Goal: Task Accomplishment & Management: Manage account settings

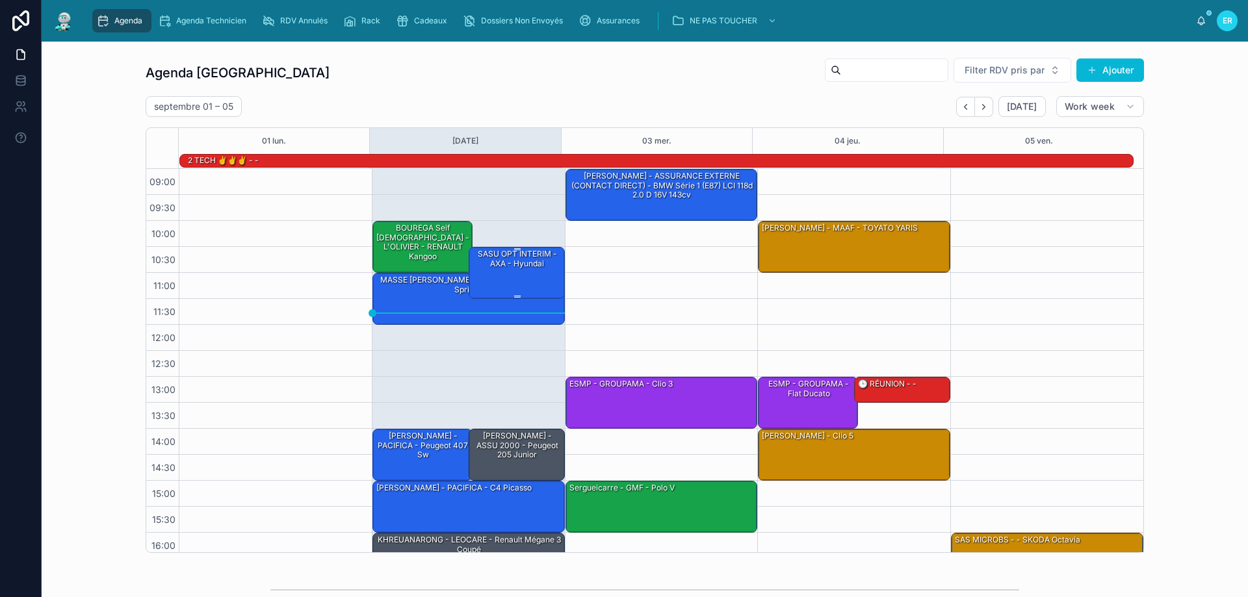
drag, startPoint x: 508, startPoint y: 281, endPoint x: 515, endPoint y: 285, distance: 9.0
click at [515, 285] on div "SASU OPT INTERIM - AXA - hyundai" at bounding box center [517, 272] width 92 height 49
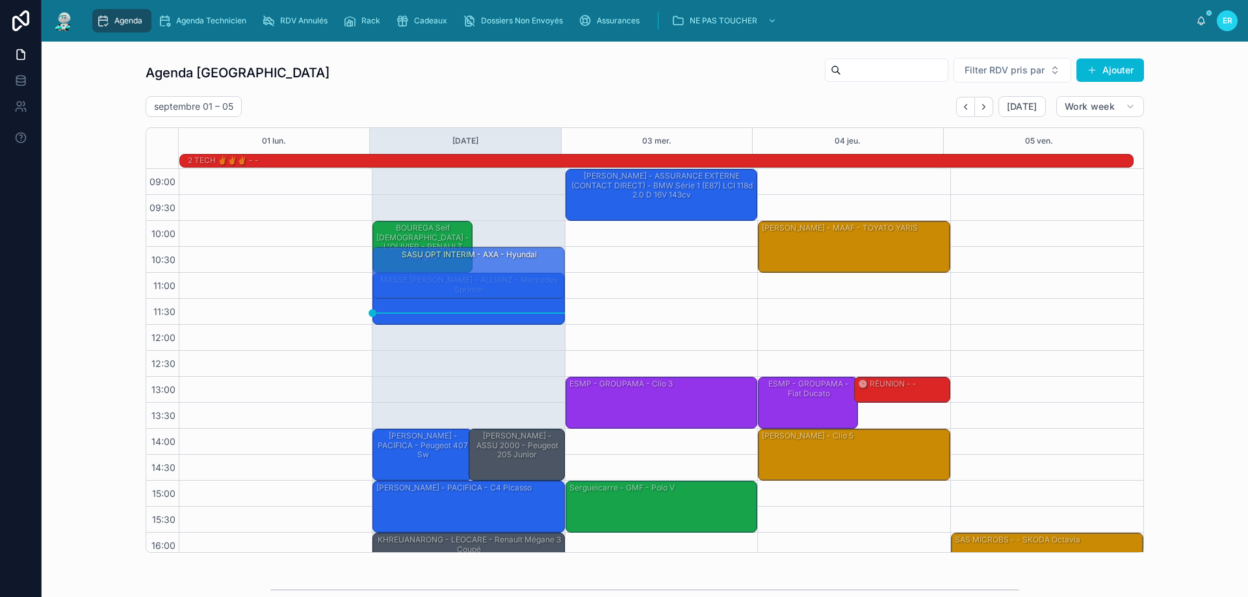
click at [571, 32] on div "Agenda Agenda Technicien RDV Annulés Rack Cadeaux Dossiers Non Envoyés Assuranc…" at bounding box center [641, 20] width 1110 height 29
click at [500, 263] on div "SASU OPT INTERIM - AXA - hyundai" at bounding box center [469, 272] width 188 height 49
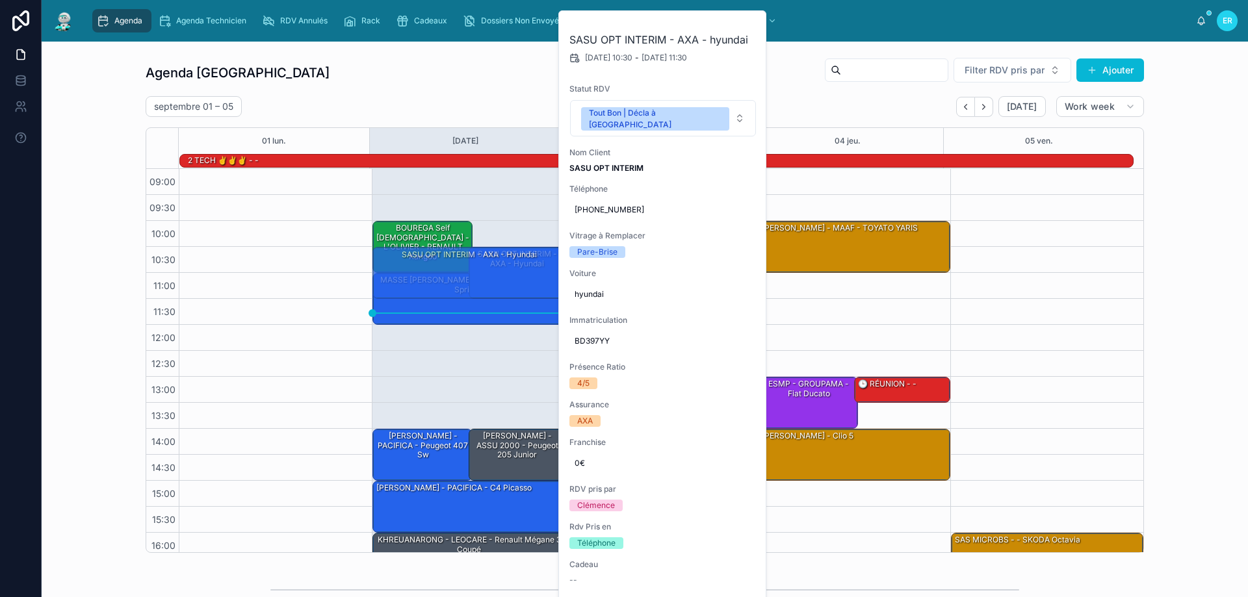
click at [368, 73] on div "Agenda Rennes Filter RDV pris par Ajouter" at bounding box center [645, 72] width 998 height 31
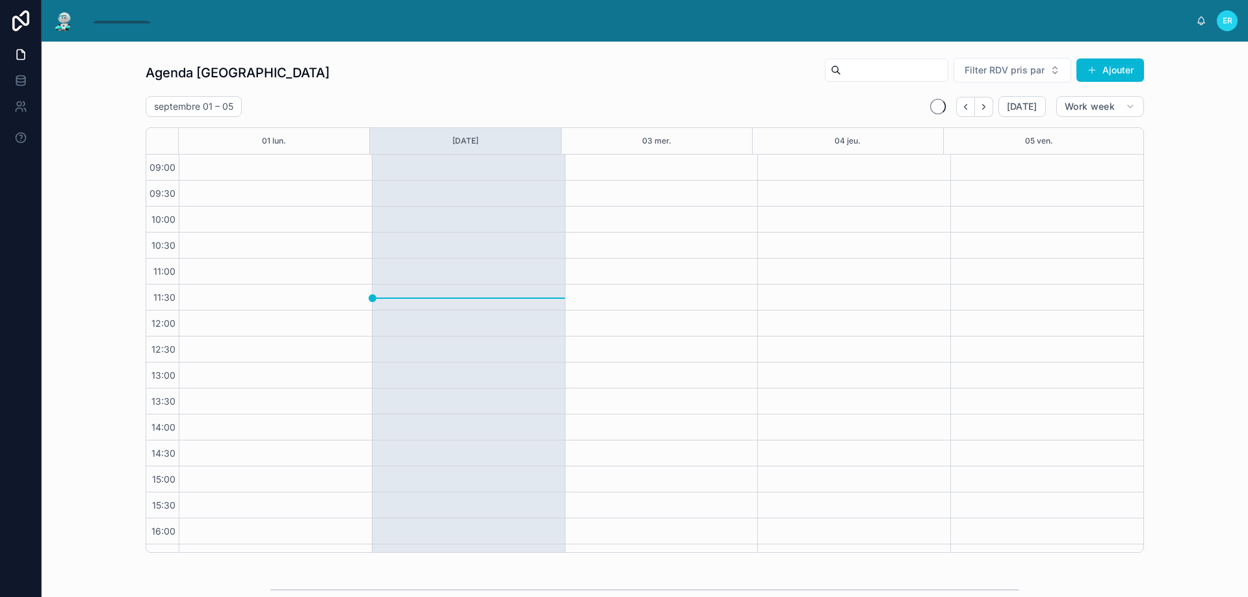
scroll to position [70, 0]
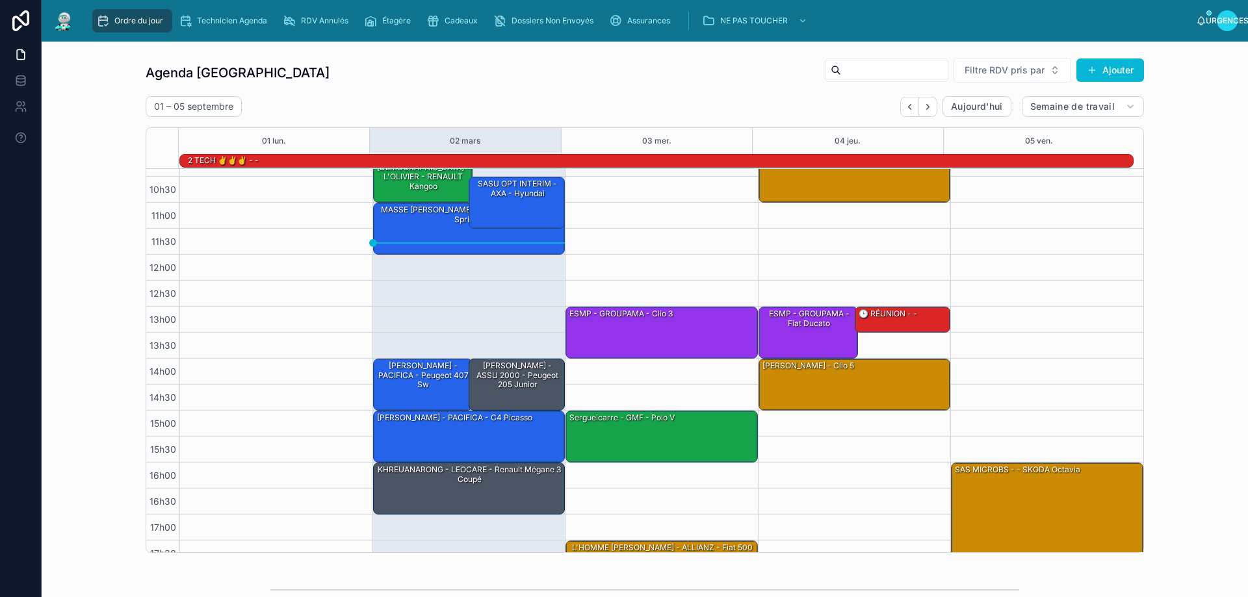
drag, startPoint x: 1188, startPoint y: 125, endPoint x: 848, endPoint y: 227, distance: 354.7
click at [1188, 125] on div "Agenda Rennes Filtre RDV pris par Ajouter 01 – 05 septembre Aujourd'hui Semaine…" at bounding box center [644, 305] width 1185 height 506
click at [526, 203] on div "SASU OPT INTERIM - AXA - hyundai" at bounding box center [517, 201] width 92 height 49
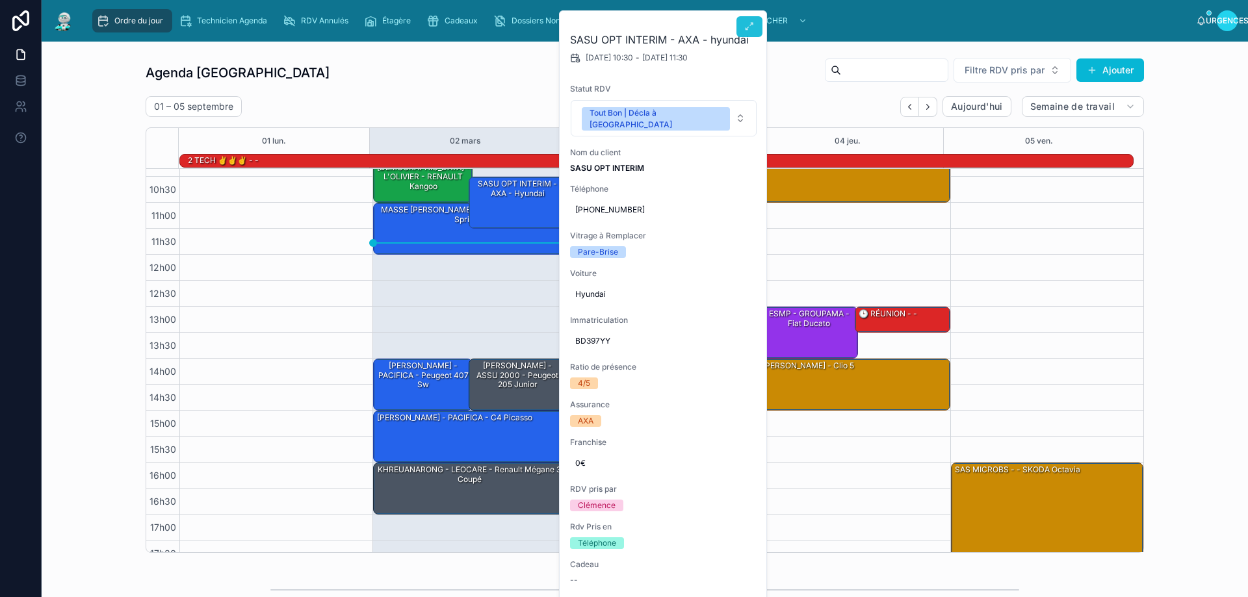
click at [753, 30] on icon at bounding box center [749, 26] width 10 height 10
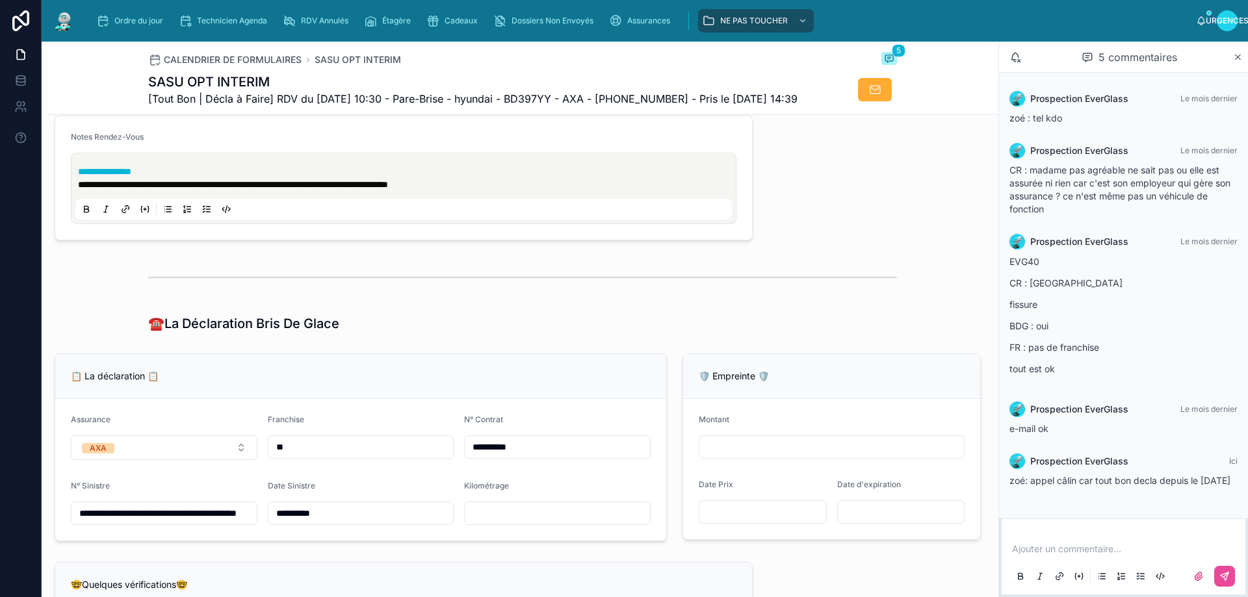
scroll to position [585, 0]
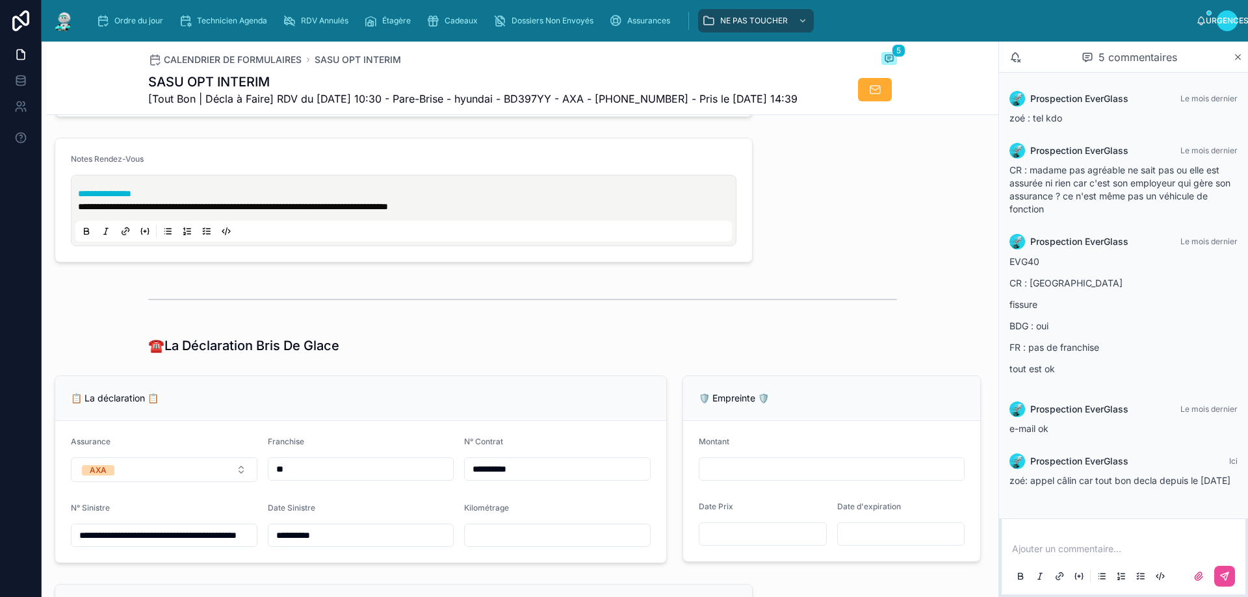
click at [495, 213] on p "**********" at bounding box center [406, 206] width 656 height 13
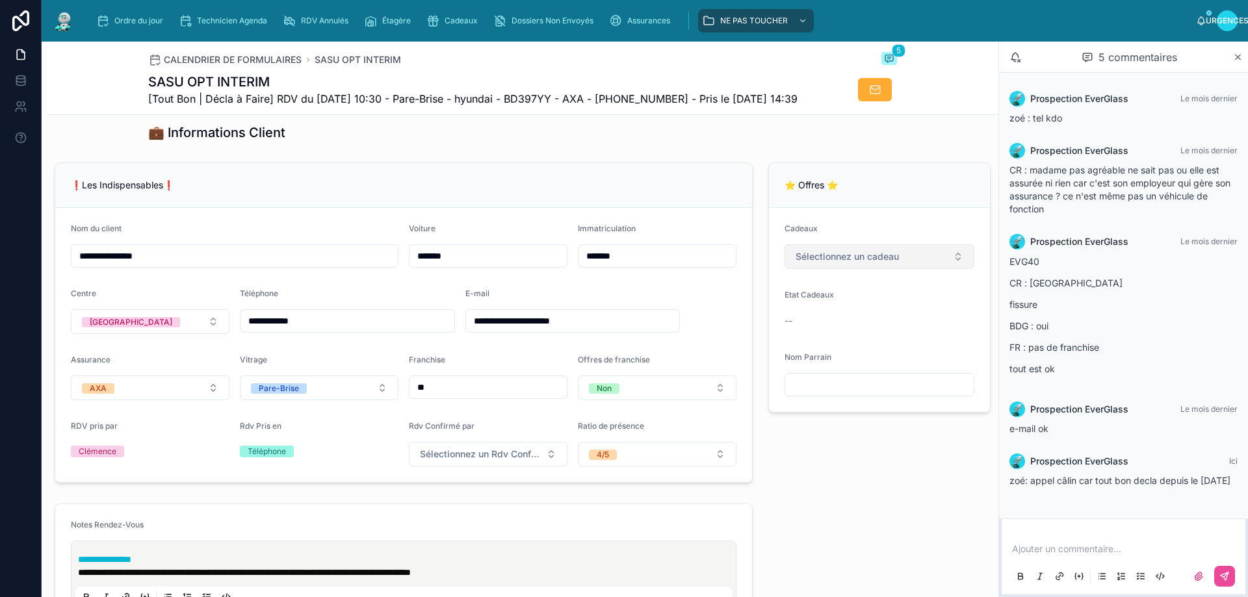
scroll to position [225, 0]
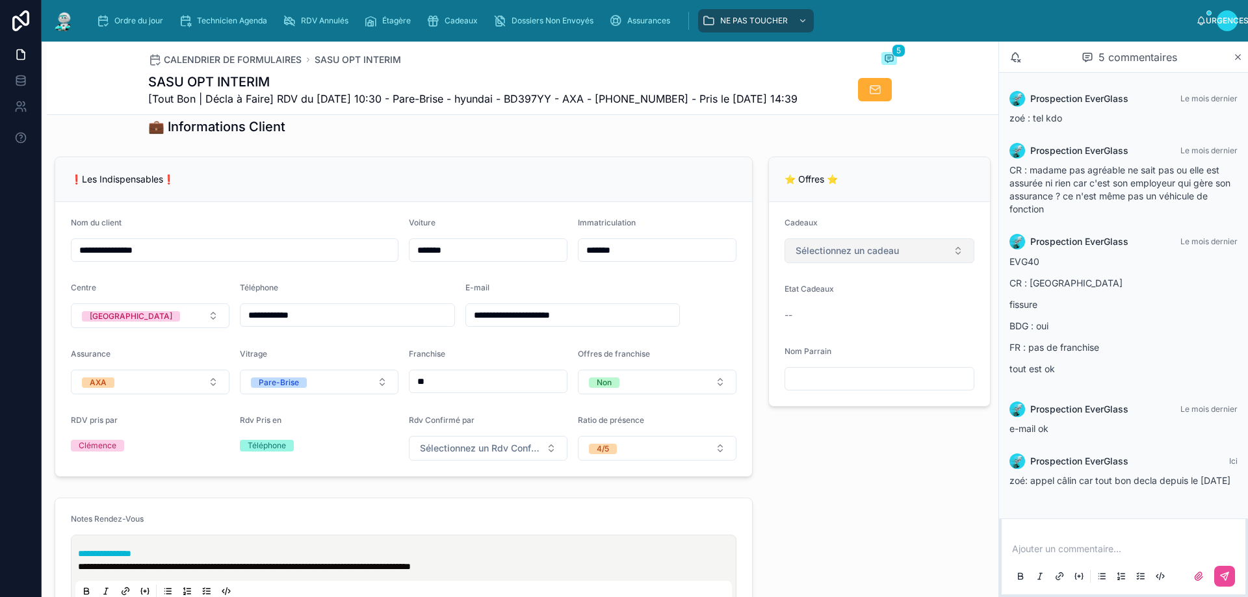
click at [948, 263] on button "Sélectionnez un cadeau" at bounding box center [879, 251] width 190 height 25
click at [943, 263] on button "Sélectionnez un cadeau" at bounding box center [879, 251] width 190 height 25
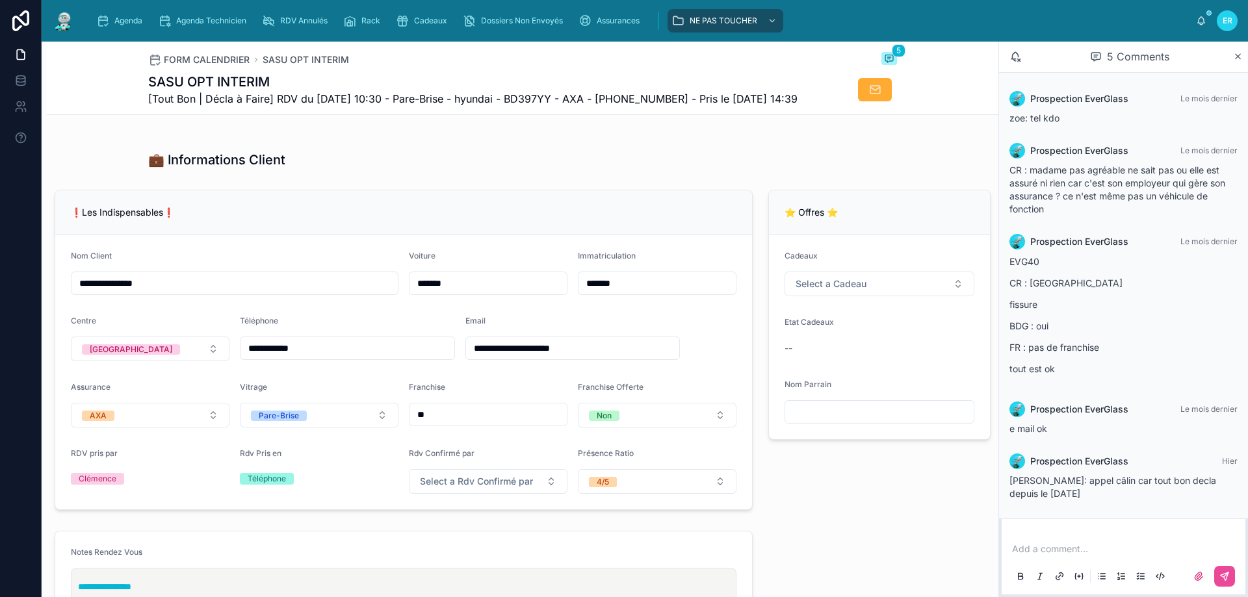
scroll to position [195, 0]
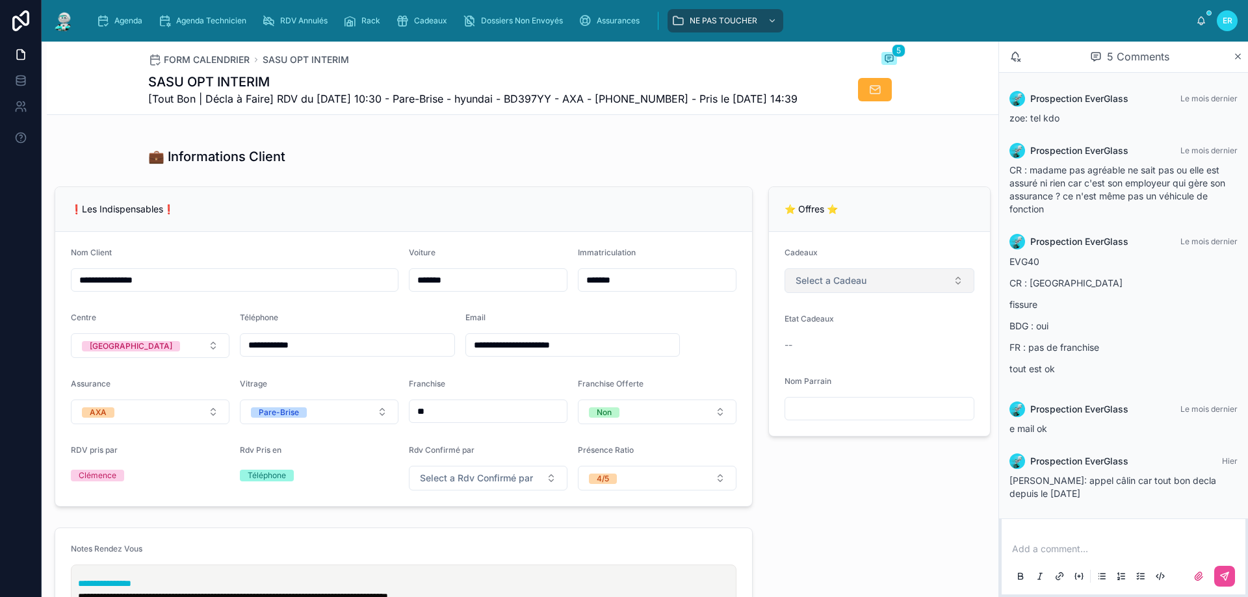
click at [946, 293] on button "Select a Cadeau" at bounding box center [879, 280] width 190 height 25
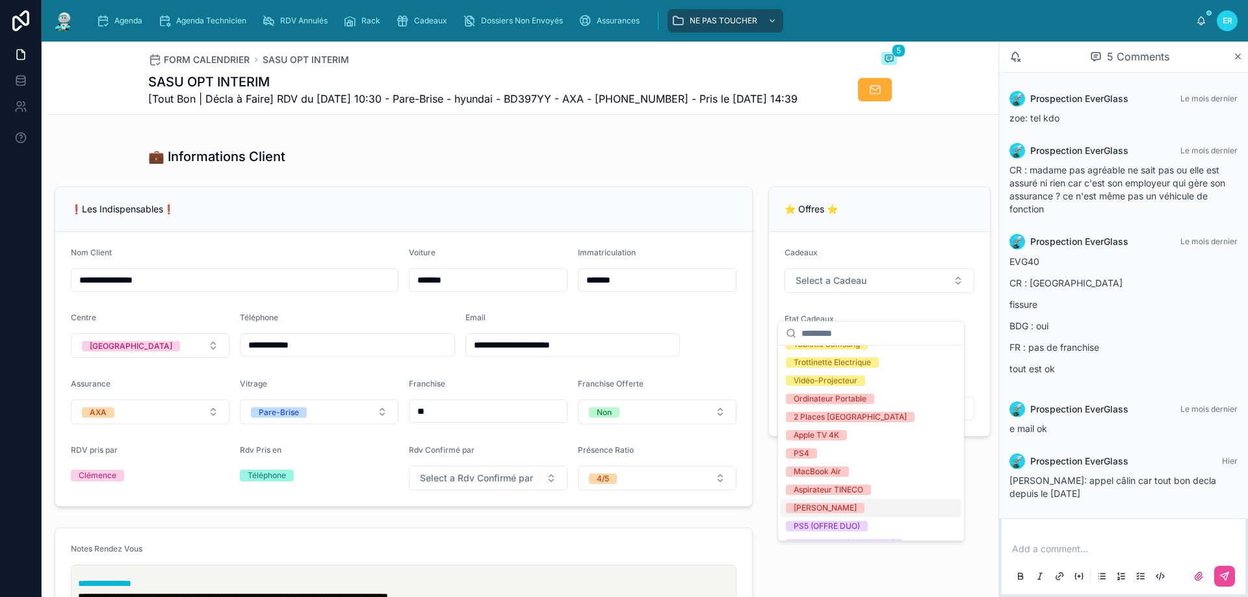
click at [842, 502] on div "[PERSON_NAME]" at bounding box center [871, 508] width 181 height 18
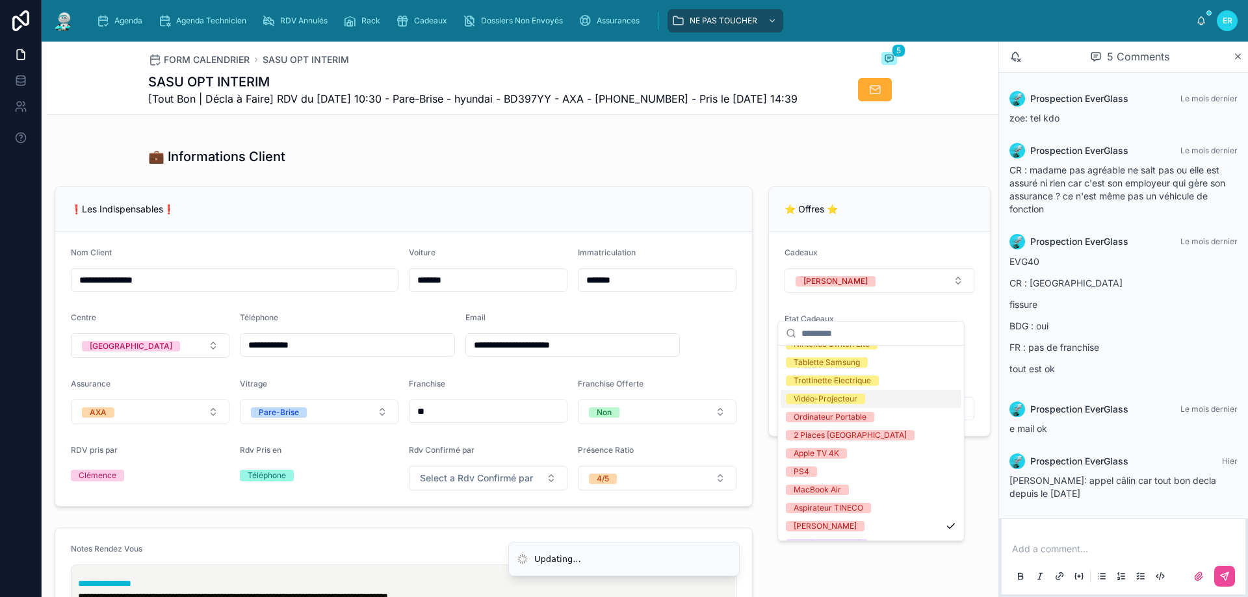
scroll to position [213, 0]
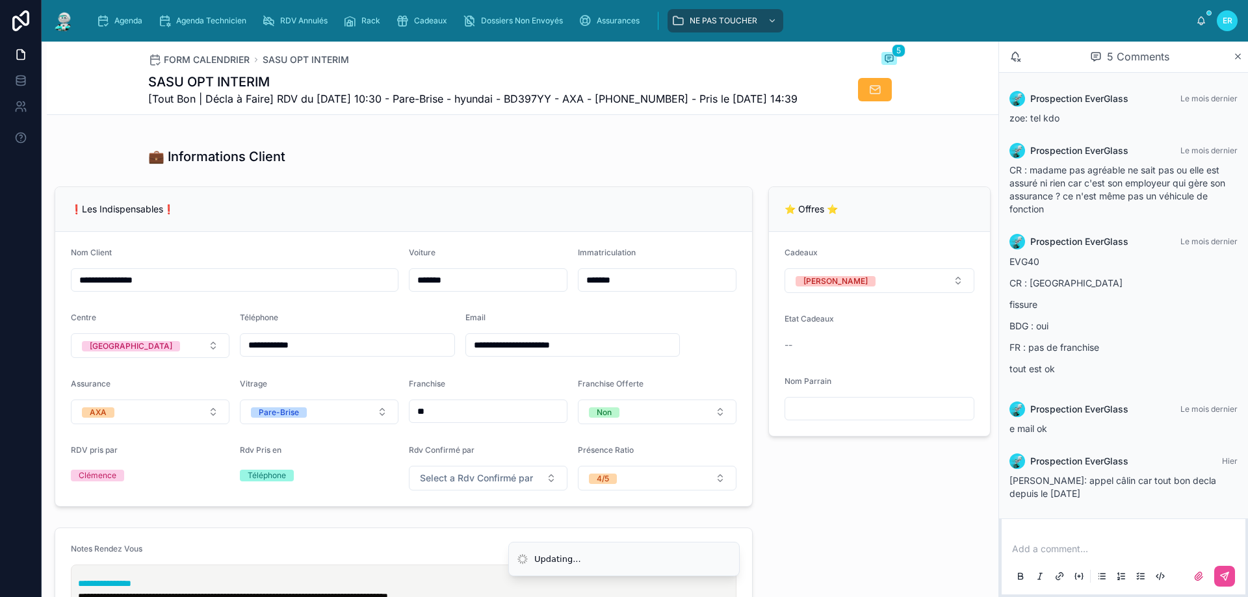
click at [694, 166] on div "💼 Informations Client" at bounding box center [522, 157] width 749 height 18
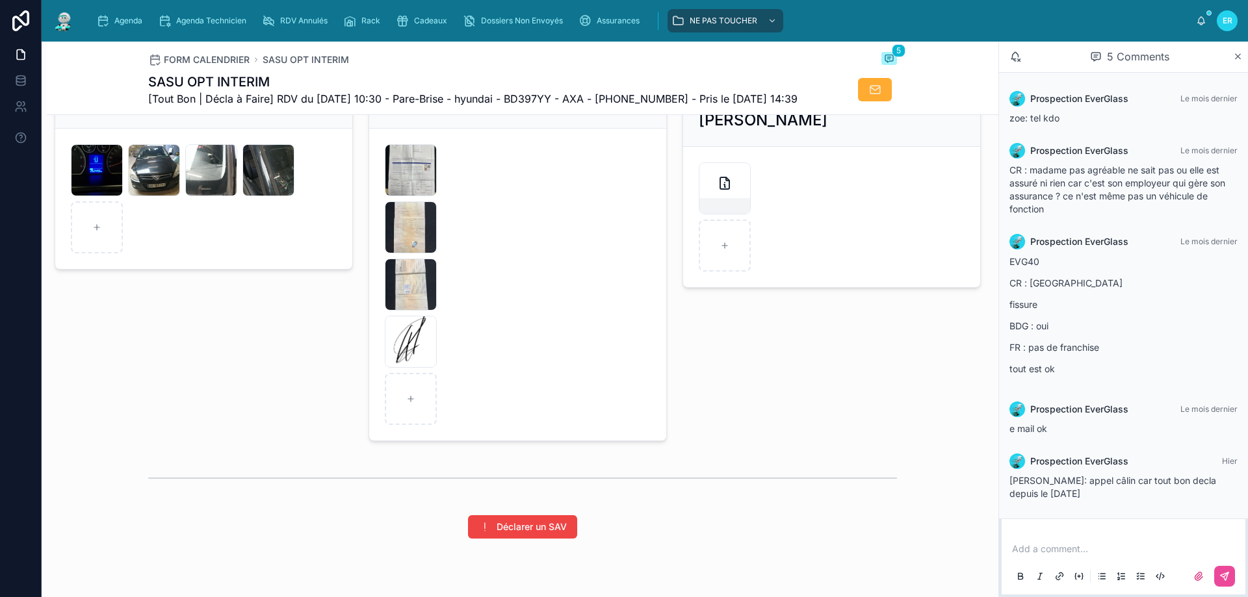
scroll to position [1885, 0]
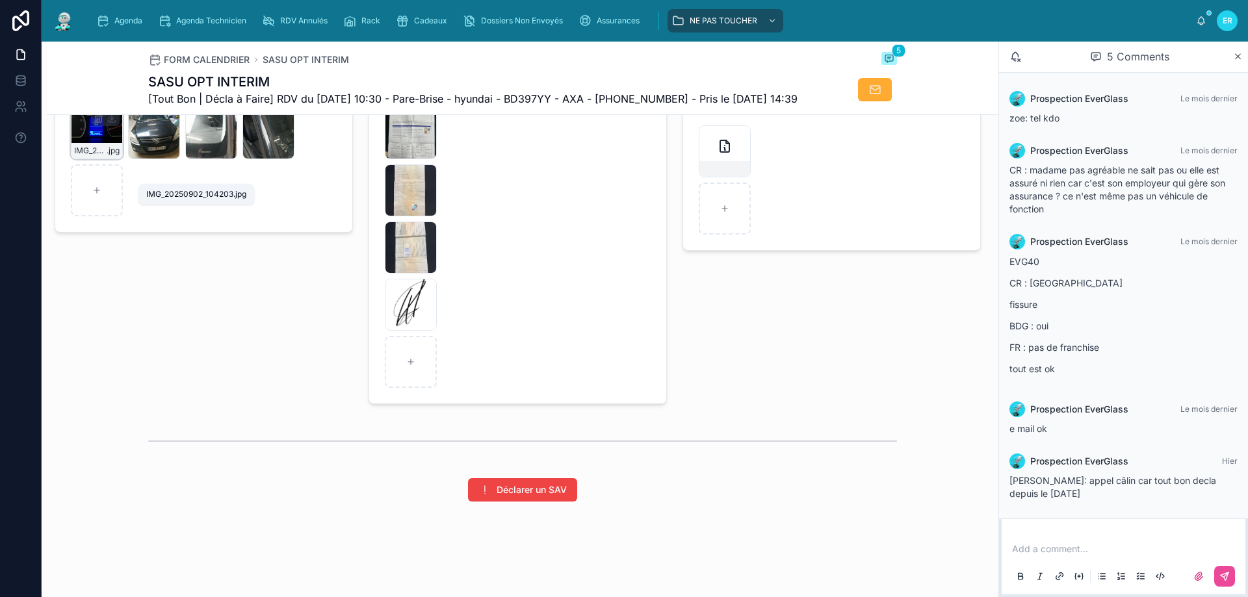
click at [98, 156] on span "IMG_20250902_104203" at bounding box center [90, 151] width 32 height 10
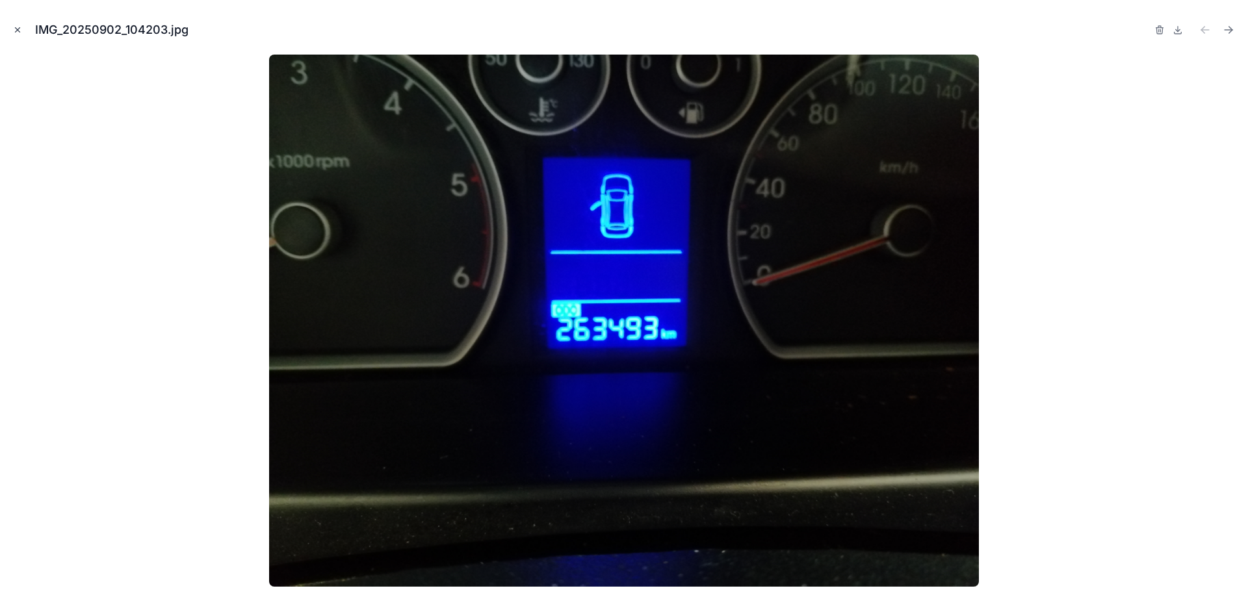
click at [19, 27] on icon "Close modal" at bounding box center [17, 29] width 9 height 9
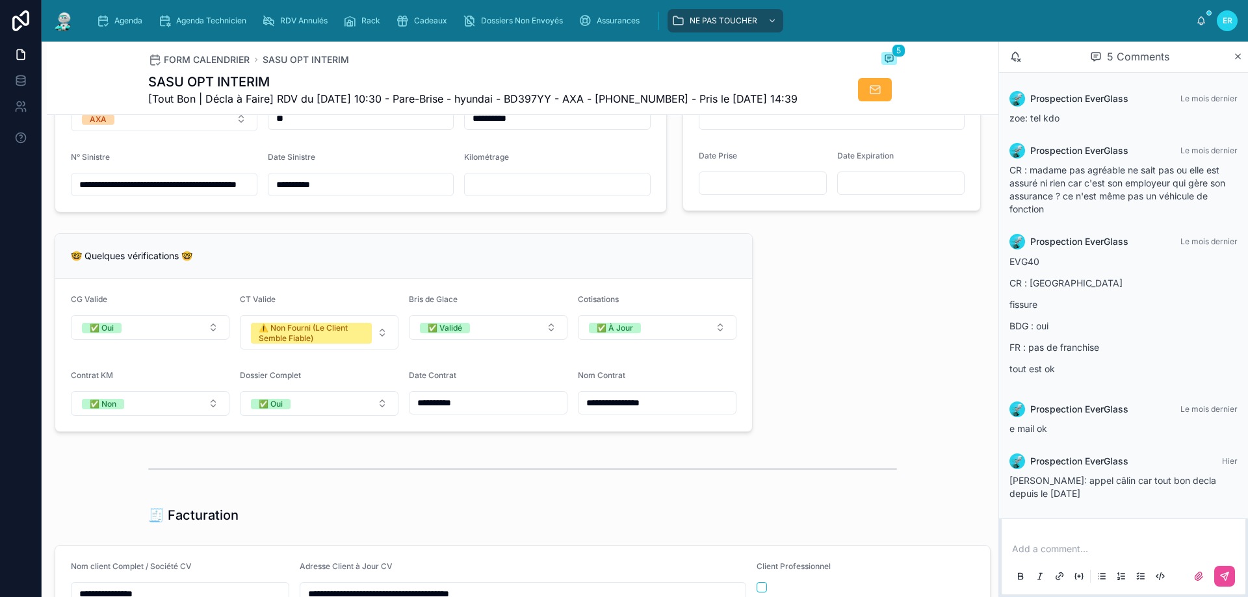
scroll to position [910, 0]
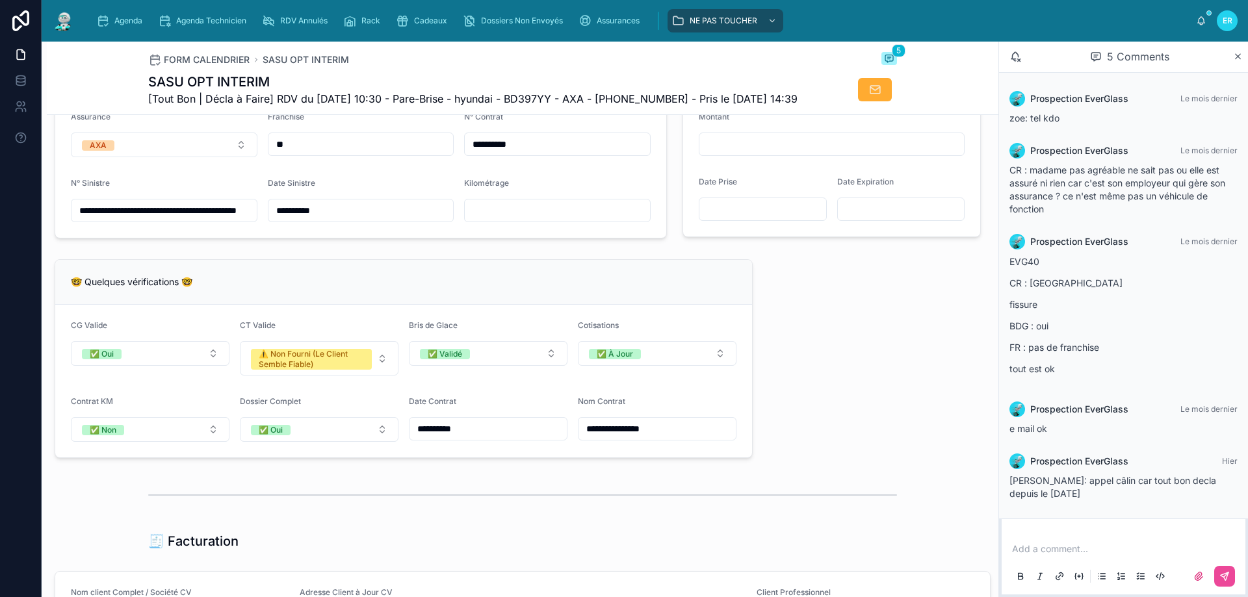
click at [511, 220] on input "text" at bounding box center [557, 210] width 185 height 18
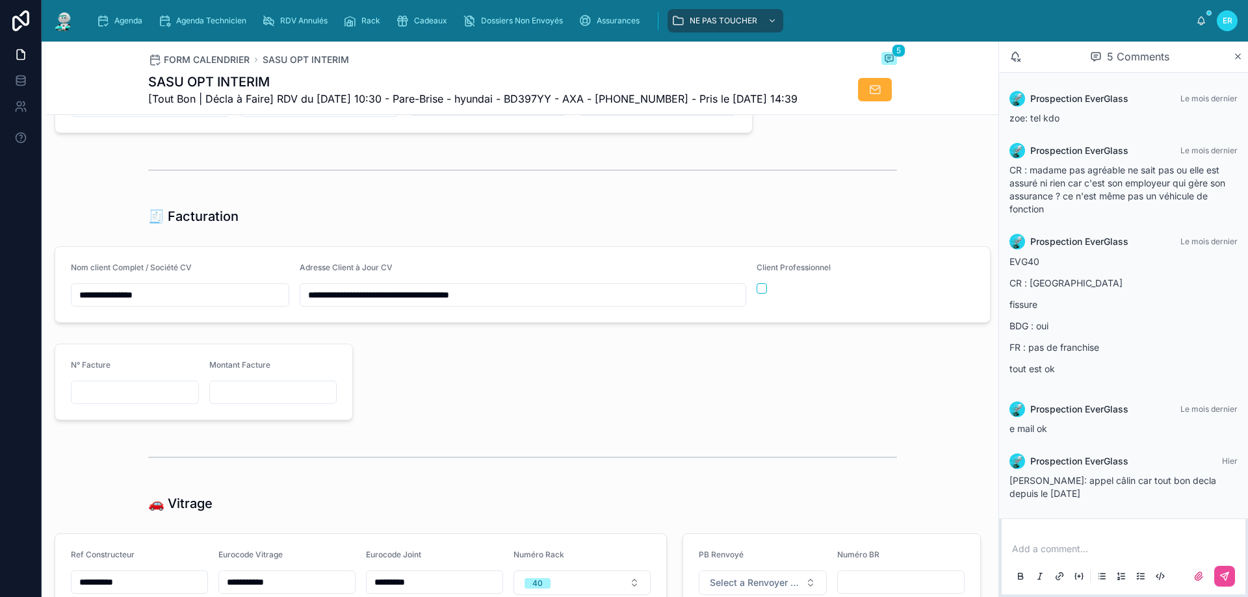
scroll to position [1560, 0]
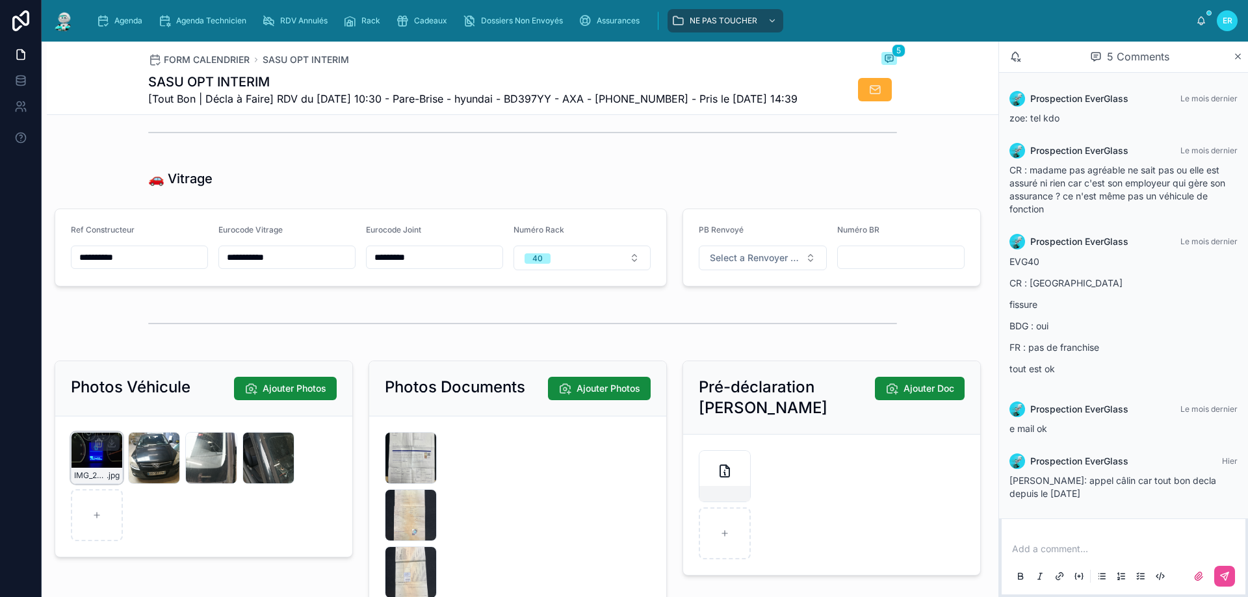
click at [103, 483] on div "IMG_20250902_104203 .jpg" at bounding box center [97, 458] width 52 height 52
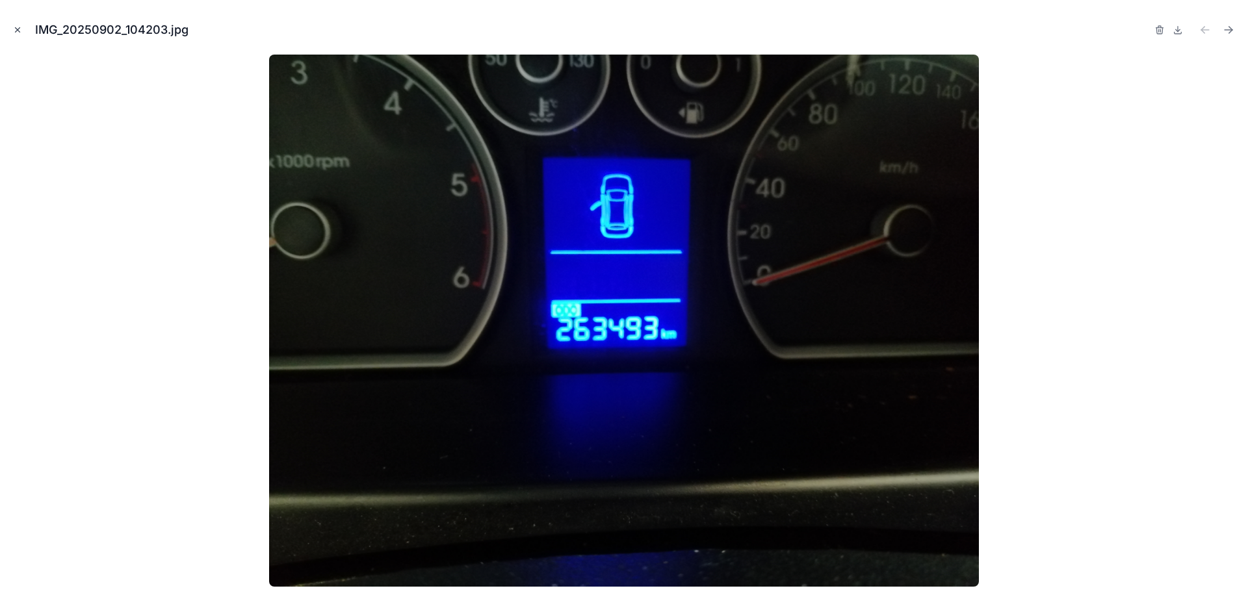
click at [14, 29] on icon "Close modal" at bounding box center [17, 29] width 9 height 9
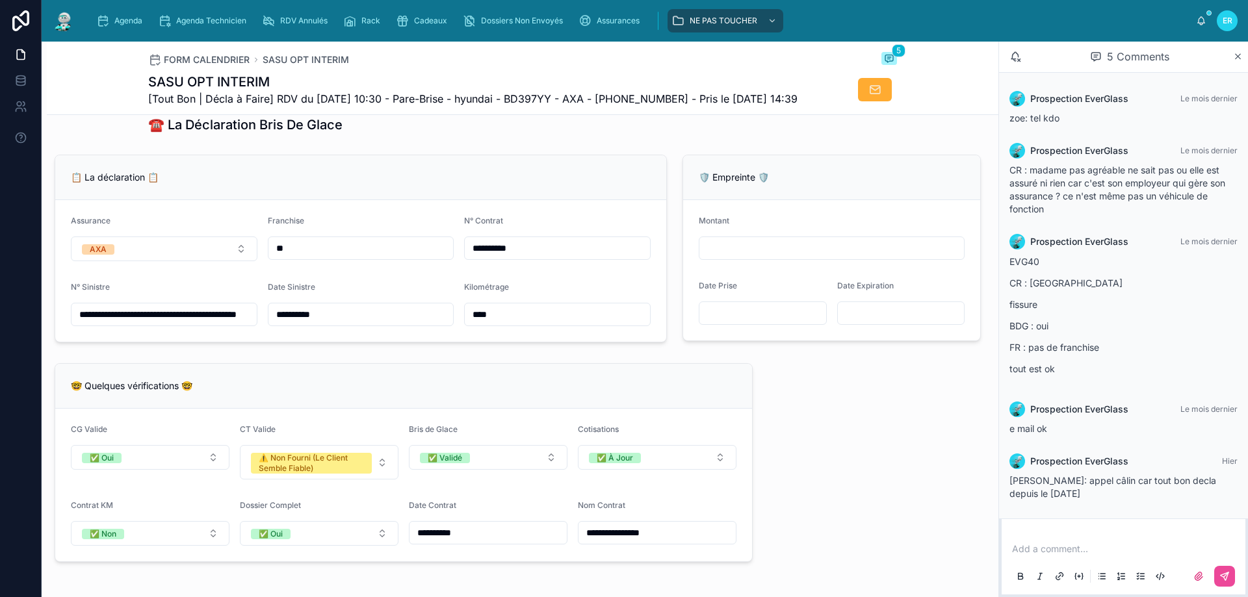
scroll to position [780, 0]
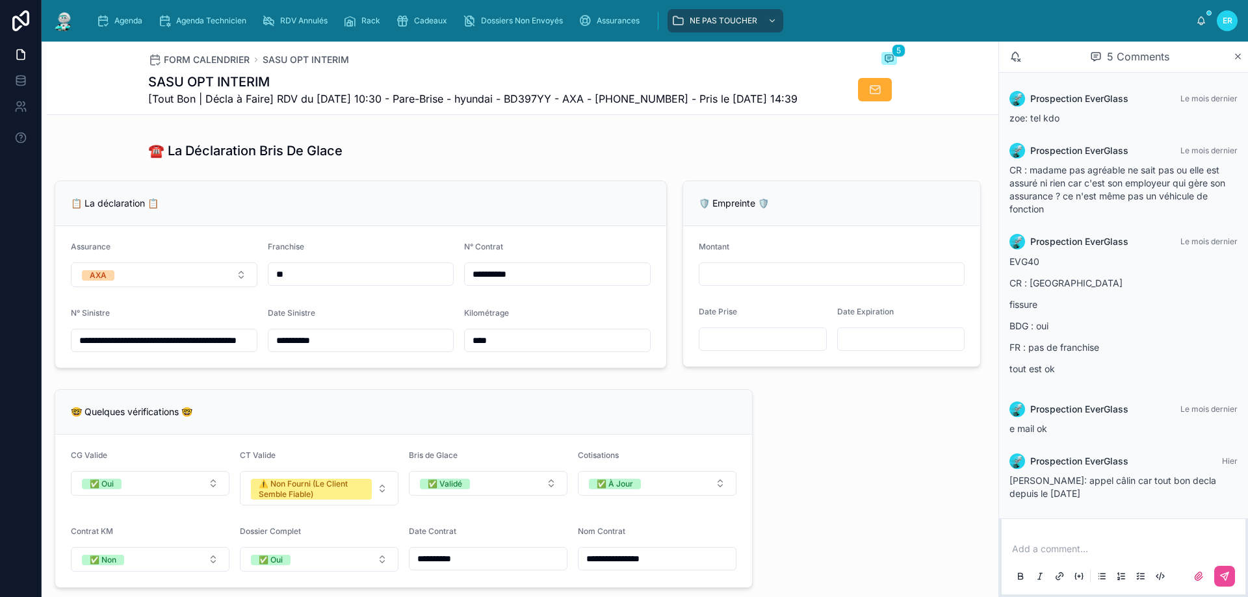
click at [515, 350] on input "****" at bounding box center [557, 340] width 185 height 18
type input "******"
drag, startPoint x: 827, startPoint y: 421, endPoint x: 856, endPoint y: 436, distance: 32.8
click at [833, 422] on div "**********" at bounding box center [522, 492] width 951 height 2282
click at [902, 459] on div "**********" at bounding box center [522, 492] width 951 height 2282
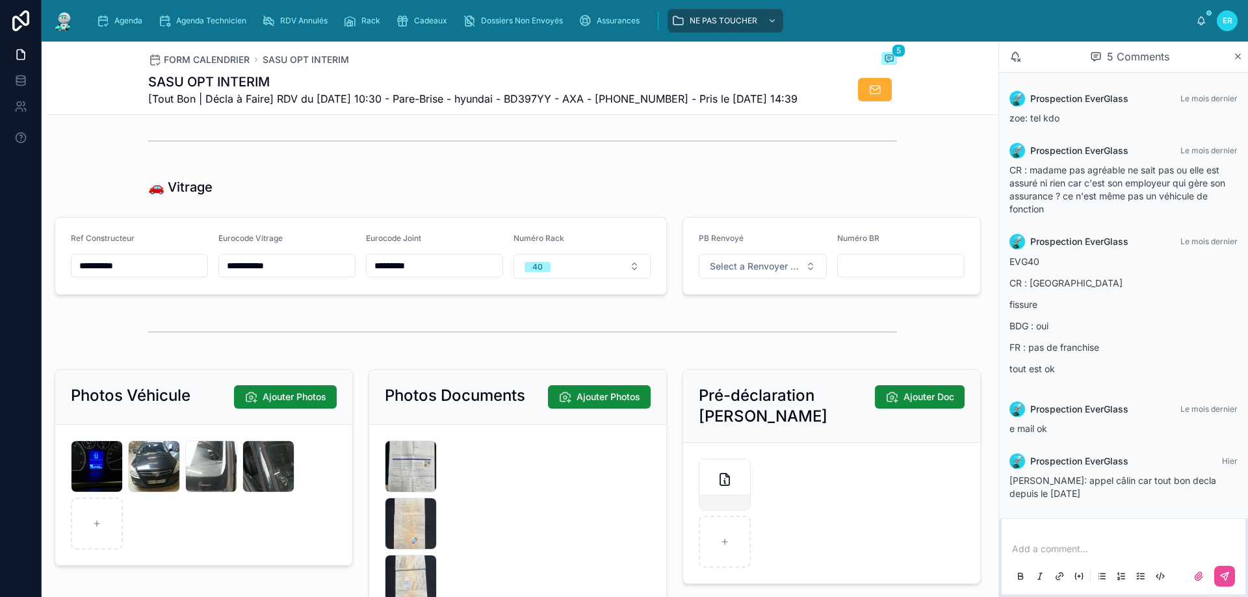
scroll to position [1755, 0]
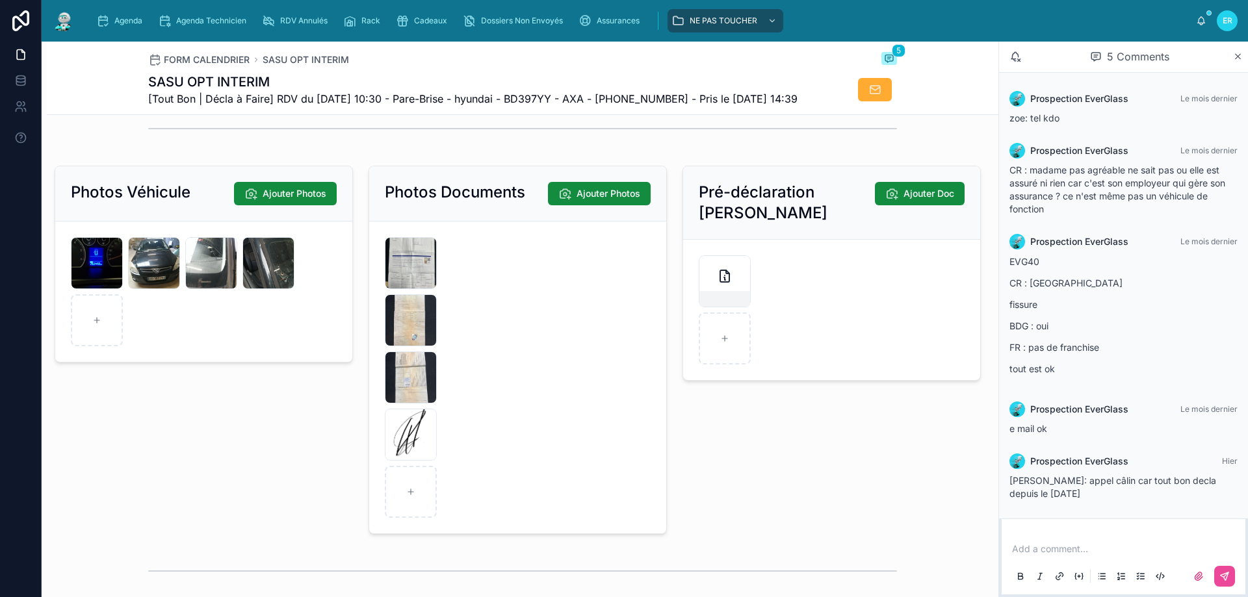
click at [719, 469] on div "Pré-déclaration Bris De Glace Ajouter Doc" at bounding box center [832, 350] width 314 height 379
drag, startPoint x: 123, startPoint y: 19, endPoint x: 146, endPoint y: 27, distance: 23.7
click at [124, 17] on span "Agenda" at bounding box center [128, 21] width 28 height 10
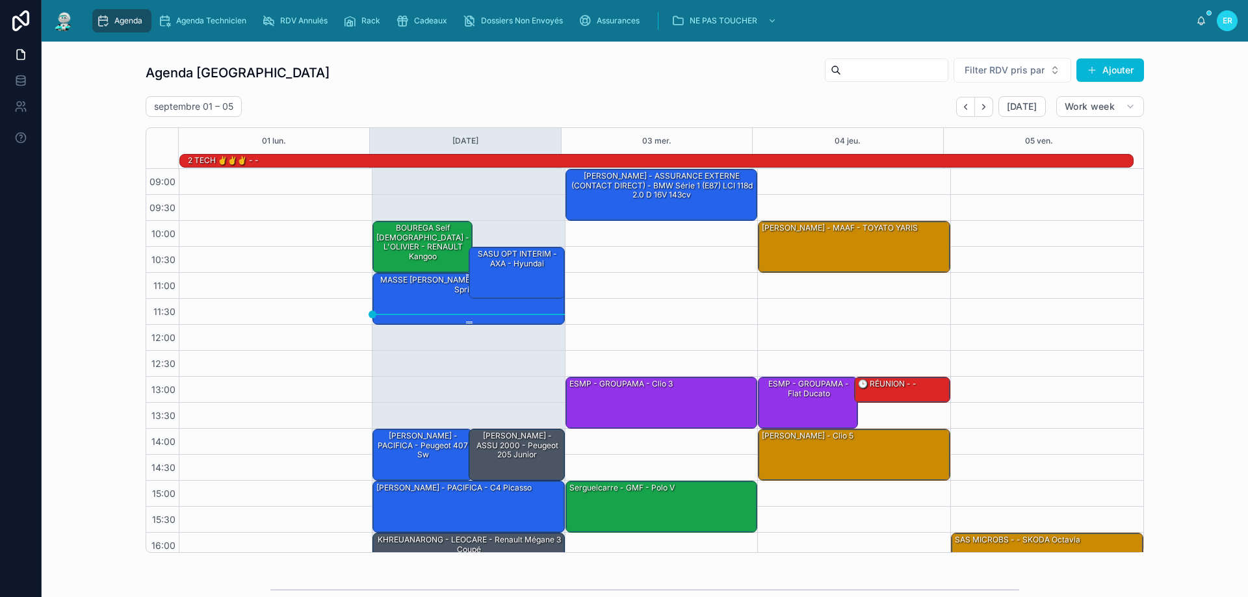
click at [427, 297] on div "[PERSON_NAME] - ALLIANZ - Mercedes sprinter" at bounding box center [469, 298] width 188 height 49
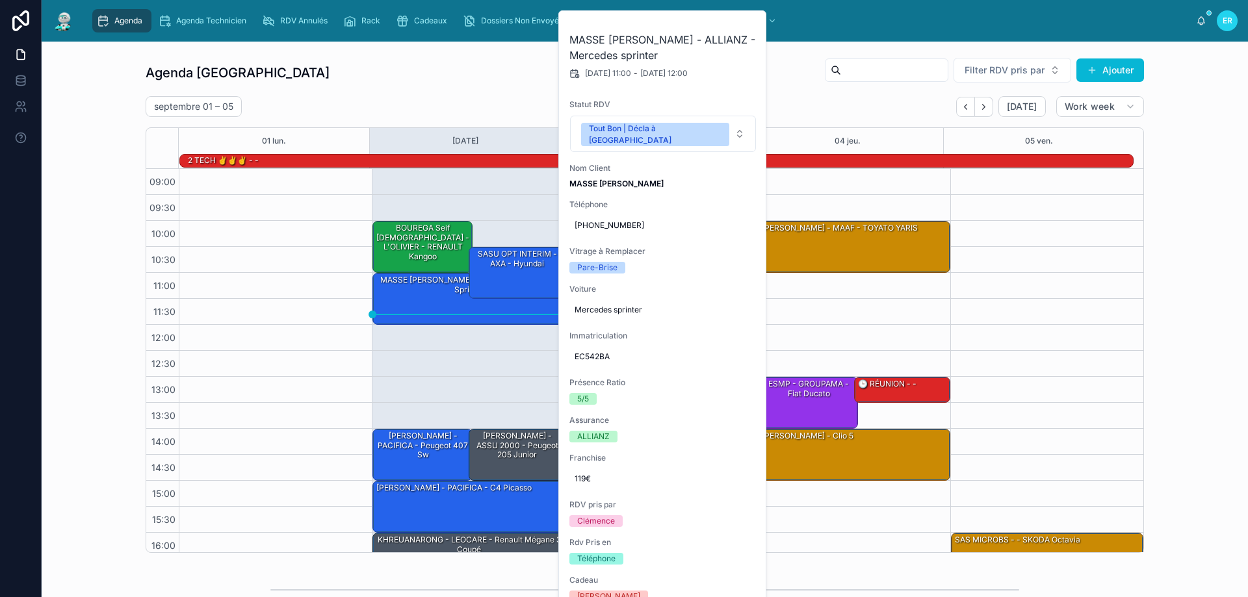
drag, startPoint x: 425, startPoint y: 94, endPoint x: 478, endPoint y: 157, distance: 82.1
click at [426, 94] on div "Agenda Rennes Filter RDV pris par Ajouter septembre 01 – 05 Today Work week 01 …" at bounding box center [645, 305] width 998 height 496
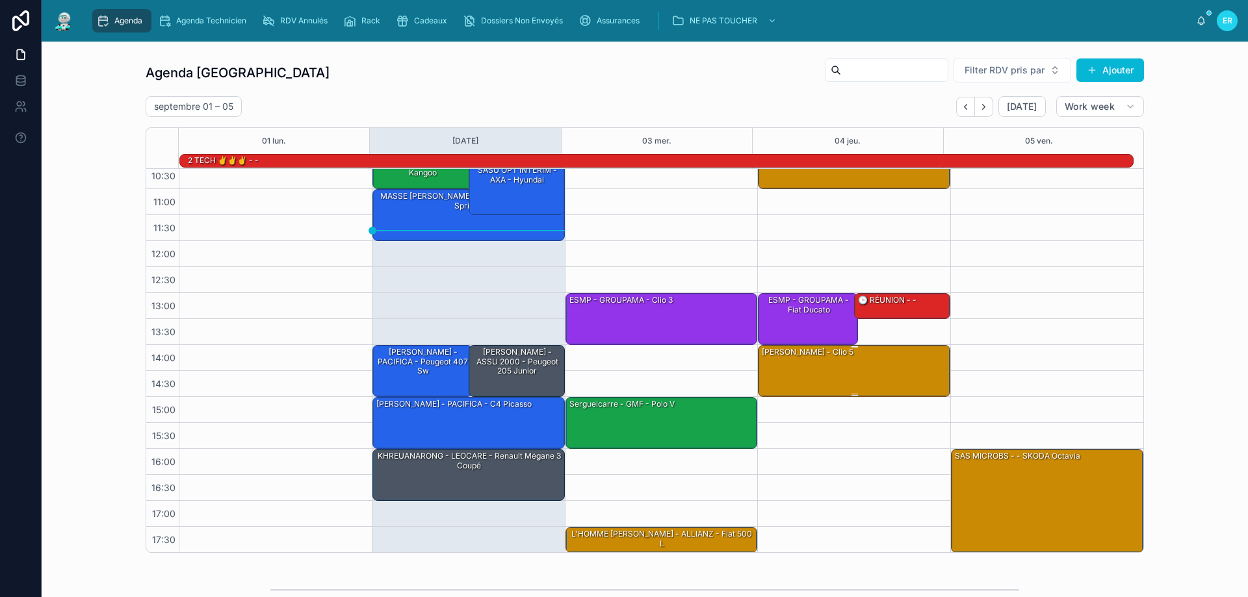
scroll to position [84, 0]
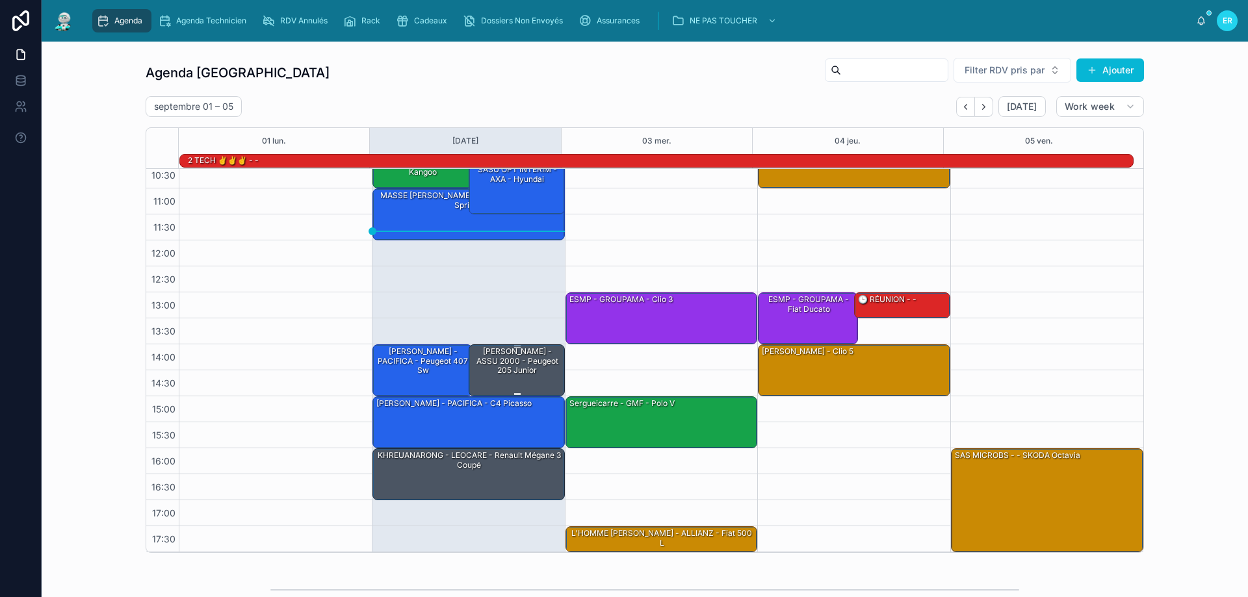
click at [508, 367] on div "[PERSON_NAME] - ASSU 2000 - Peugeot 205 junior" at bounding box center [517, 361] width 92 height 31
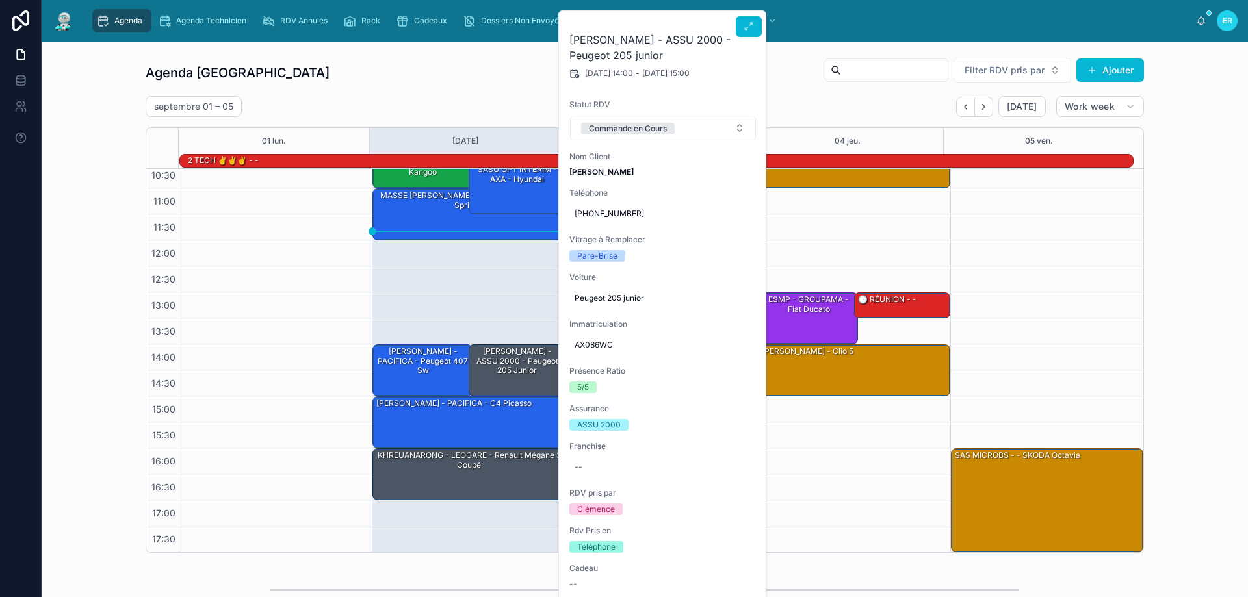
drag, startPoint x: 641, startPoint y: 174, endPoint x: 567, endPoint y: 174, distance: 73.4
click at [567, 174] on div "DJAILANI KARIM - ASSU 2000 - Peugeot 205 junior 02/09/2025 14:00 - 02/09/2025 1…" at bounding box center [663, 577] width 208 height 1132
copy strong "DJAILANI KARIM"
click at [645, 276] on span "Voiture" at bounding box center [662, 277] width 187 height 10
drag, startPoint x: 628, startPoint y: 351, endPoint x: 574, endPoint y: 349, distance: 54.6
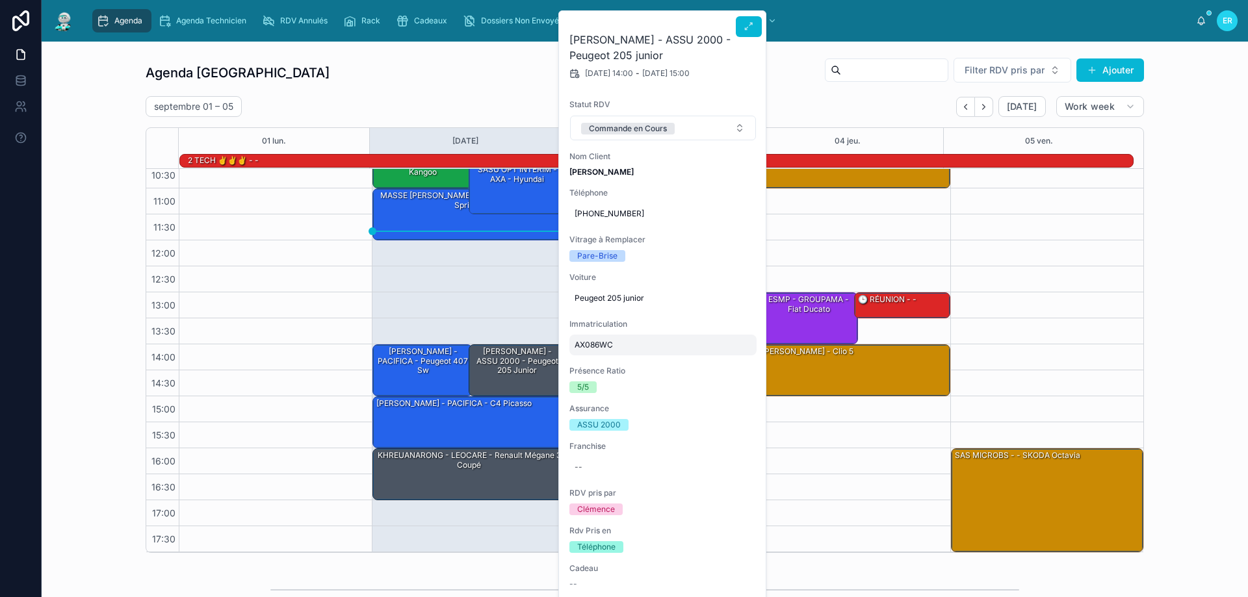
click at [574, 349] on div "AX086WC" at bounding box center [662, 345] width 187 height 21
drag, startPoint x: 636, startPoint y: 361, endPoint x: 578, endPoint y: 367, distance: 58.1
click at [578, 367] on input "*******" at bounding box center [638, 364] width 122 height 18
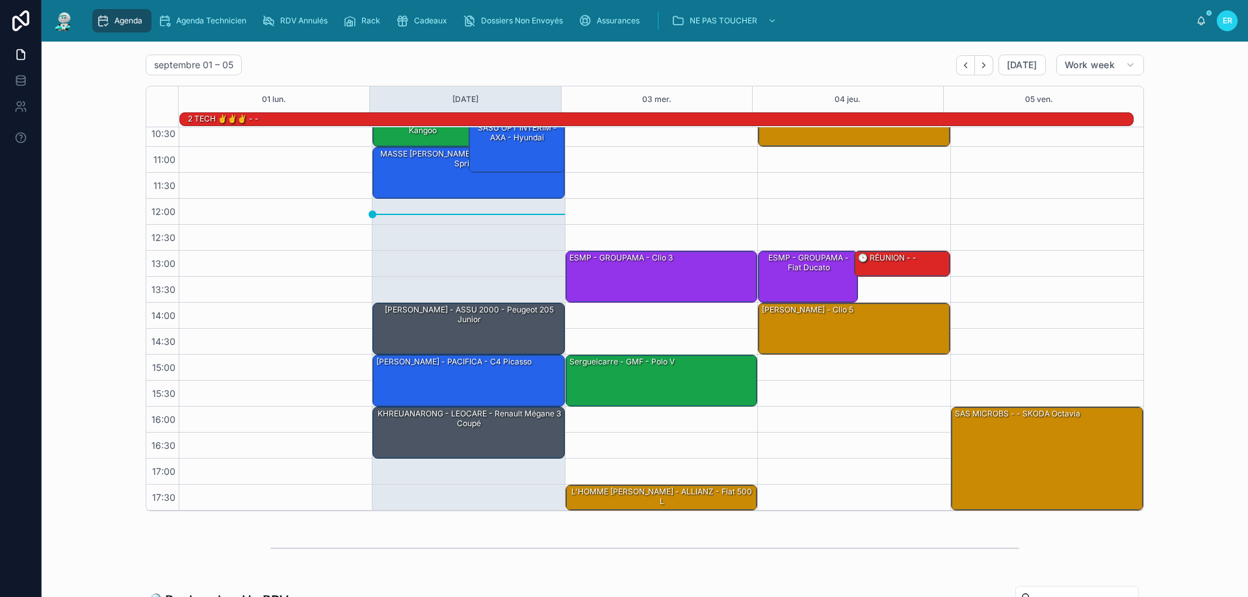
scroll to position [315, 0]
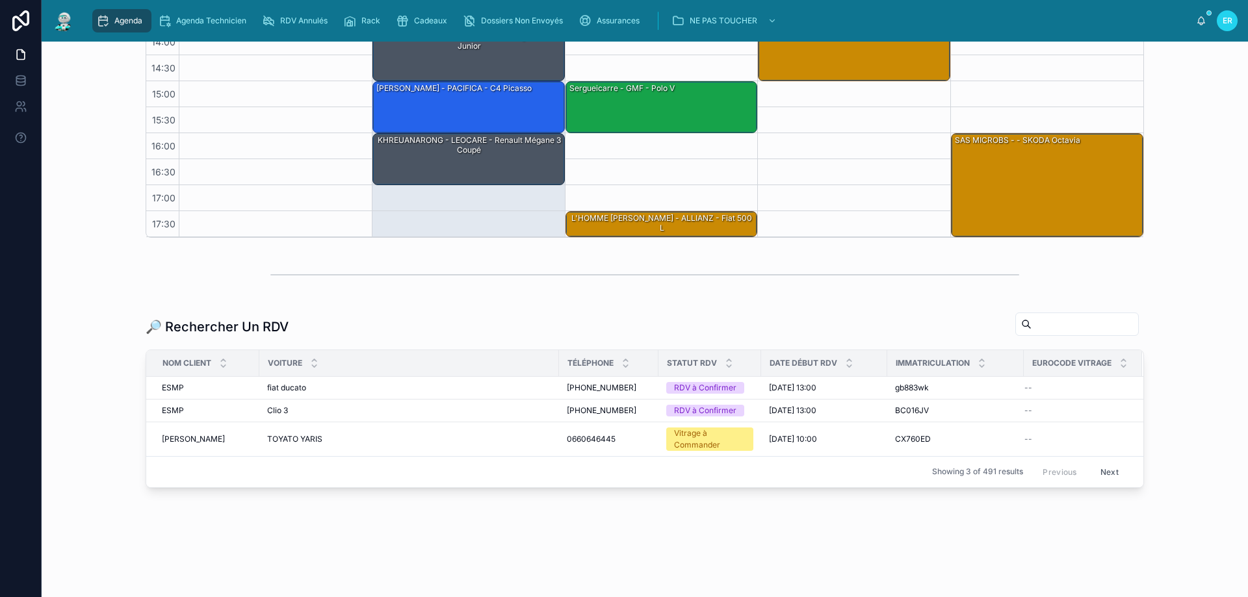
paste input "*******"
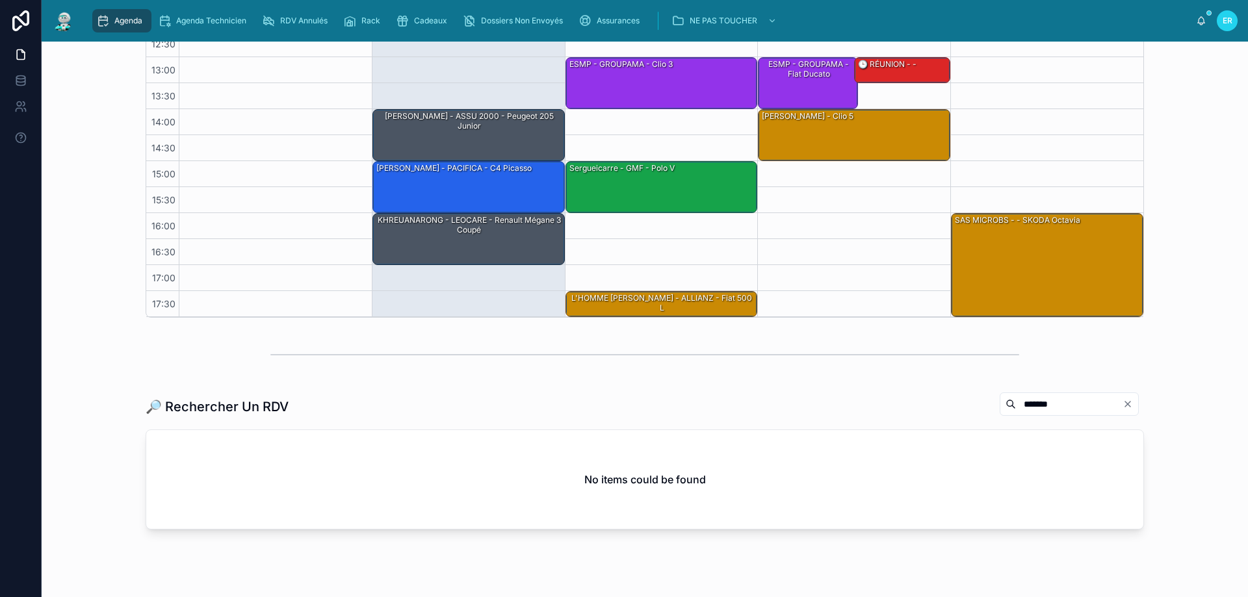
scroll to position [277, 0]
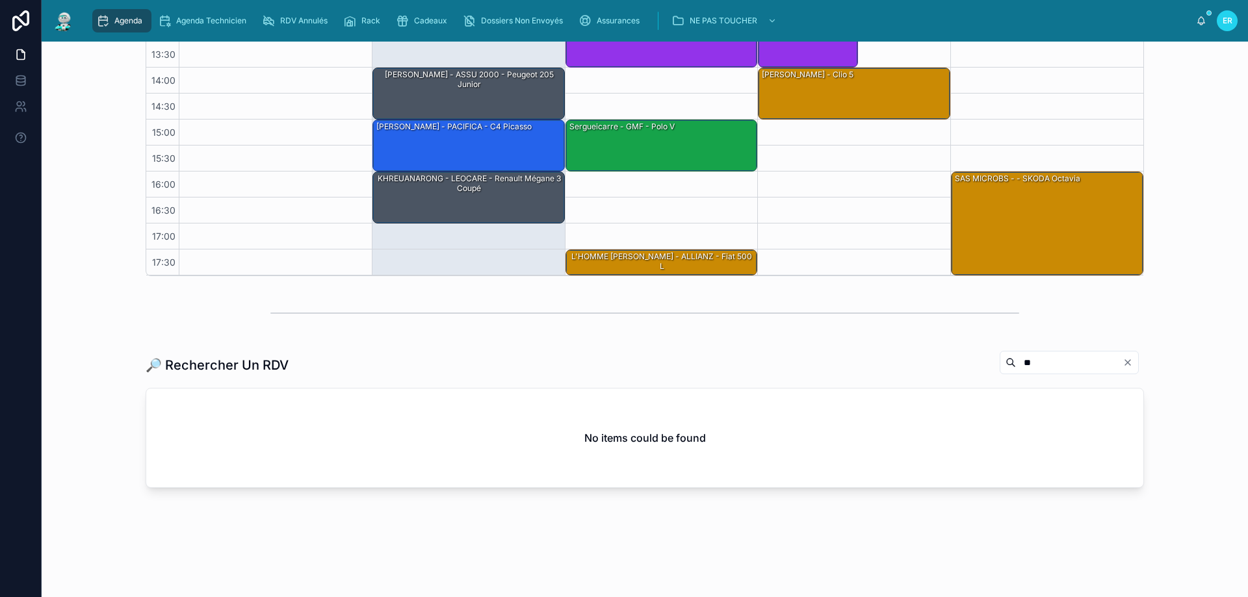
type input "*"
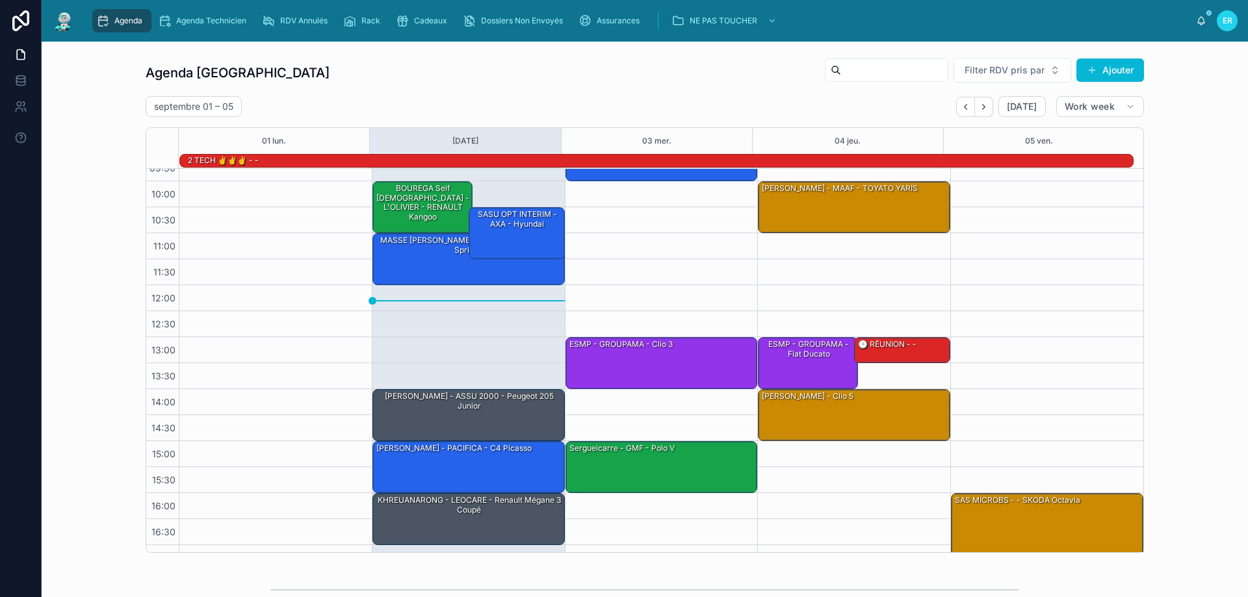
scroll to position [84, 0]
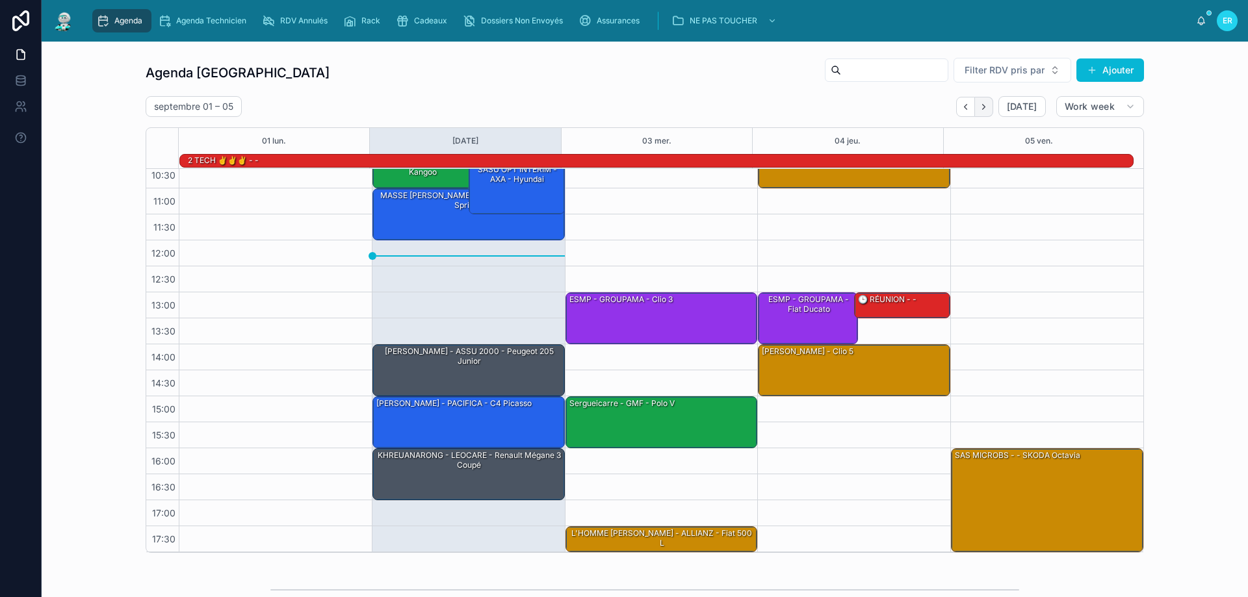
click at [979, 109] on icon "Next" at bounding box center [984, 107] width 10 height 10
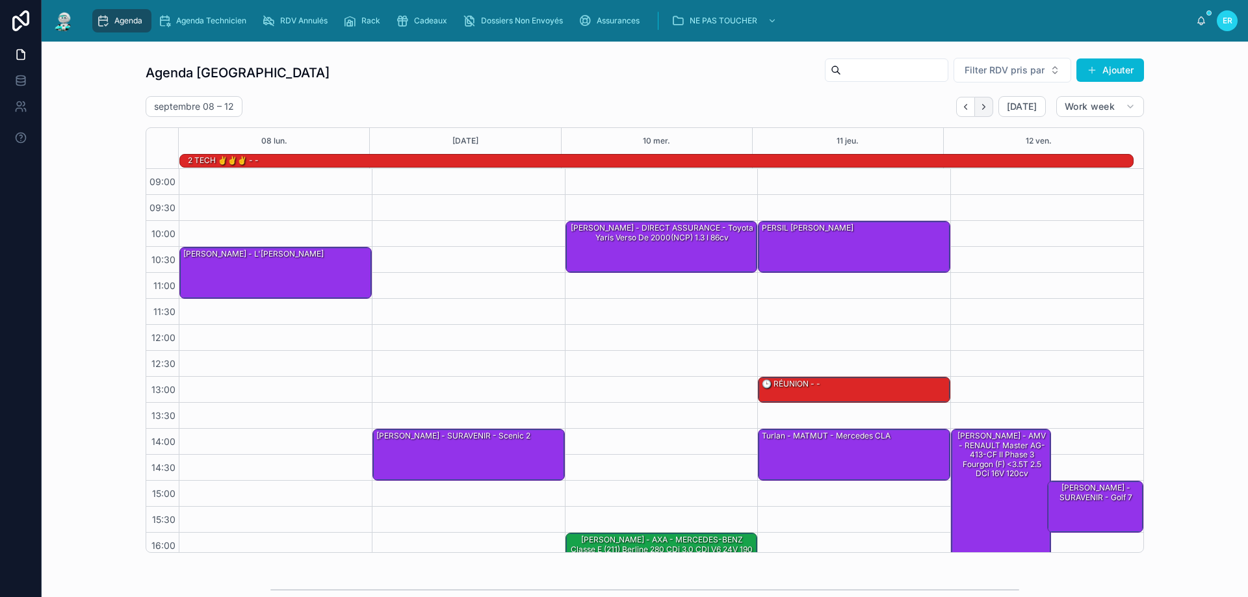
click at [983, 112] on button "Next" at bounding box center [984, 107] width 18 height 20
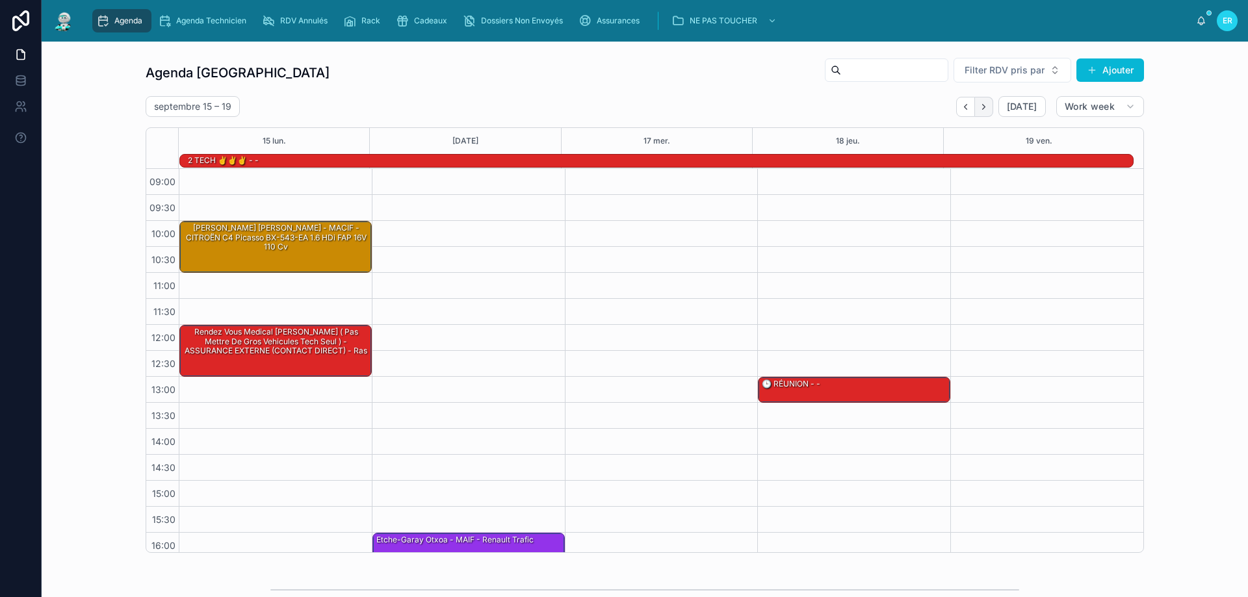
click at [983, 107] on icon "Next" at bounding box center [983, 106] width 3 height 5
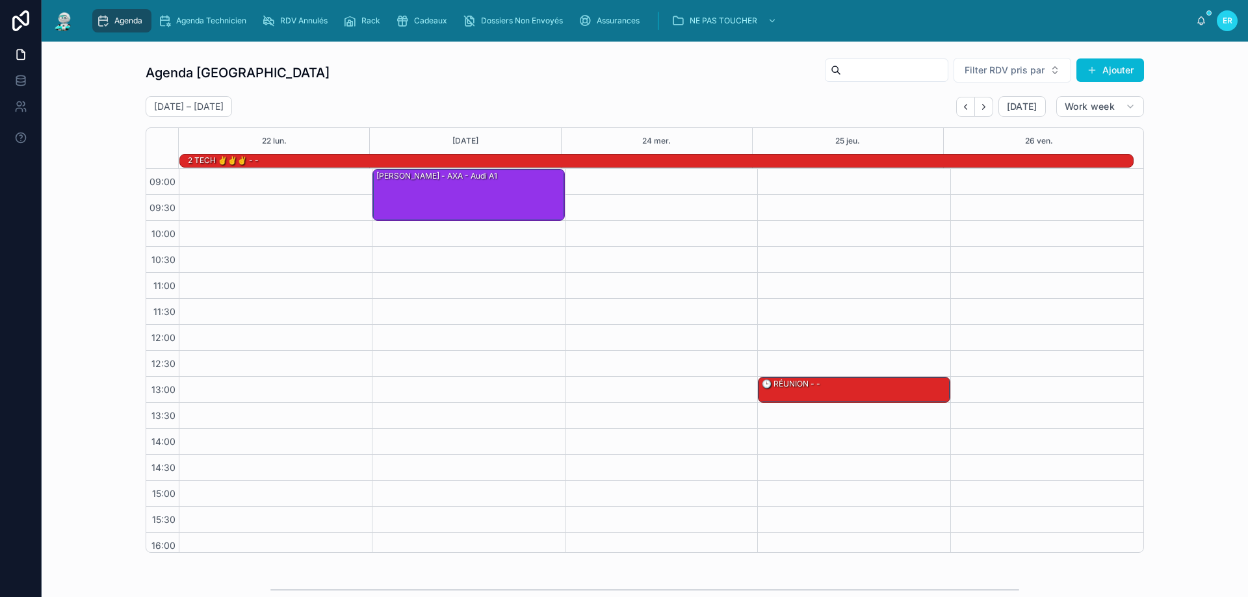
click at [983, 107] on icon "Next" at bounding box center [983, 106] width 3 height 5
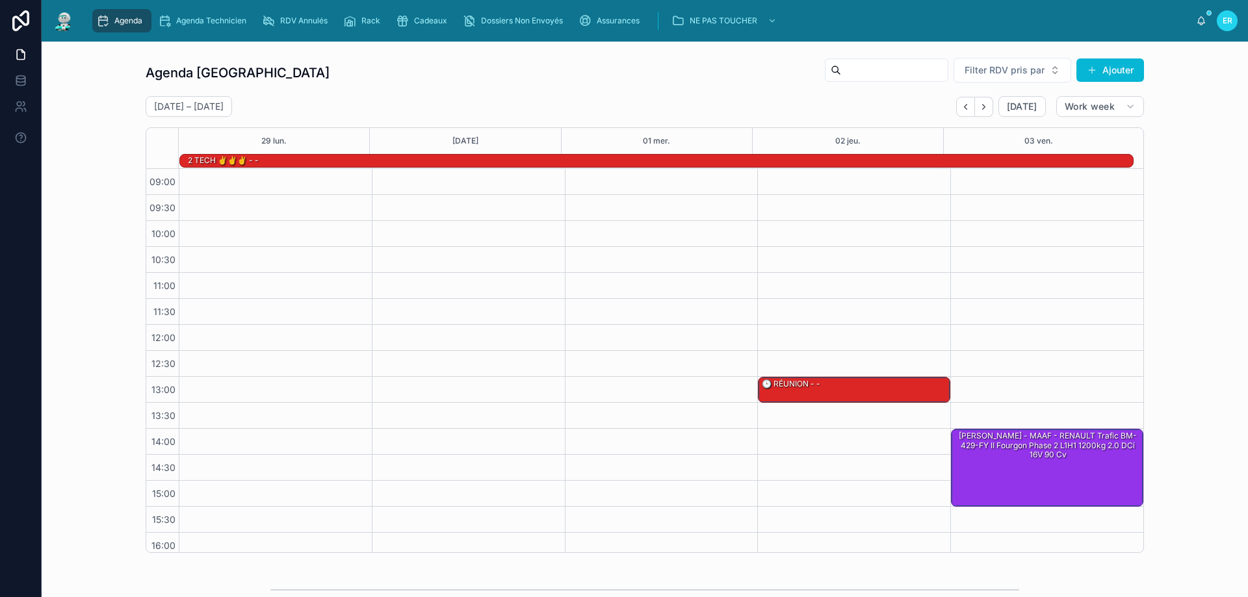
click at [983, 107] on icon "Next" at bounding box center [983, 106] width 3 height 5
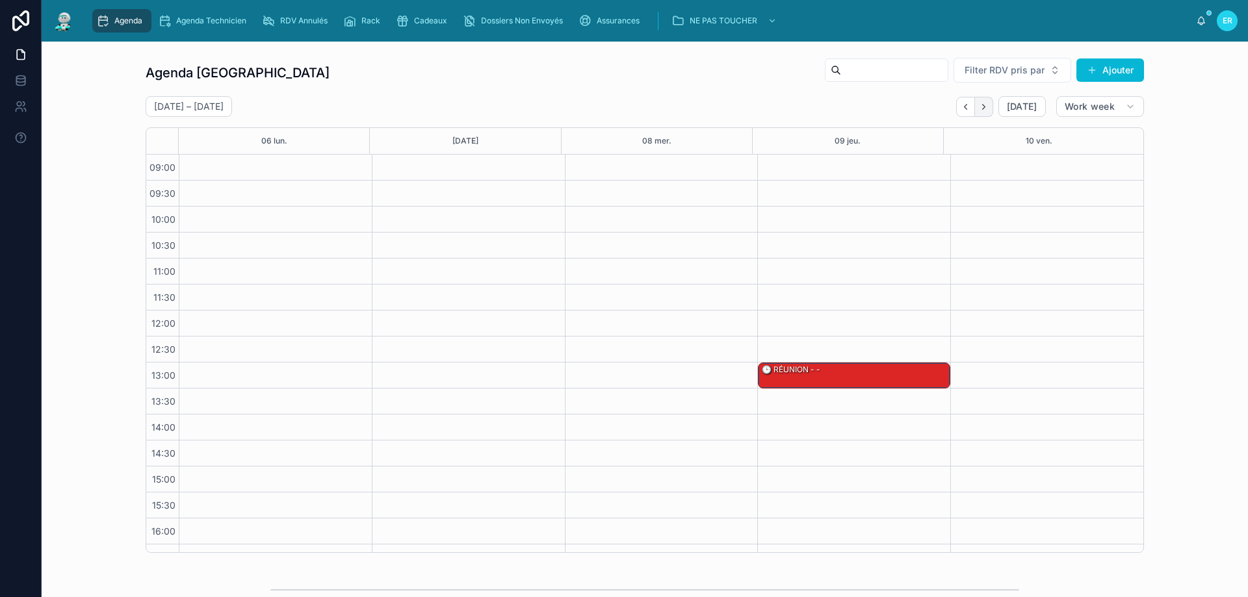
click at [981, 109] on icon "Next" at bounding box center [984, 107] width 10 height 10
click at [957, 109] on button "Back" at bounding box center [965, 107] width 19 height 20
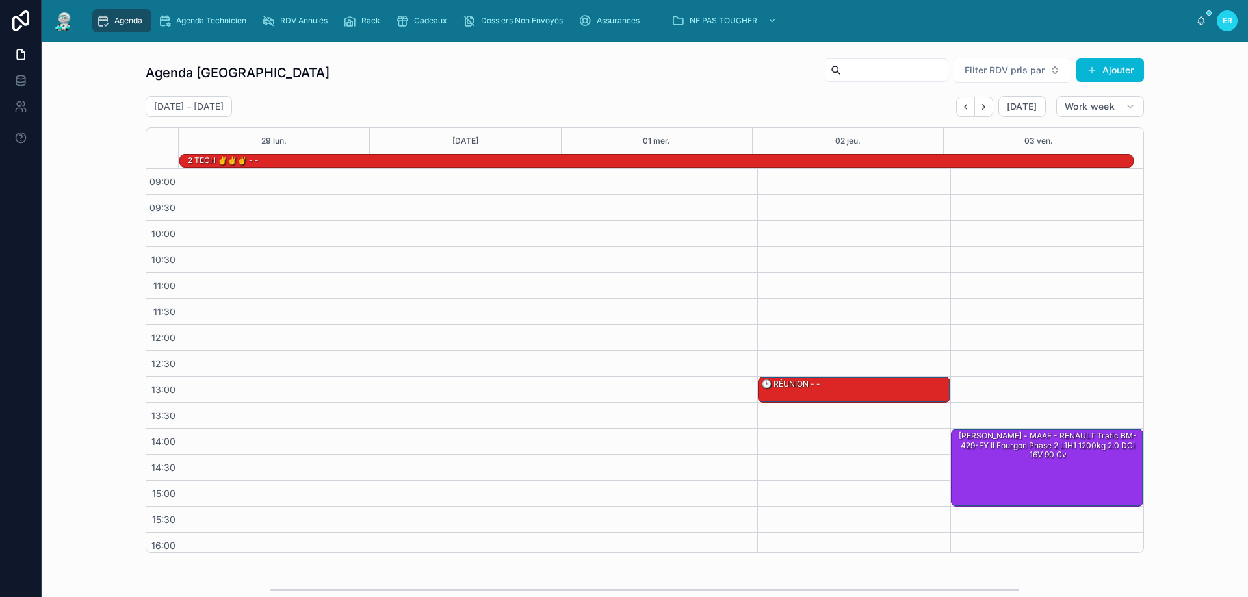
click at [957, 109] on button "Back" at bounding box center [965, 107] width 19 height 20
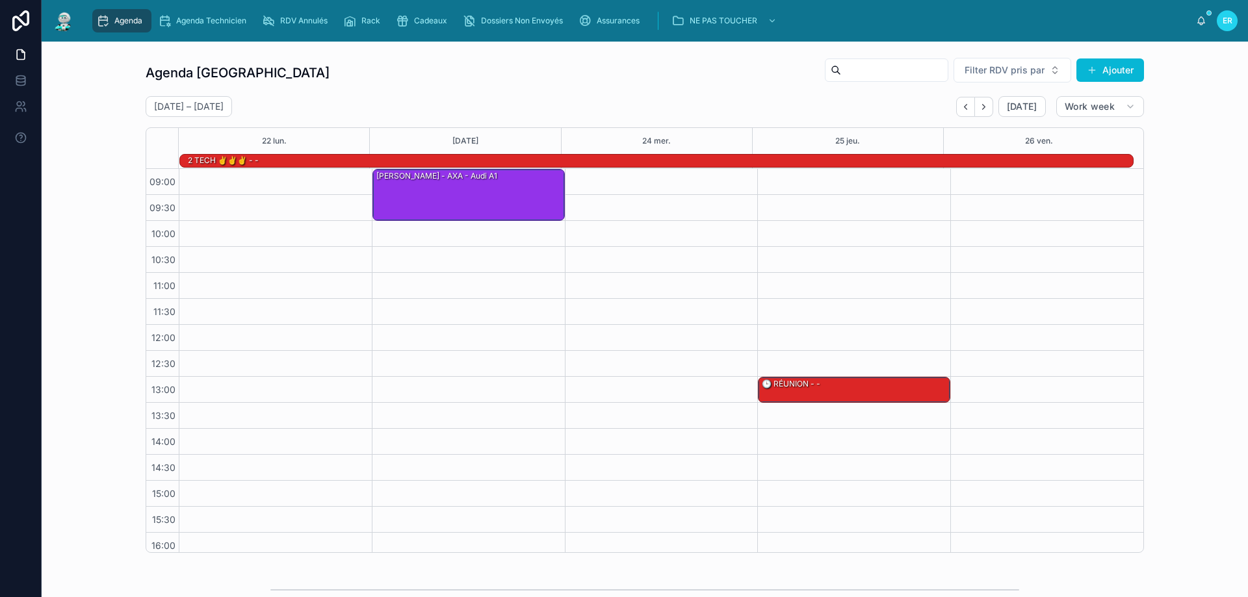
click at [957, 109] on button "Back" at bounding box center [965, 107] width 19 height 20
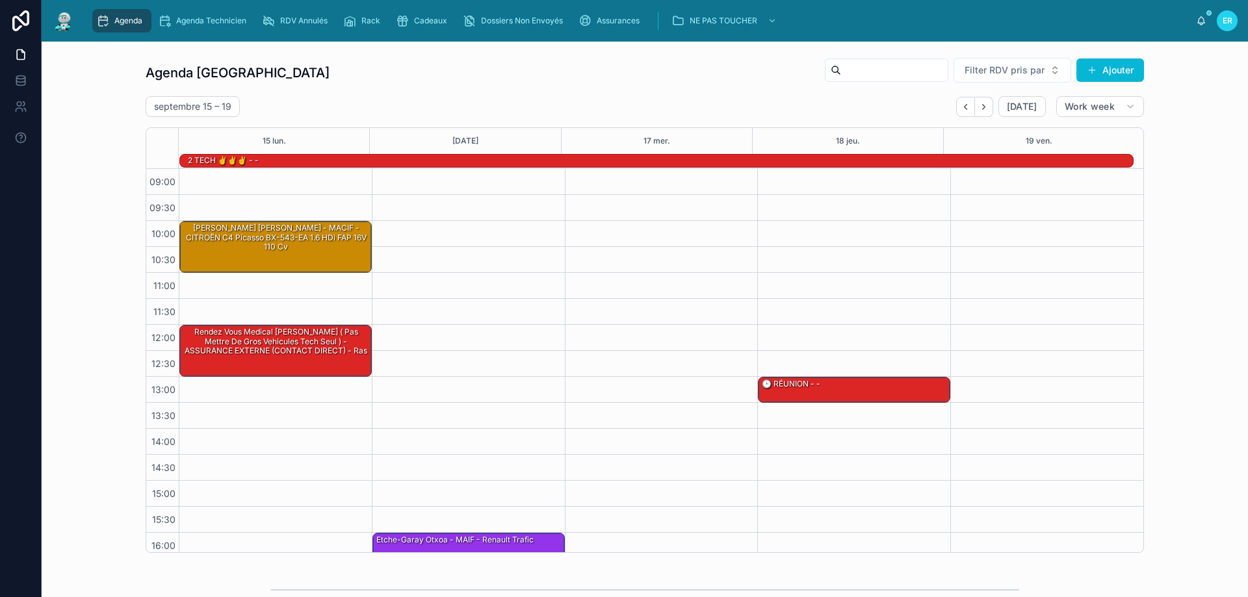
click at [957, 109] on button "Back" at bounding box center [965, 107] width 19 height 20
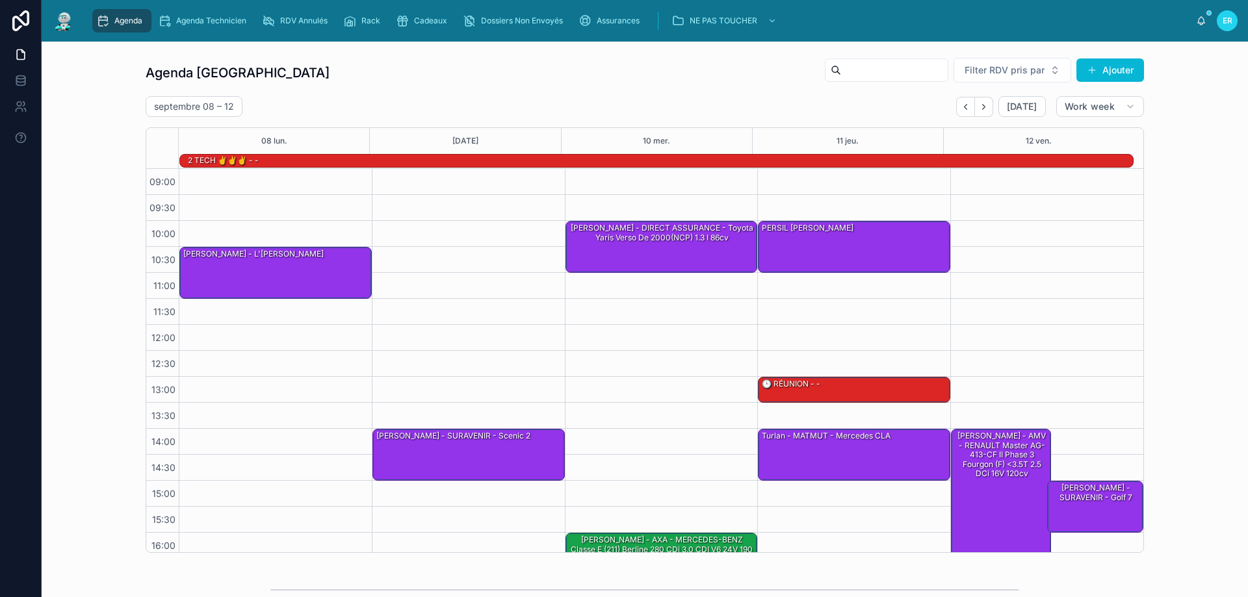
click at [957, 109] on button "Back" at bounding box center [965, 107] width 19 height 20
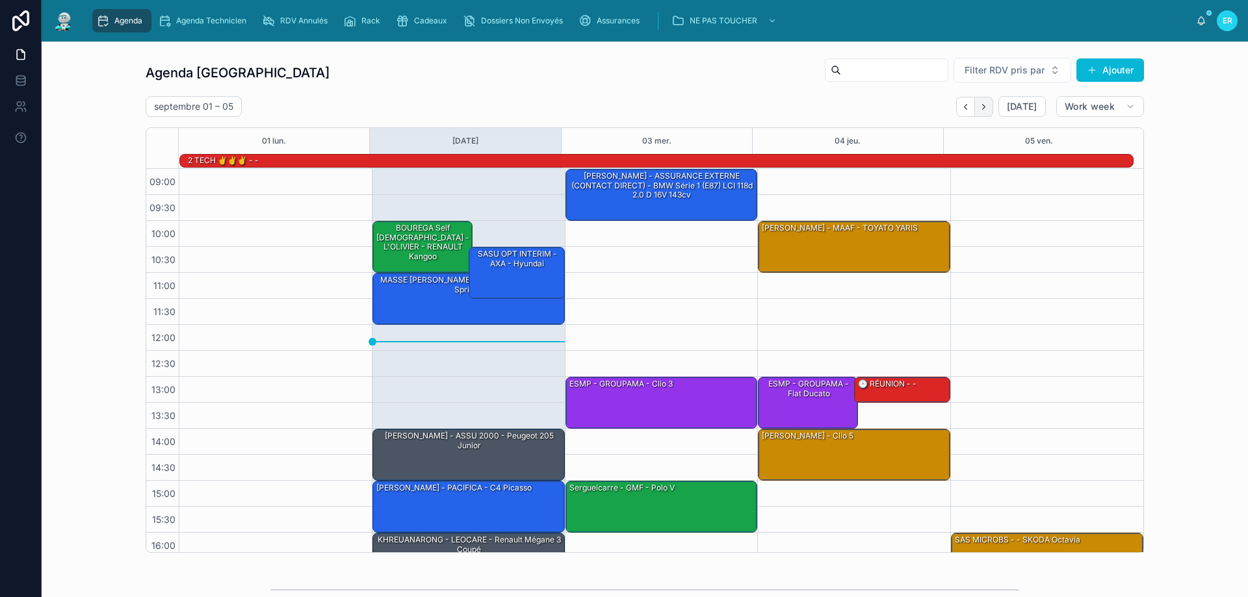
click at [985, 107] on icon "Next" at bounding box center [984, 107] width 10 height 10
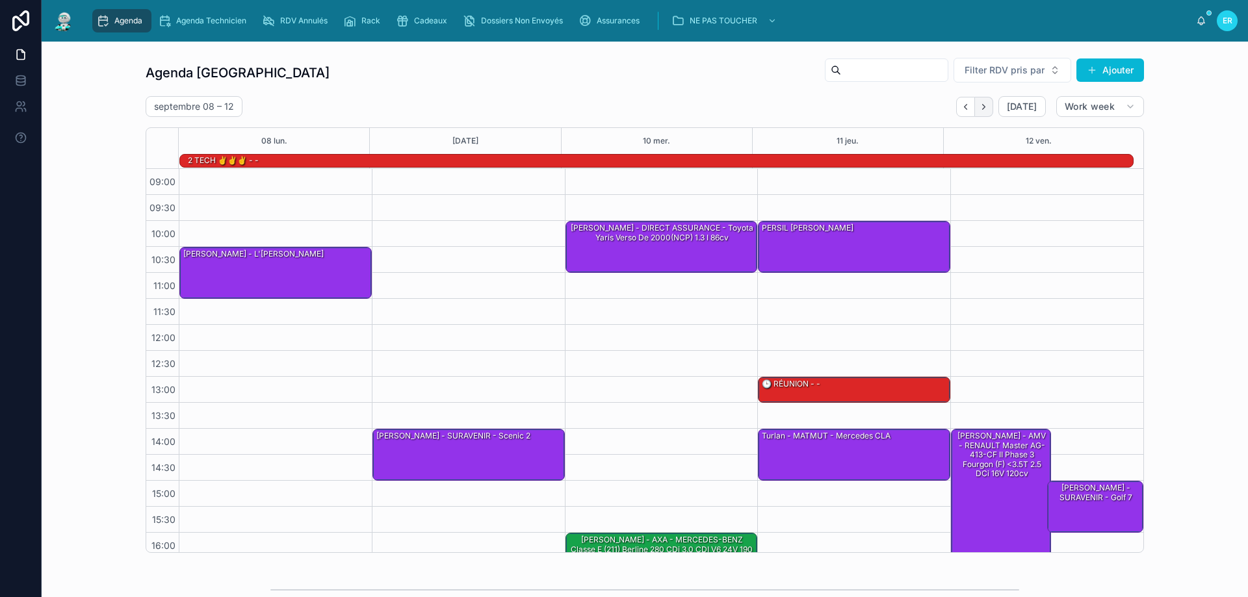
click at [985, 109] on icon "Next" at bounding box center [984, 107] width 10 height 10
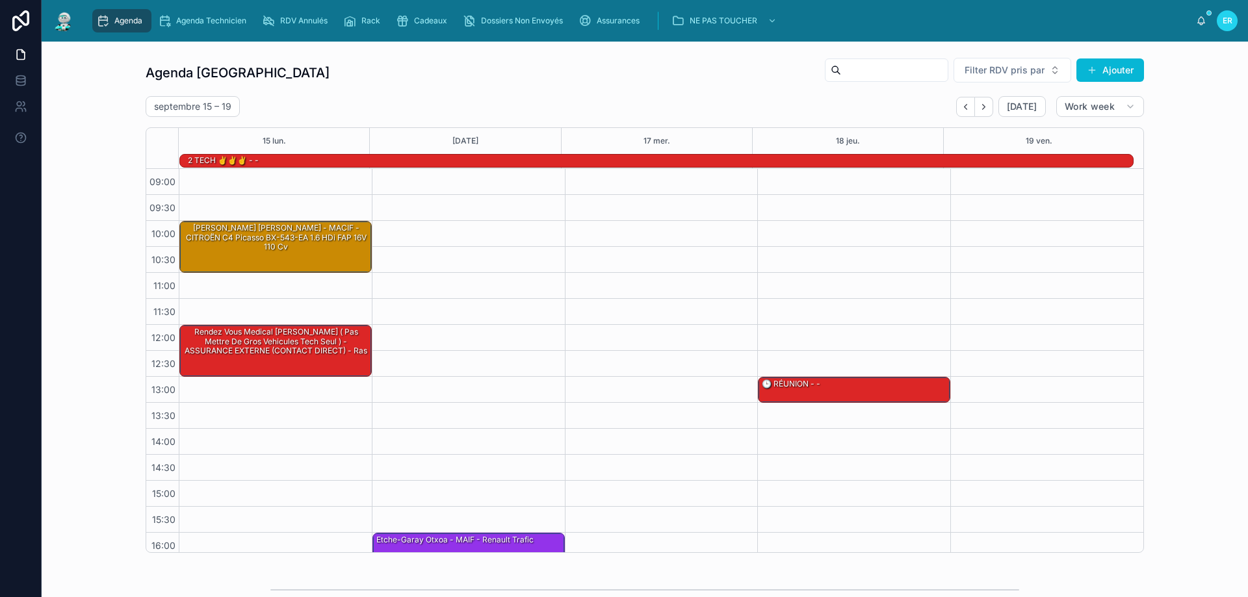
click at [985, 109] on icon "Next" at bounding box center [984, 107] width 10 height 10
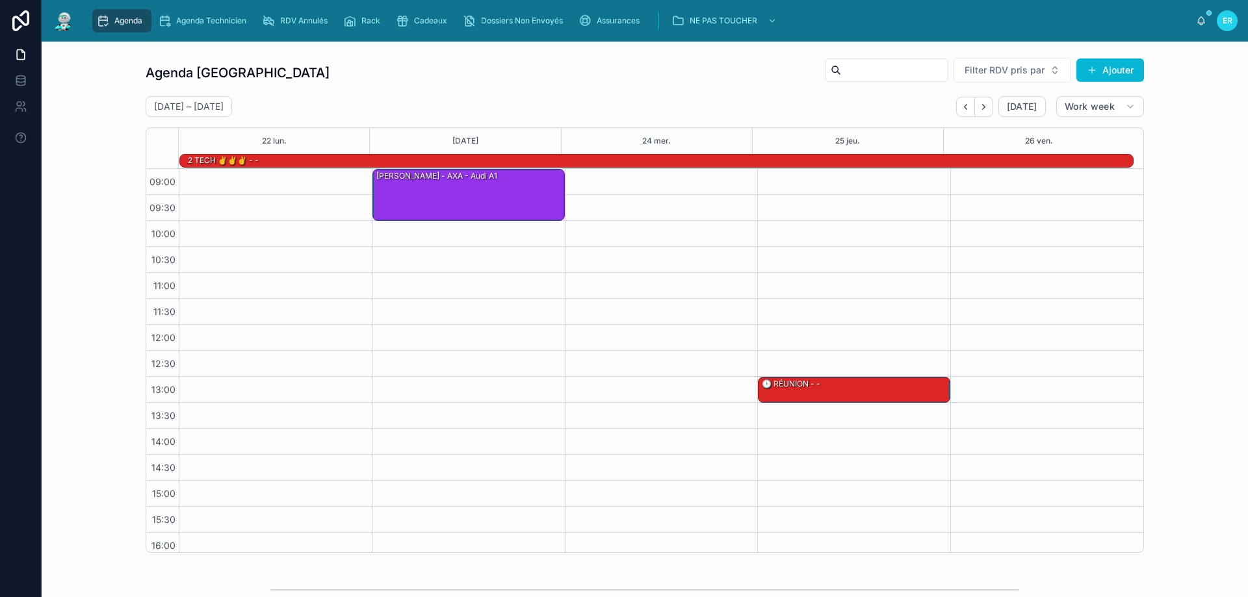
click at [985, 109] on icon "Next" at bounding box center [984, 107] width 10 height 10
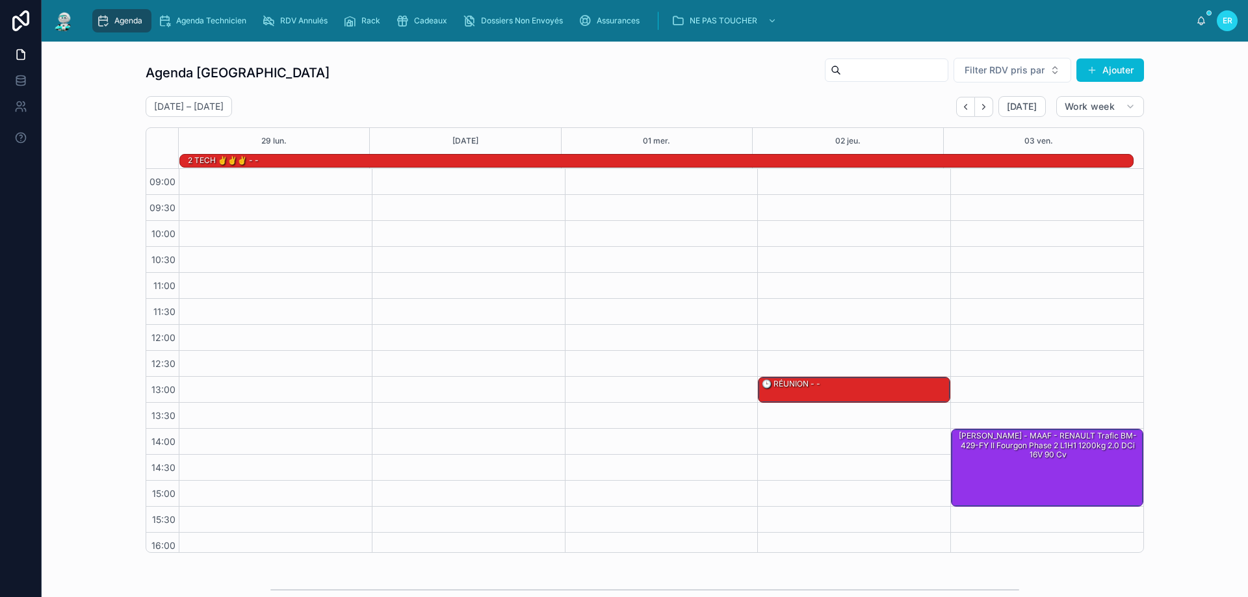
click at [985, 109] on icon "Next" at bounding box center [984, 107] width 10 height 10
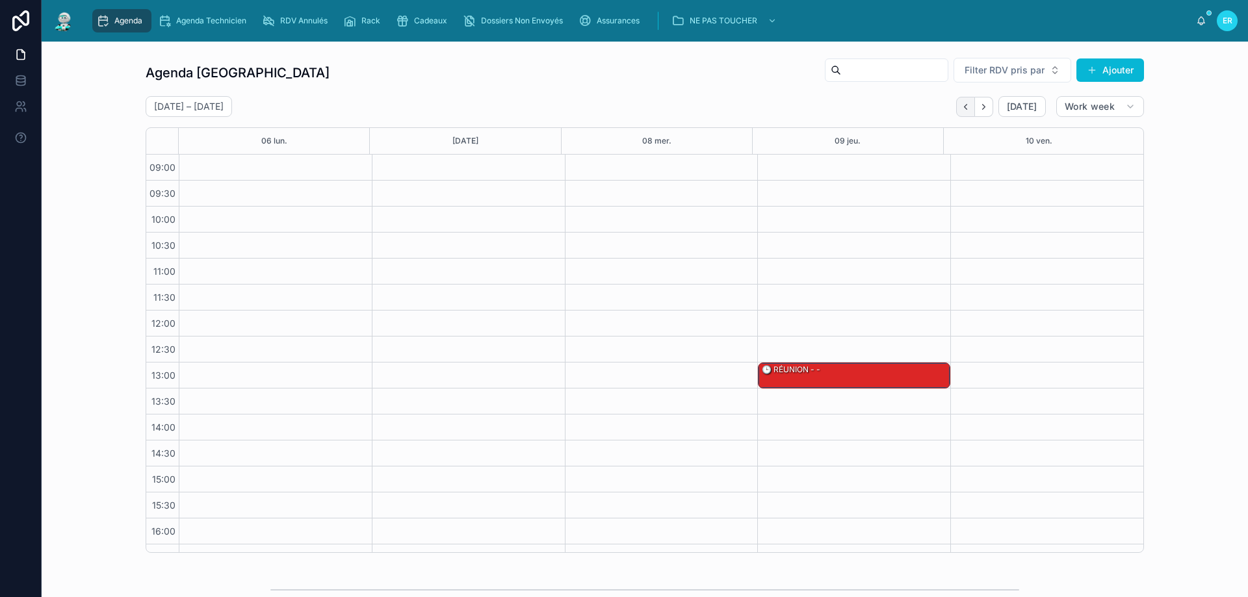
click at [963, 104] on icon "Back" at bounding box center [966, 107] width 10 height 10
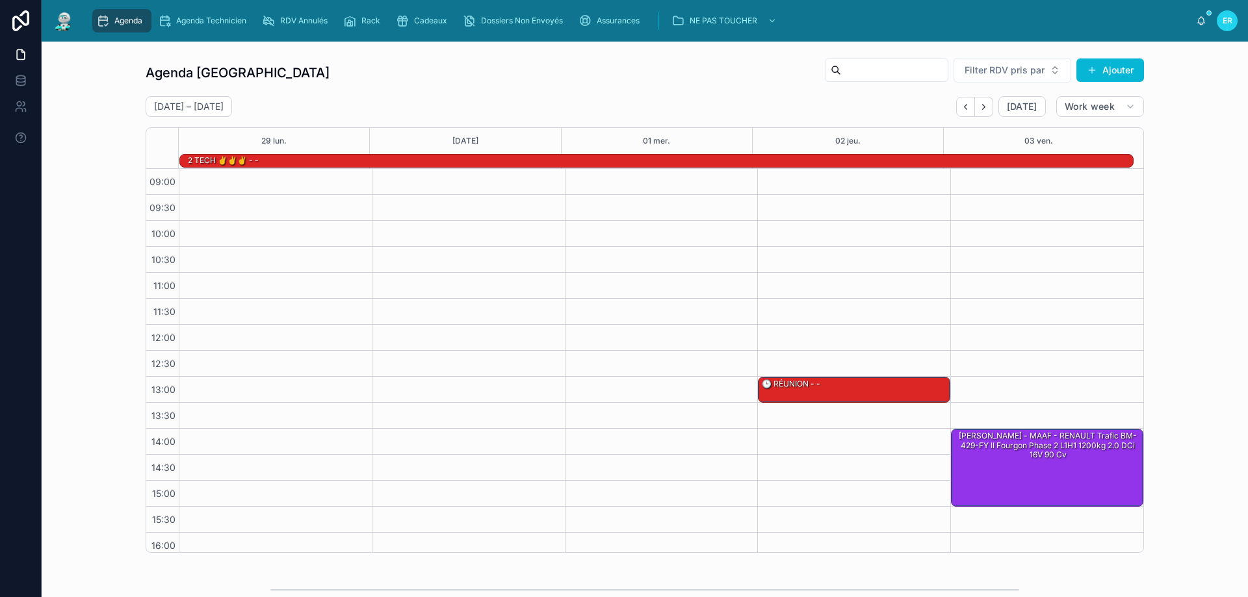
click at [963, 104] on icon "Back" at bounding box center [966, 107] width 10 height 10
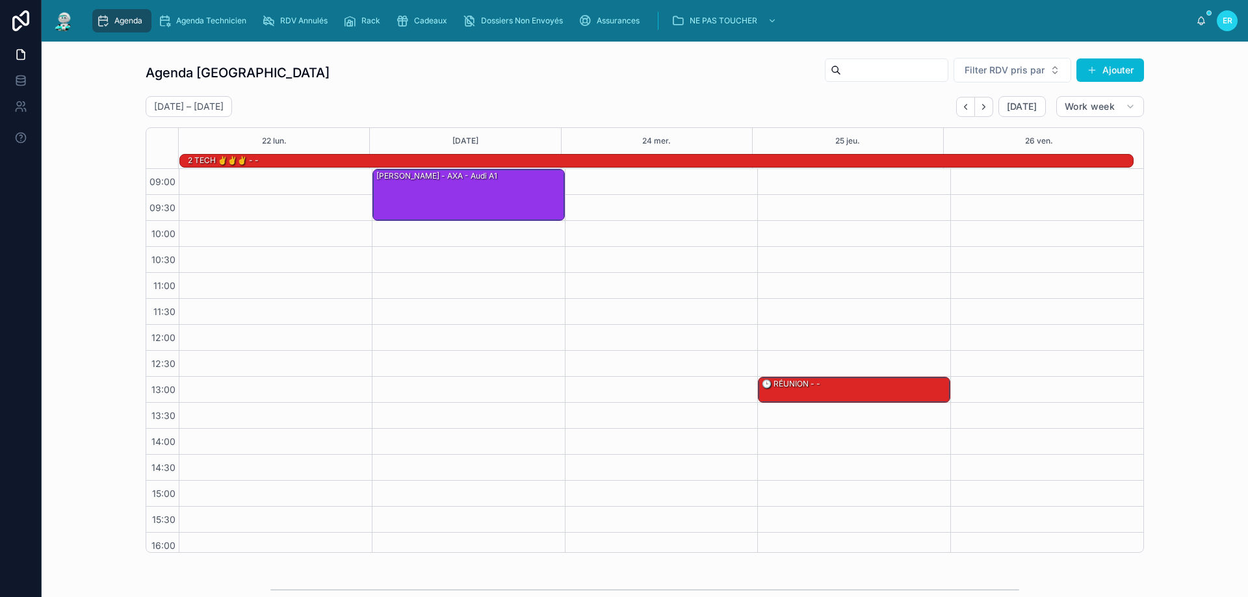
click at [963, 104] on icon "Back" at bounding box center [966, 107] width 10 height 10
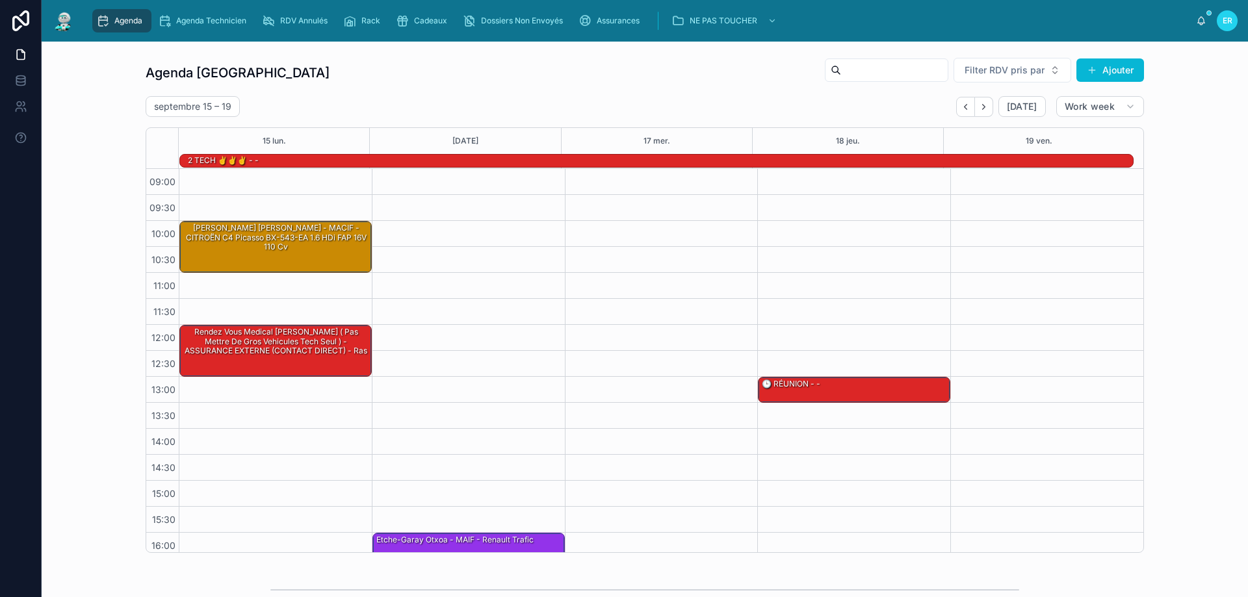
click at [963, 104] on icon "Back" at bounding box center [966, 107] width 10 height 10
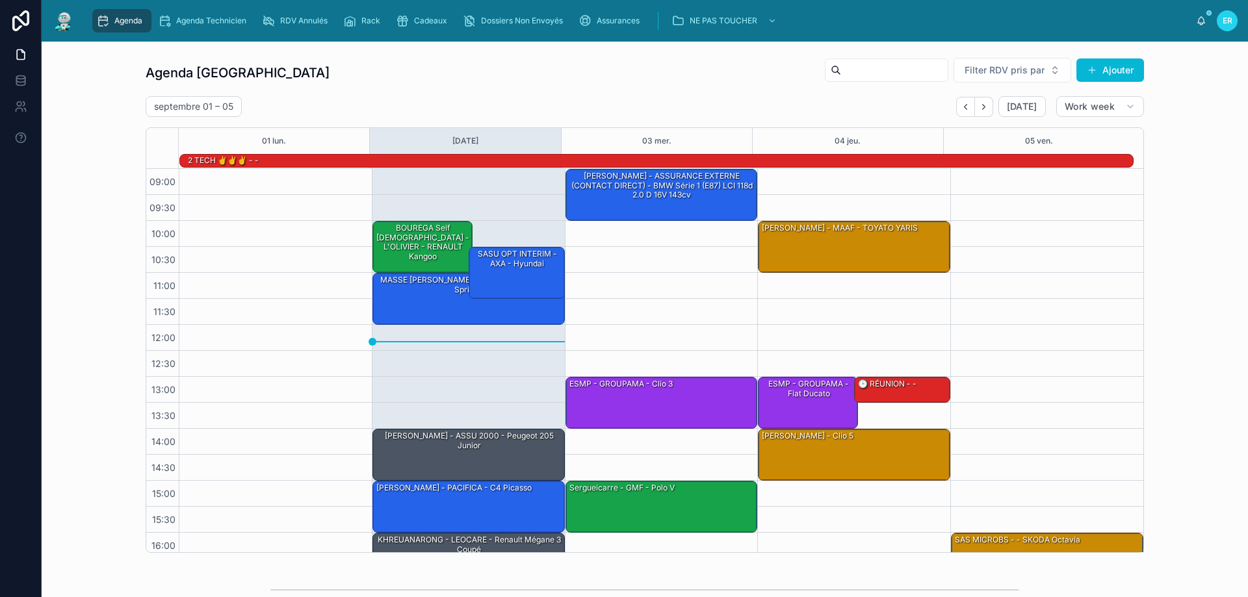
click at [963, 104] on icon "Back" at bounding box center [966, 107] width 10 height 10
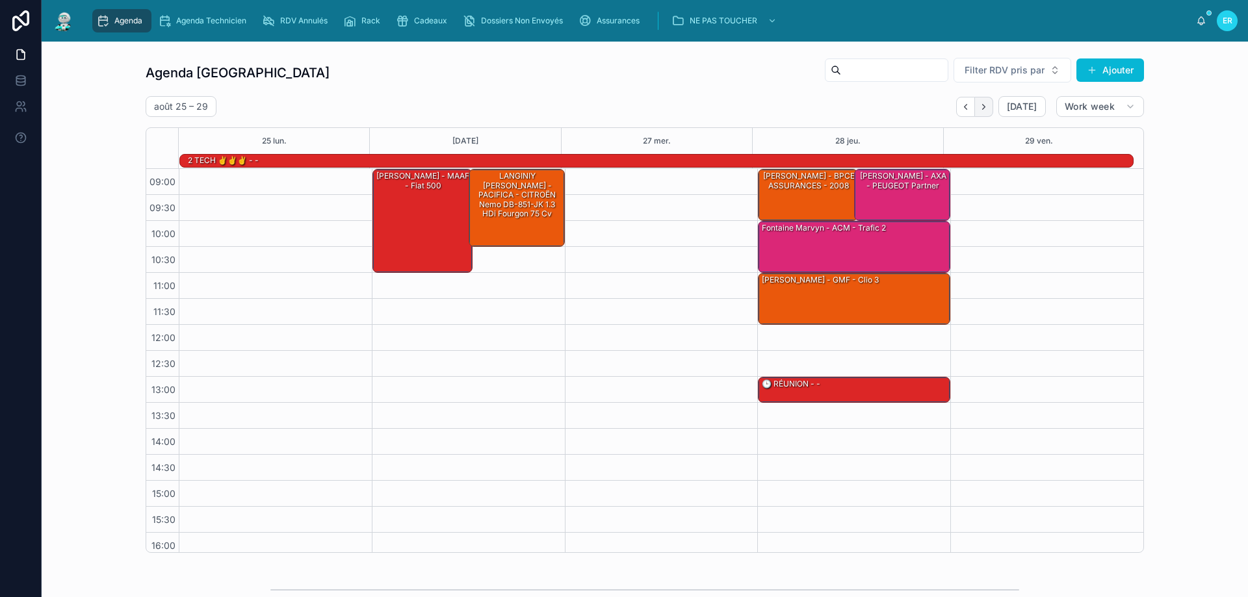
click at [983, 109] on icon "Next" at bounding box center [984, 107] width 10 height 10
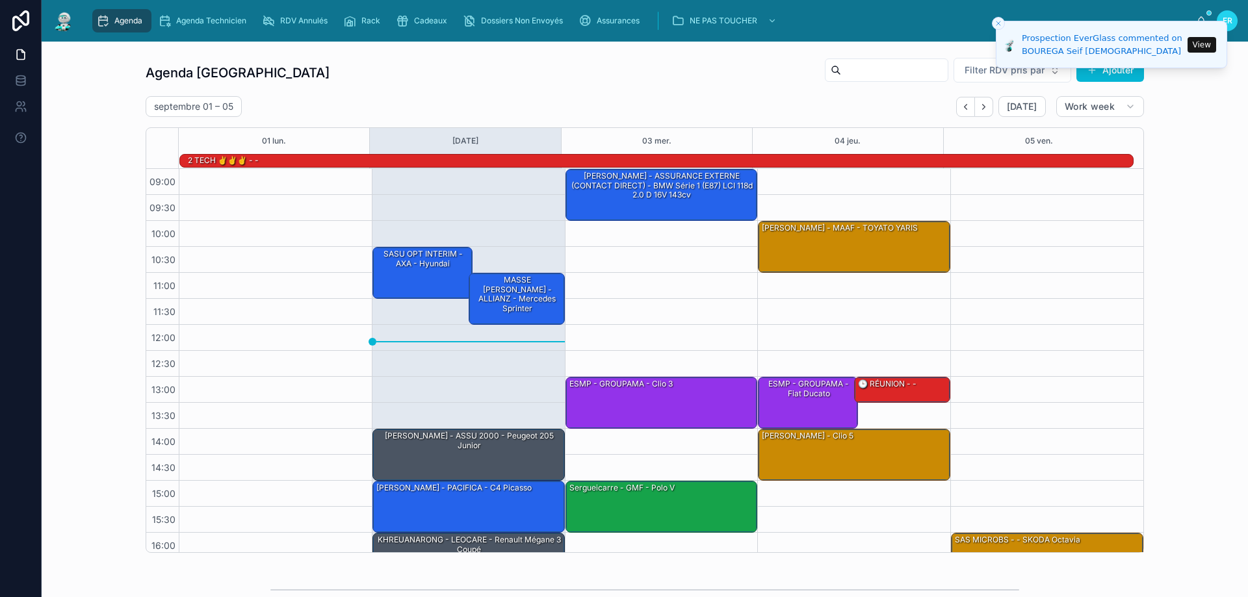
click at [1213, 41] on button "View" at bounding box center [1201, 45] width 29 height 16
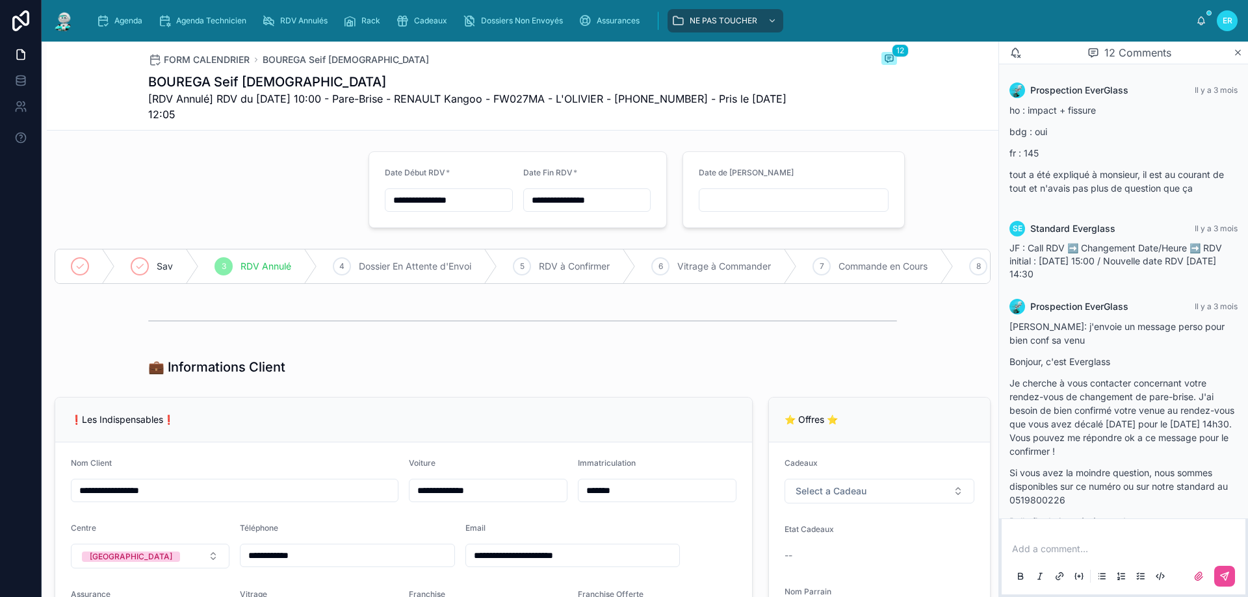
scroll to position [694, 0]
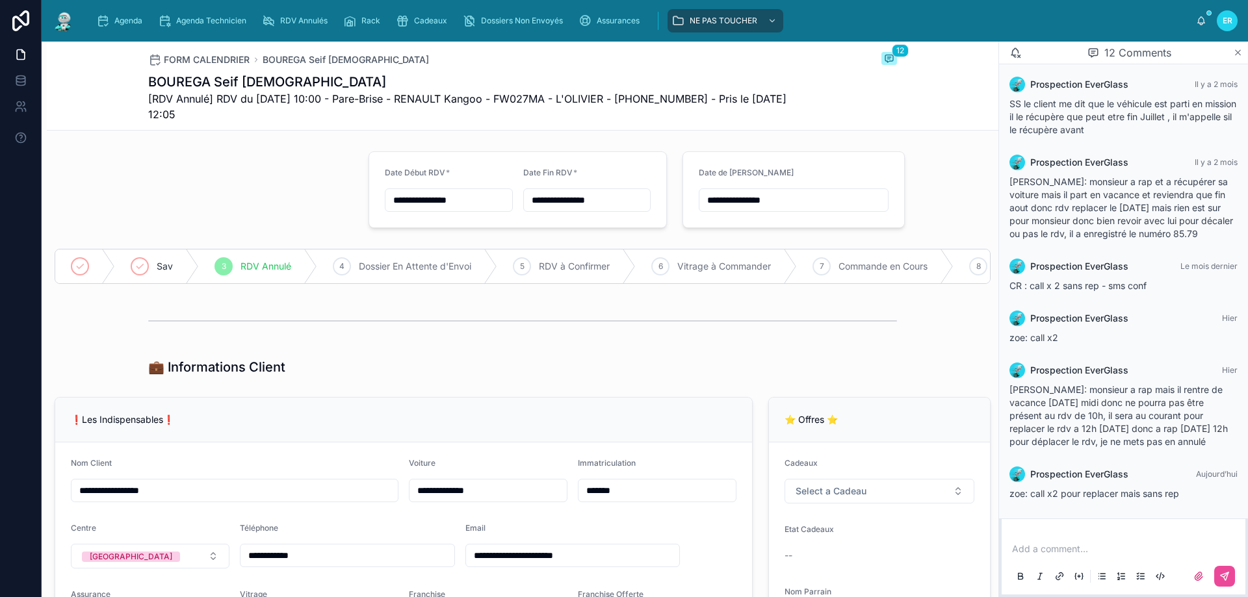
click at [1238, 56] on icon at bounding box center [1238, 52] width 10 height 10
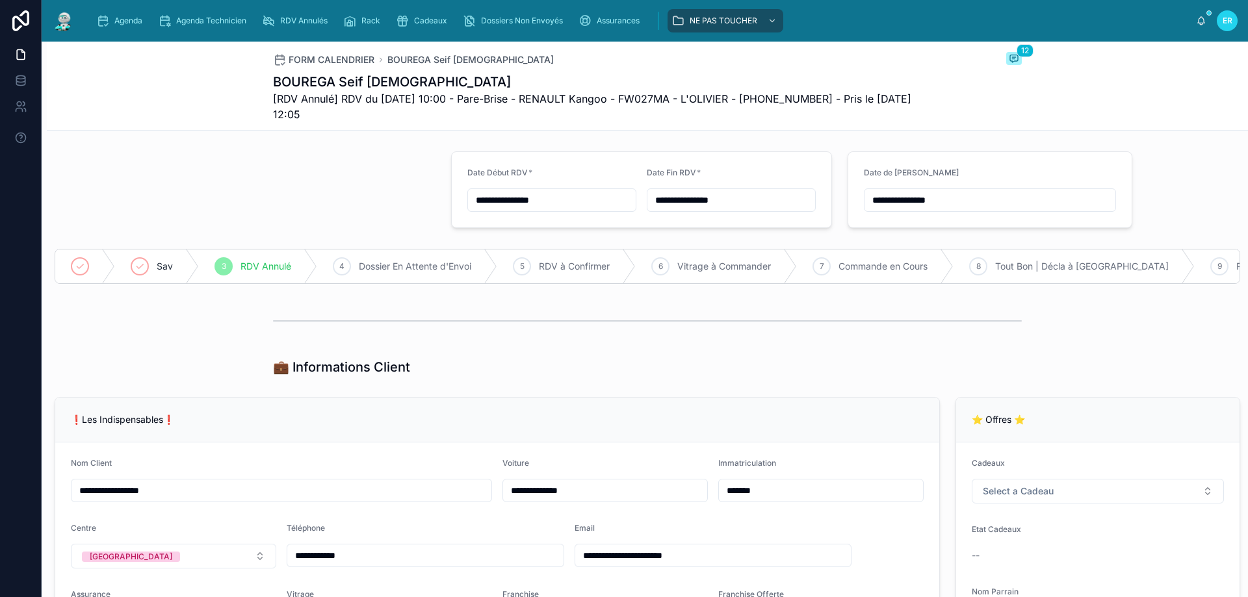
type input "**********"
click at [105, 30] on div "Agenda" at bounding box center [121, 20] width 51 height 21
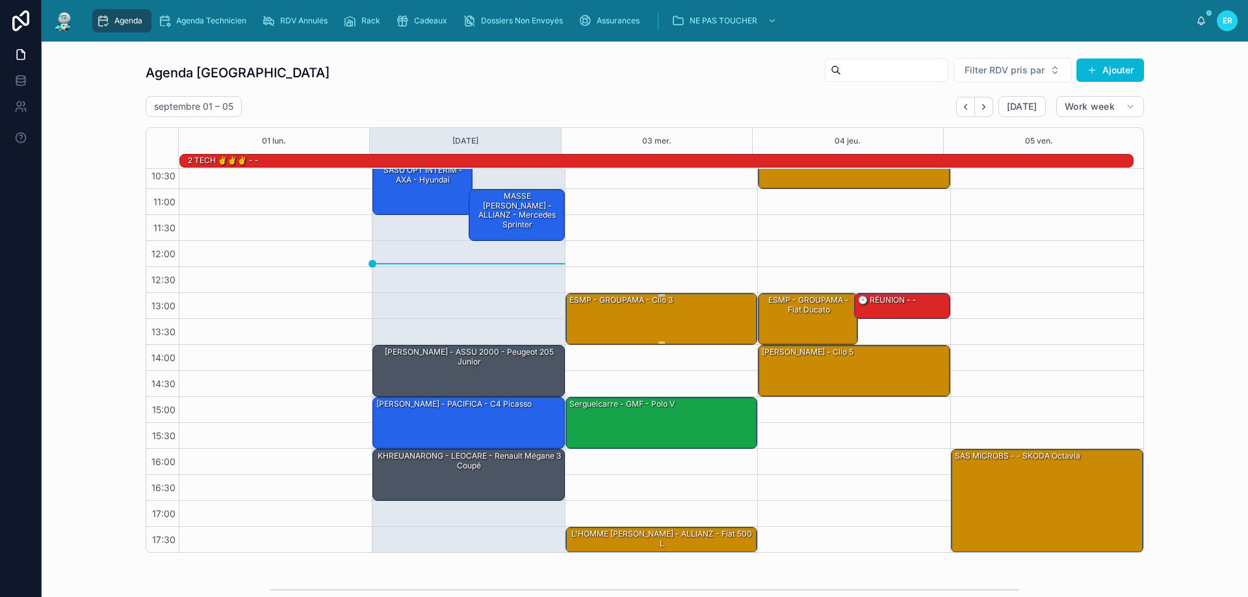
scroll to position [84, 0]
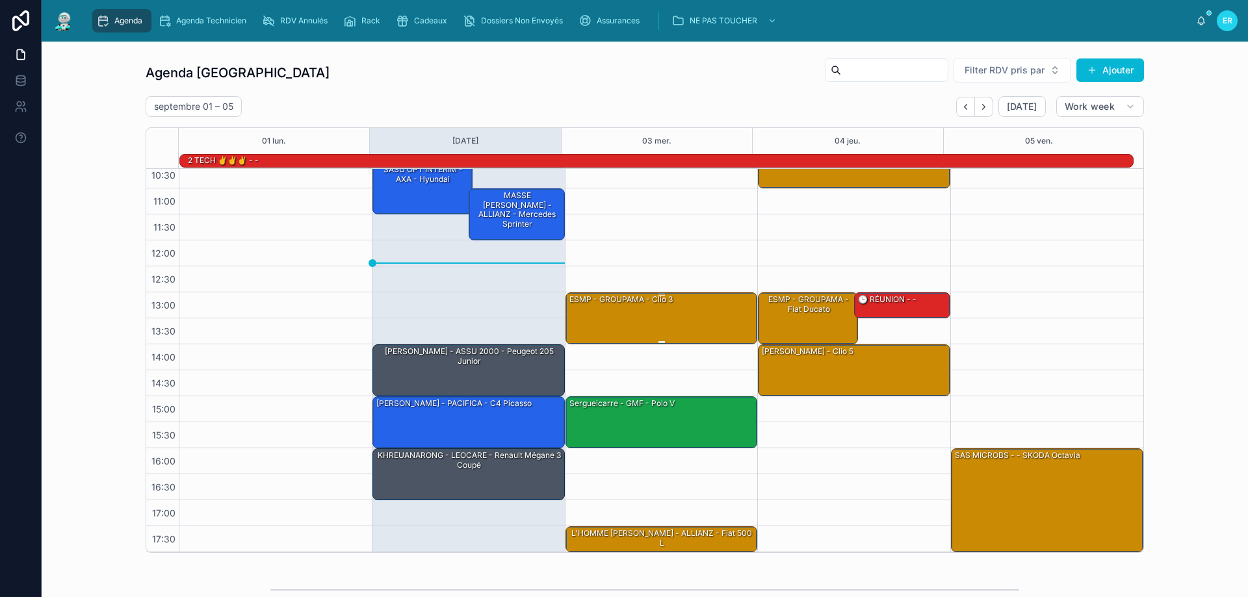
click at [646, 318] on div "ESMP - GROUPAMA - Clio 3" at bounding box center [662, 317] width 188 height 49
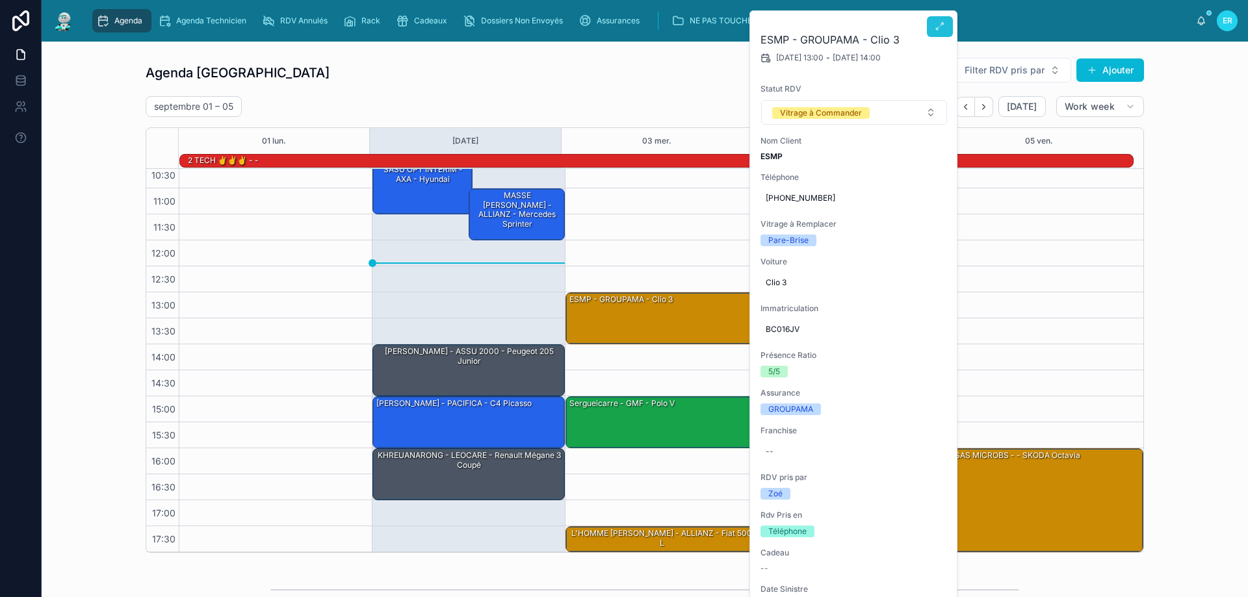
click at [941, 24] on icon at bounding box center [940, 26] width 10 height 10
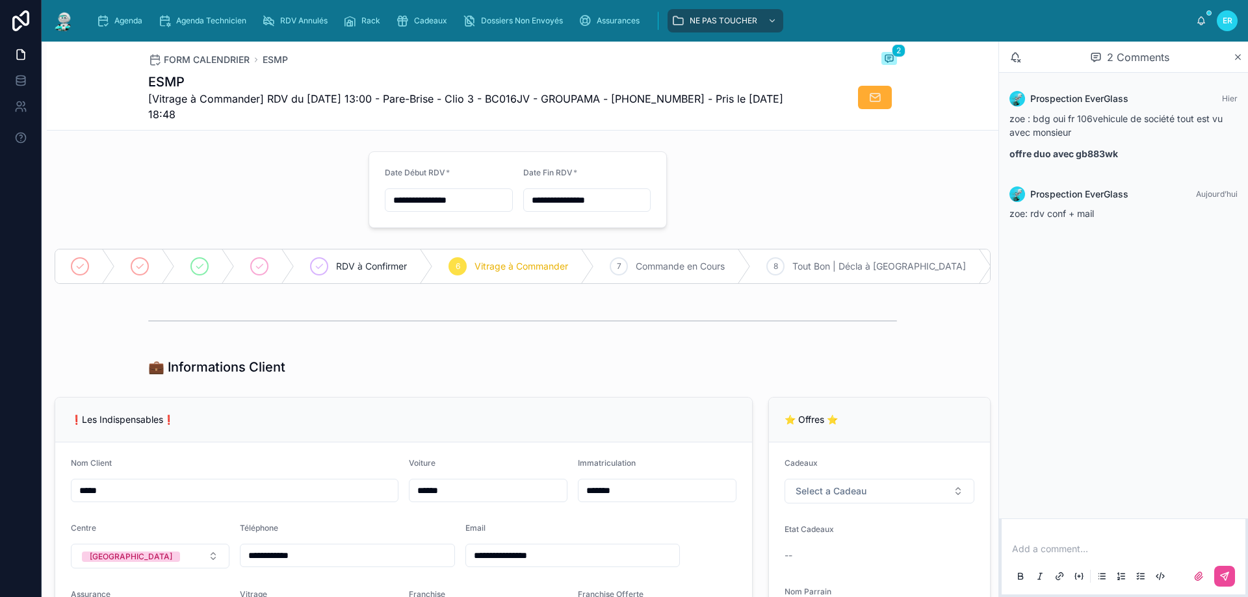
drag, startPoint x: 1239, startPoint y: 55, endPoint x: 1097, endPoint y: 55, distance: 141.7
click at [1239, 55] on icon at bounding box center [1238, 57] width 10 height 10
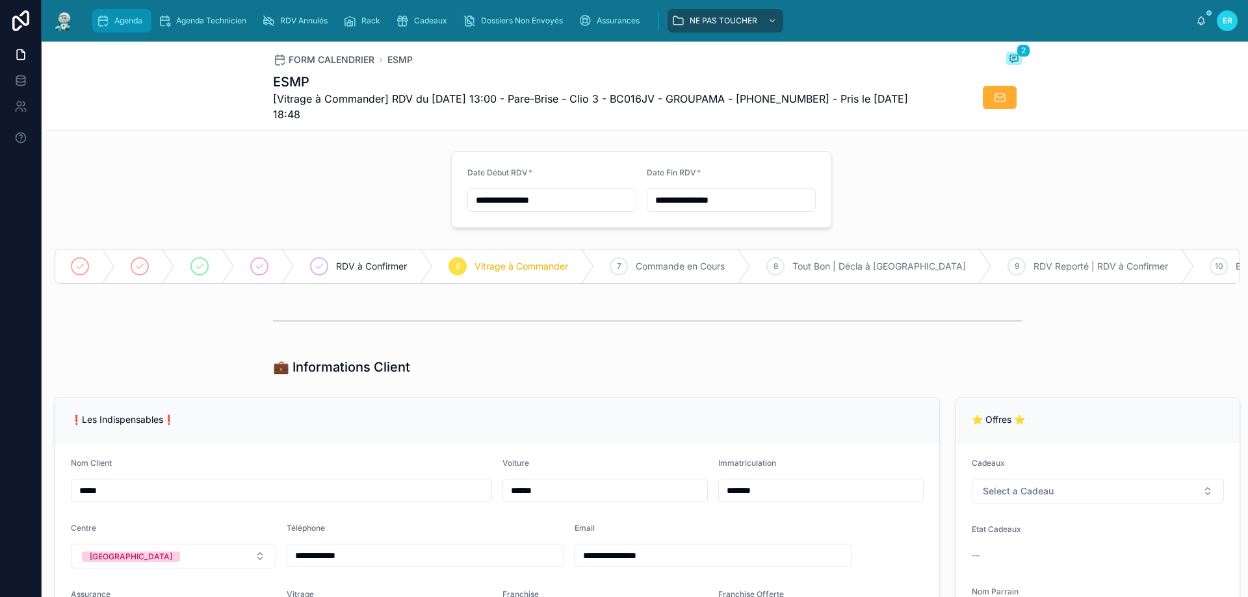
click at [104, 12] on div "Agenda" at bounding box center [121, 20] width 51 height 21
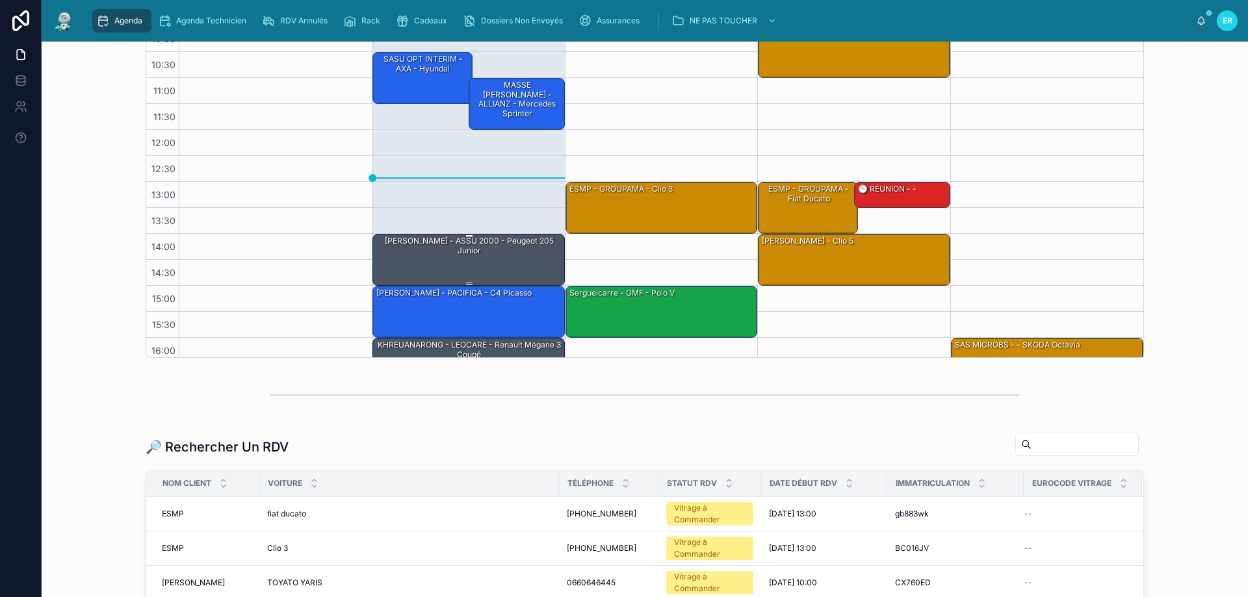
click at [468, 263] on div "[PERSON_NAME] - ASSU 2000 - Peugeot 205 junior" at bounding box center [469, 259] width 188 height 49
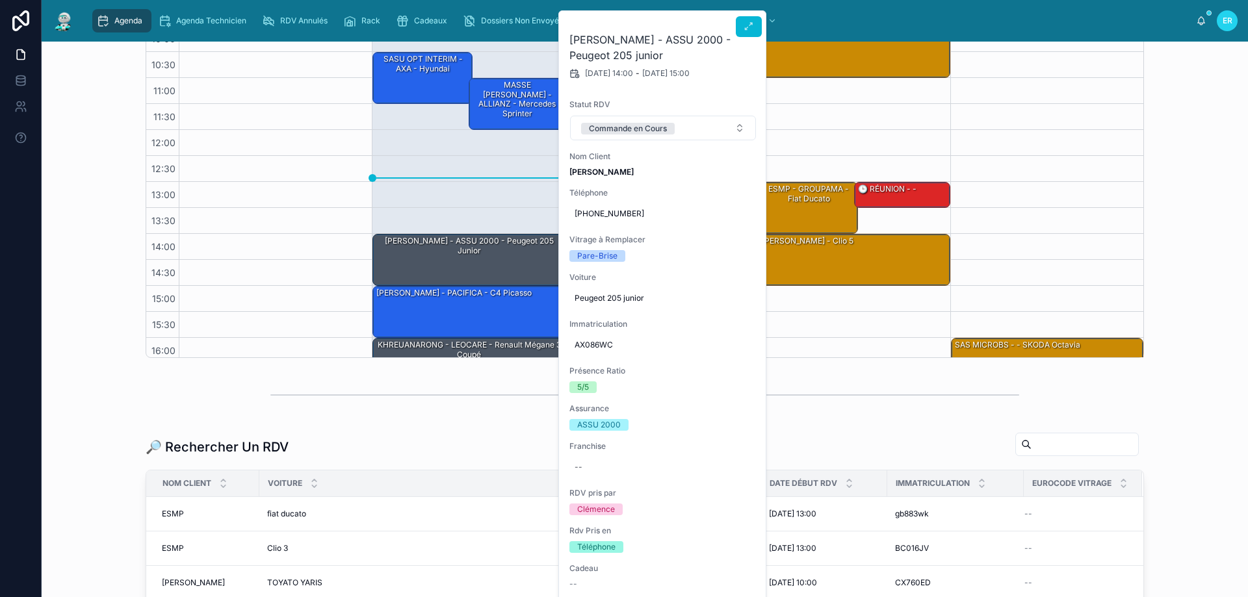
drag, startPoint x: 633, startPoint y: 175, endPoint x: 567, endPoint y: 175, distance: 65.6
click at [567, 175] on div "DJAILANI KARIM - ASSU 2000 - Peugeot 205 junior 02/09/2025 14:00 - 02/09/2025 1…" at bounding box center [663, 577] width 208 height 1132
copy strong "DJAILANI KARIM"
drag, startPoint x: 618, startPoint y: 343, endPoint x: 605, endPoint y: 348, distance: 13.8
click at [605, 348] on span "AX086WC" at bounding box center [663, 345] width 177 height 10
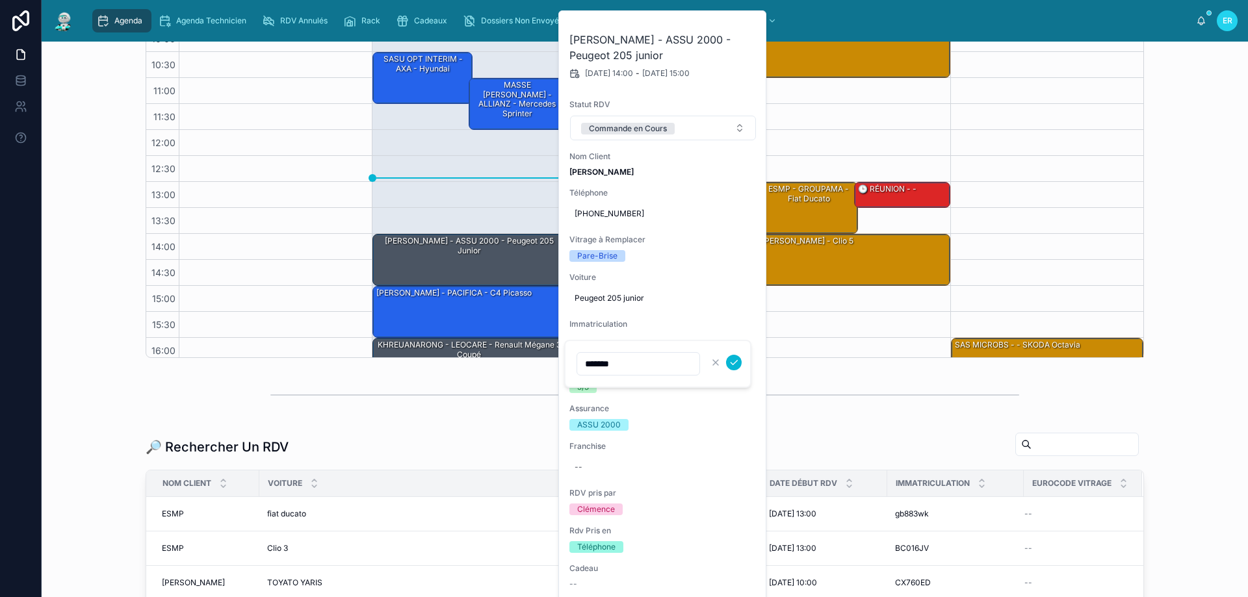
click at [604, 348] on div "*******" at bounding box center [657, 364] width 187 height 48
drag, startPoint x: 601, startPoint y: 363, endPoint x: 588, endPoint y: 364, distance: 13.0
click at [588, 364] on input "*******" at bounding box center [638, 364] width 122 height 18
click at [911, 345] on div "10:00 – 11:00 DIAS HAMIDALLAH - MAAF - TOYATO YARIS 13:00 – 14:00 ESMP - GROUPA…" at bounding box center [853, 208] width 193 height 468
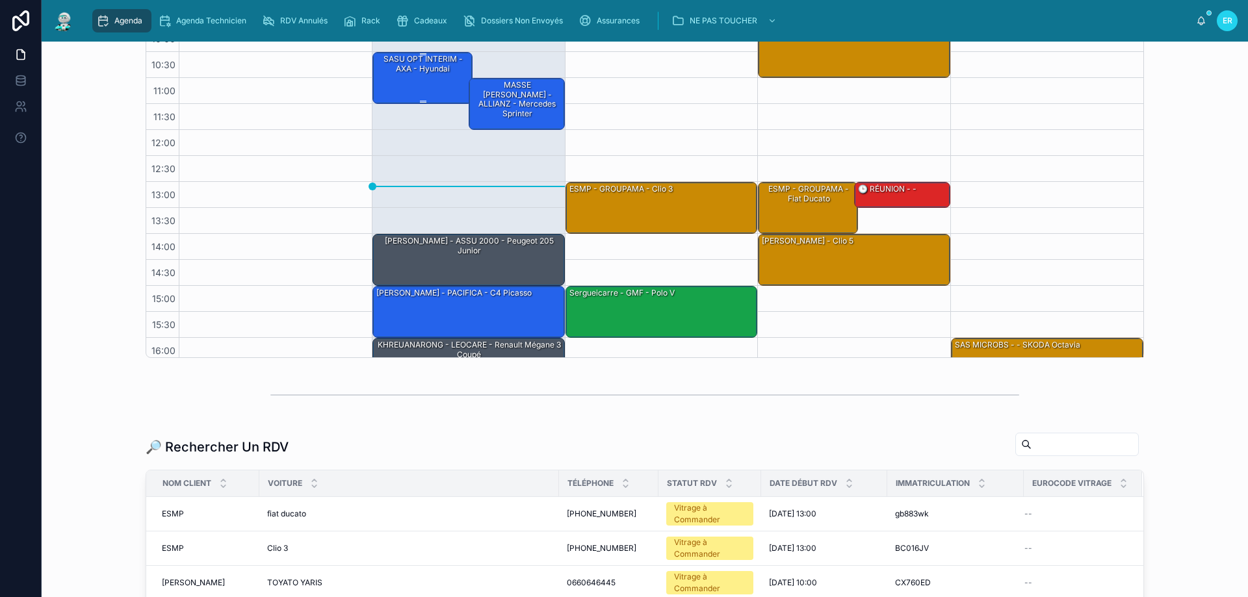
click at [433, 80] on div "SASU OPT INTERIM - AXA - hyundai" at bounding box center [423, 77] width 96 height 49
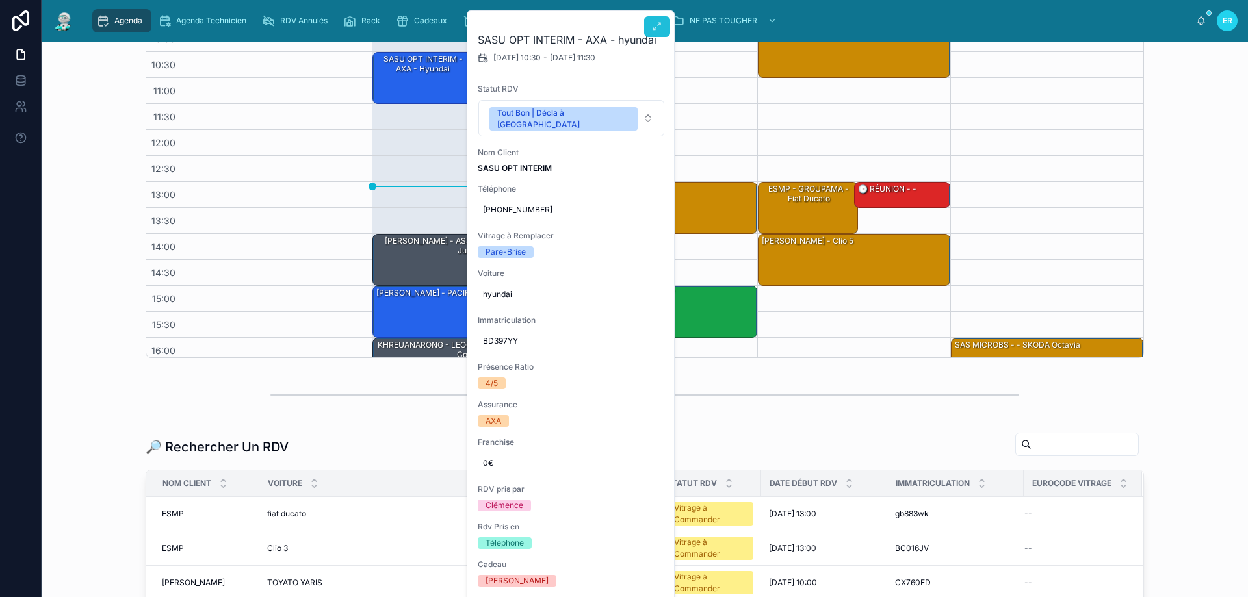
click at [662, 27] on icon at bounding box center [657, 26] width 10 height 10
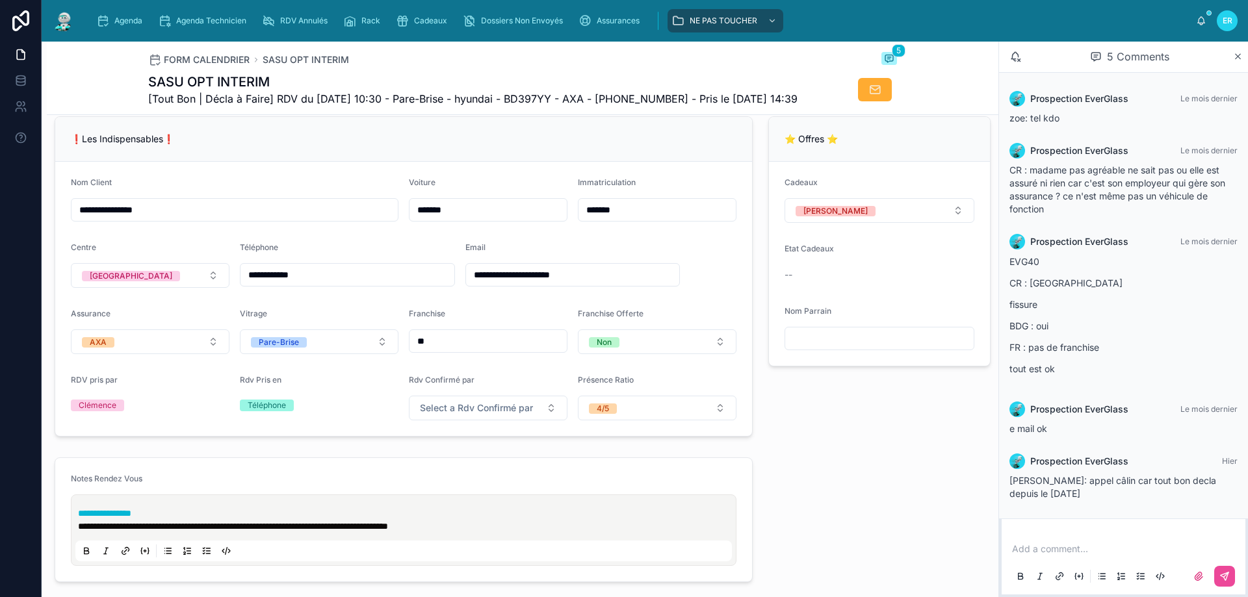
scroll to position [260, 0]
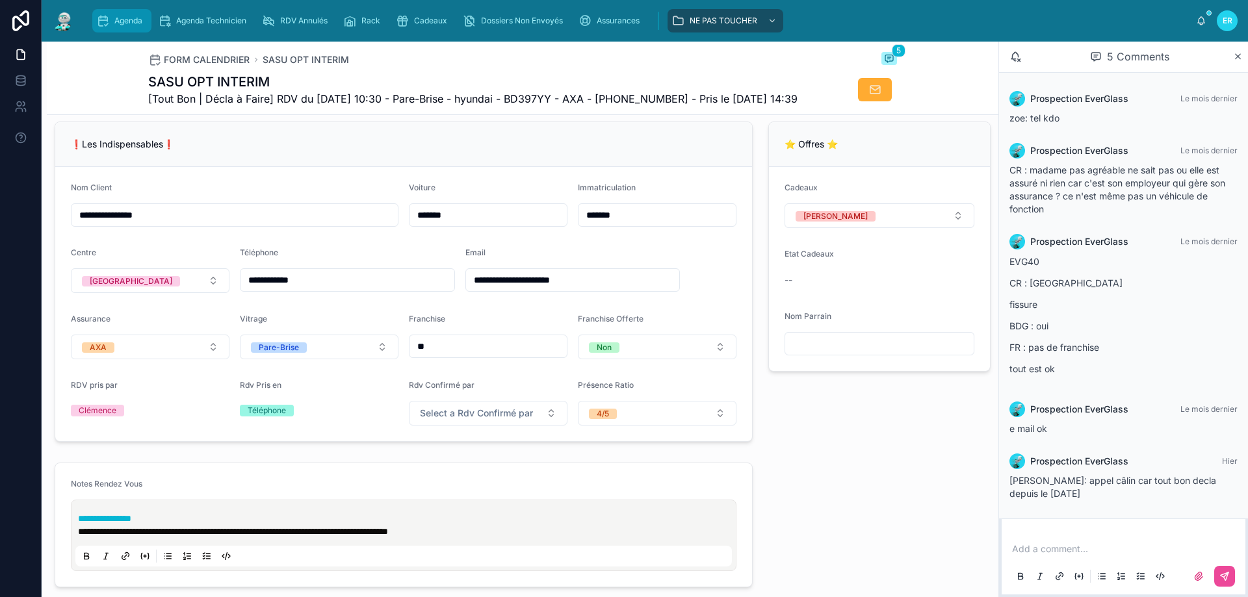
click at [107, 24] on icon "scrollable content" at bounding box center [102, 20] width 13 height 13
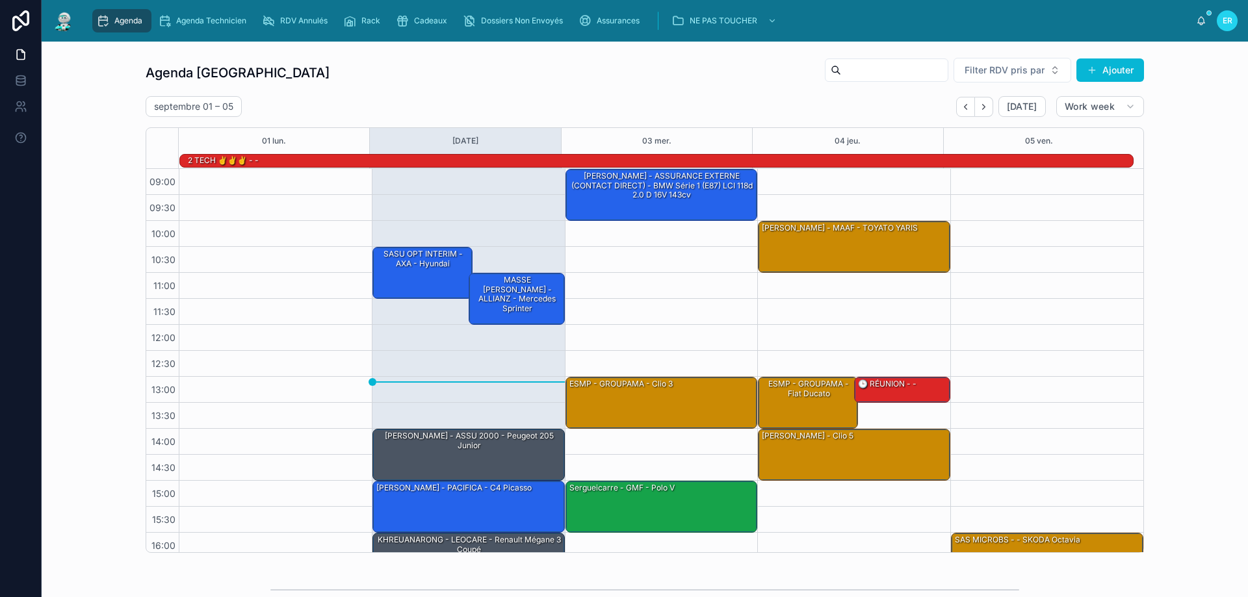
scroll to position [85, 0]
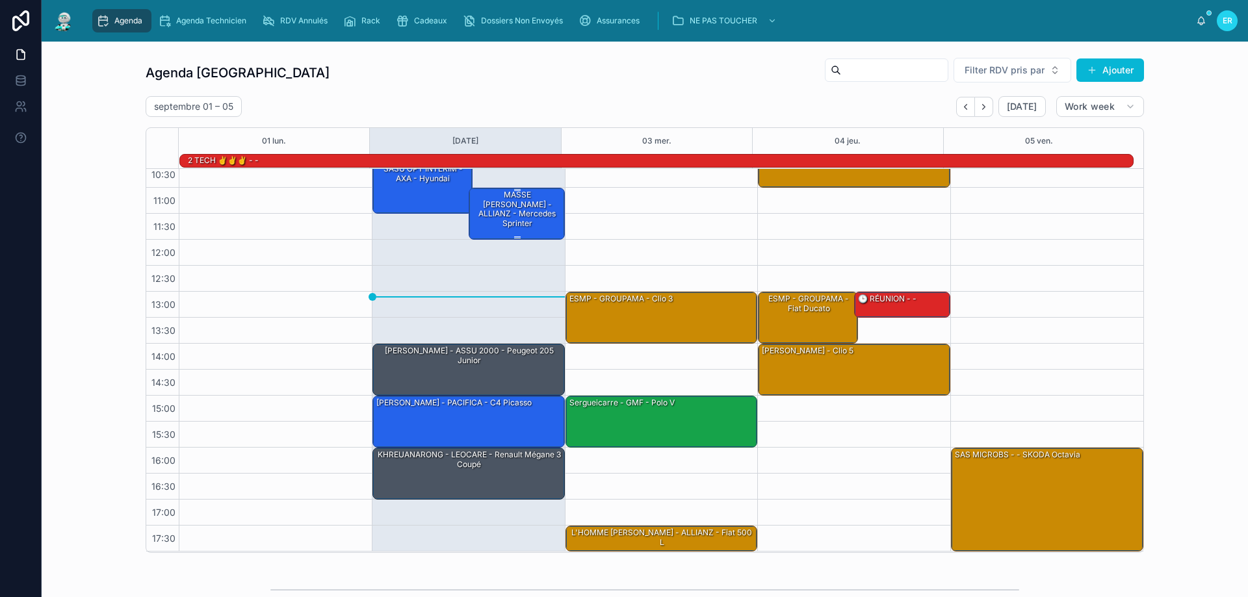
click at [513, 211] on div "[PERSON_NAME] - ALLIANZ - Mercedes sprinter" at bounding box center [517, 209] width 92 height 40
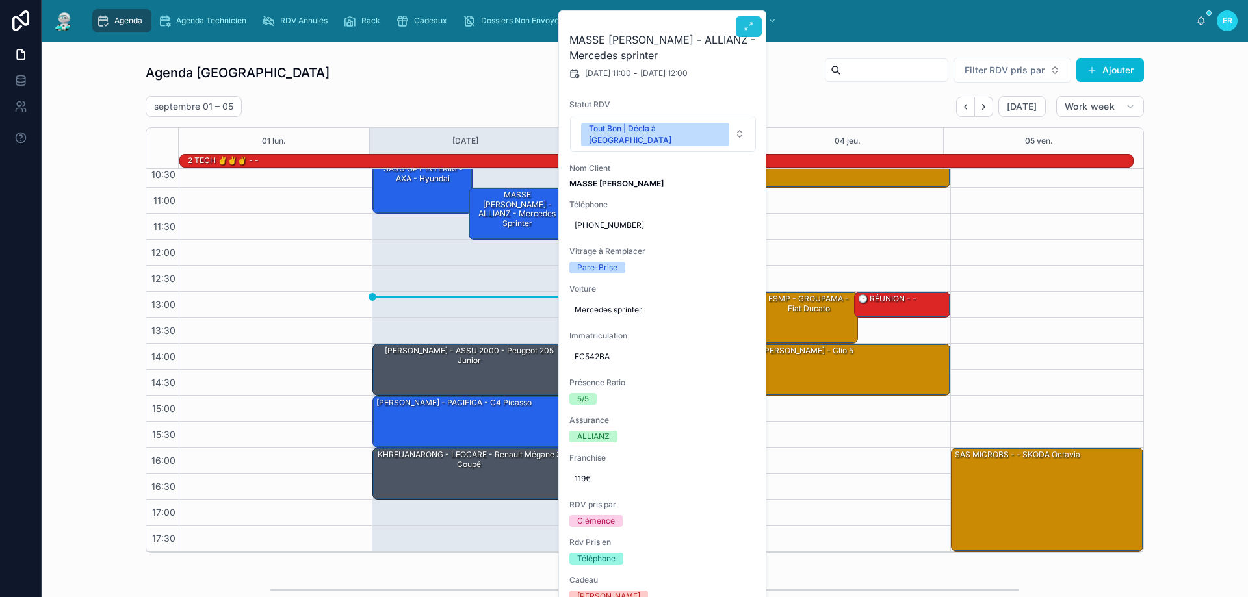
click at [748, 25] on icon at bounding box center [749, 26] width 10 height 10
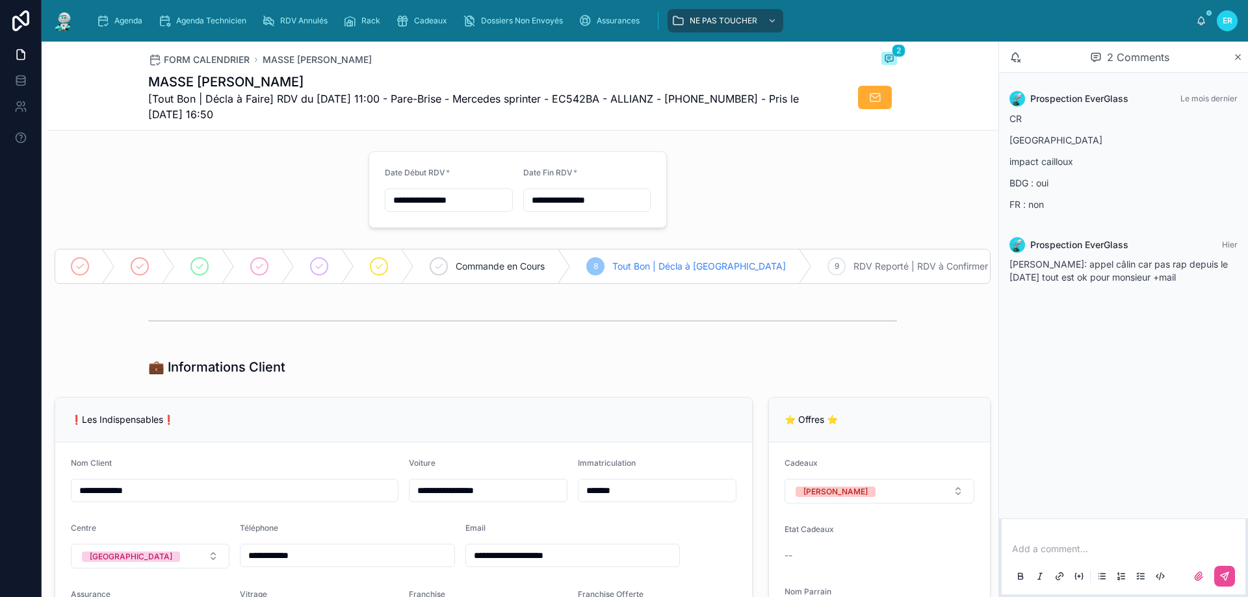
click at [651, 413] on div "❗Les Indispensables❗" at bounding box center [403, 420] width 697 height 45
click at [98, 14] on div "Agenda" at bounding box center [121, 20] width 51 height 21
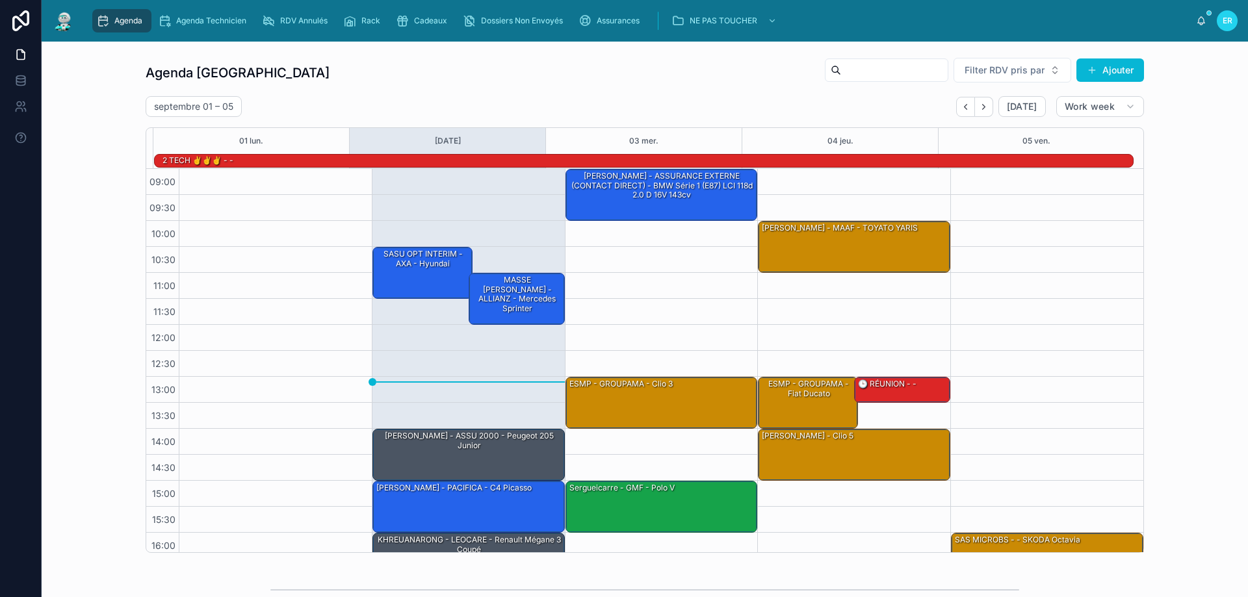
scroll to position [85, 0]
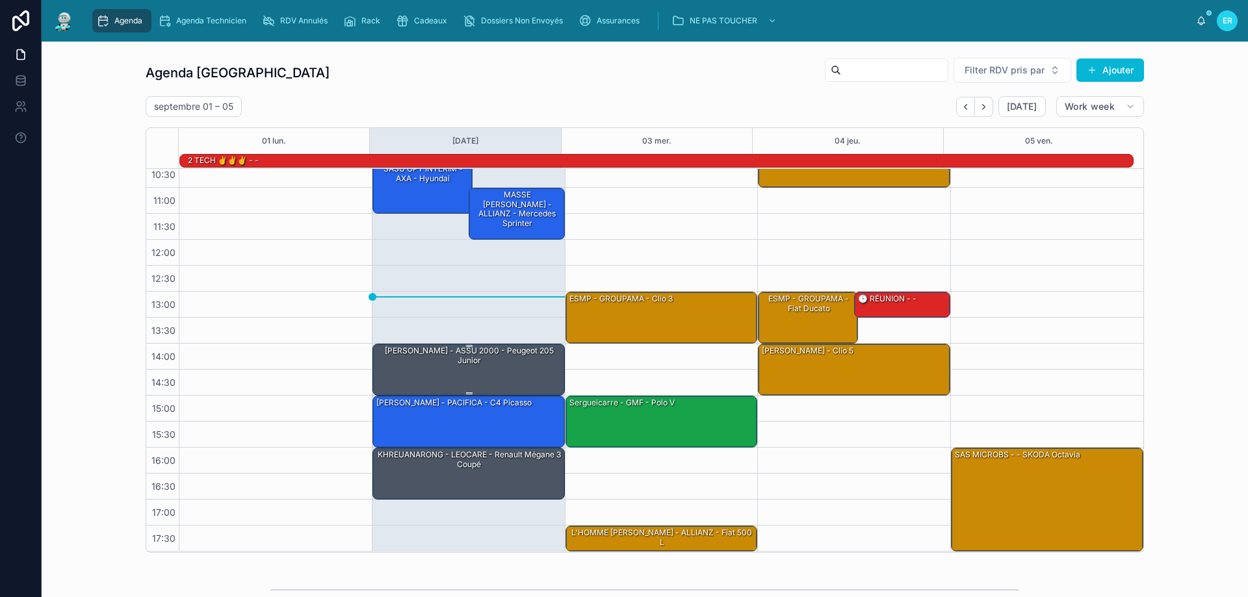
click at [510, 367] on div "[PERSON_NAME] - ASSU 2000 - Peugeot 205 junior" at bounding box center [469, 355] width 188 height 21
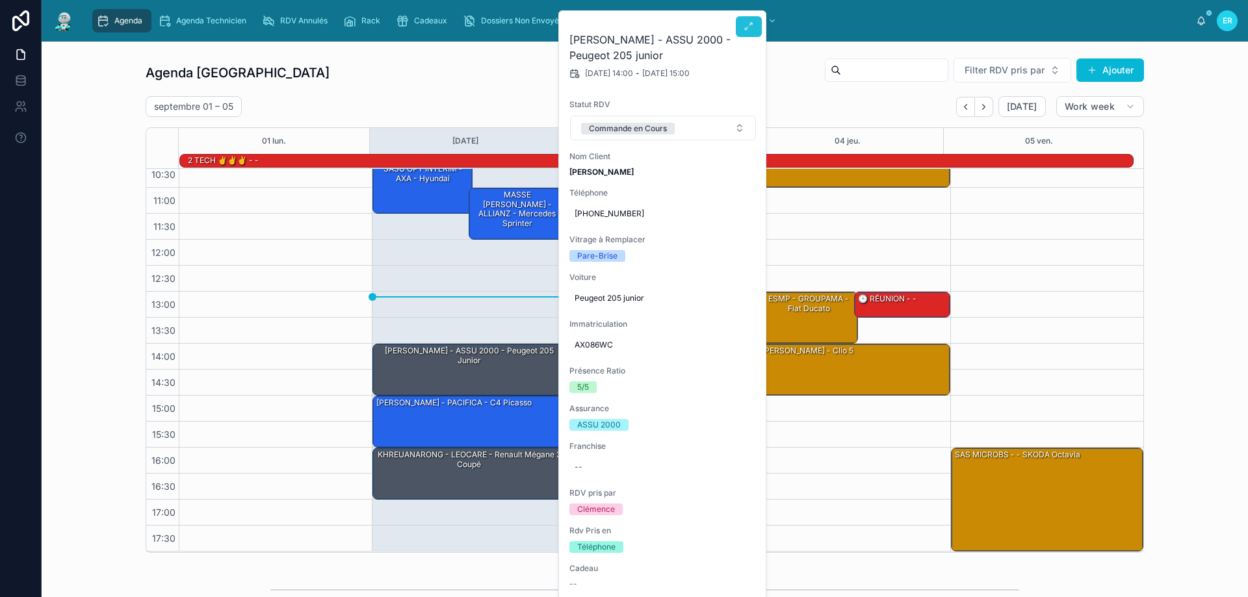
click at [756, 24] on button at bounding box center [749, 26] width 26 height 21
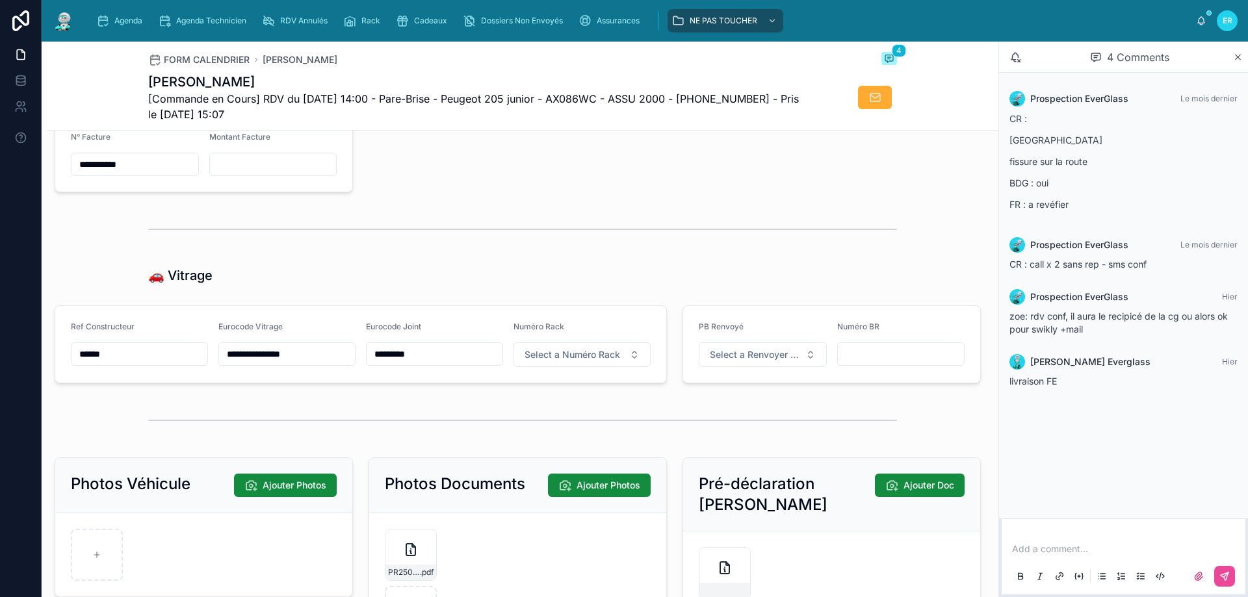
scroll to position [1430, 0]
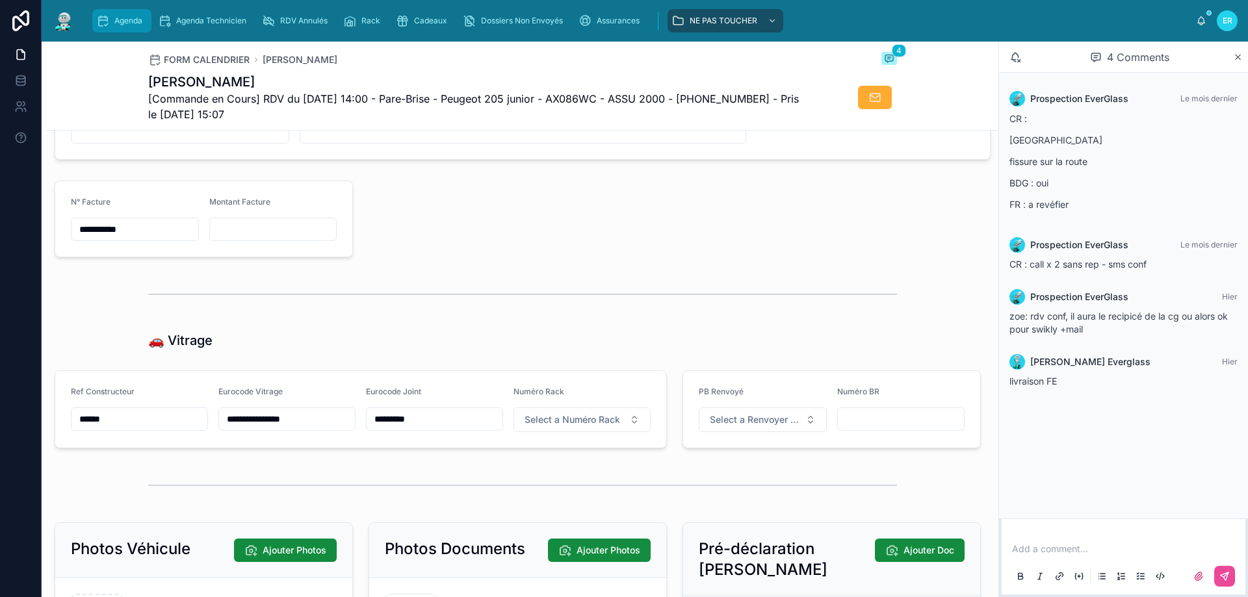
click at [114, 19] on span "Agenda" at bounding box center [128, 21] width 28 height 10
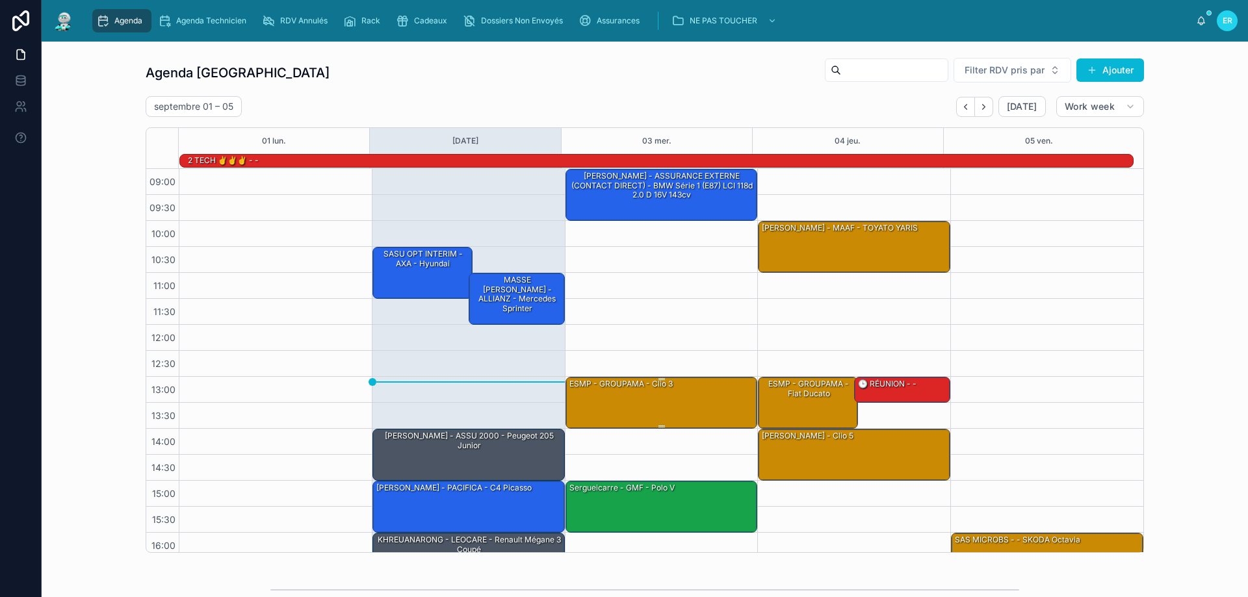
scroll to position [85, 0]
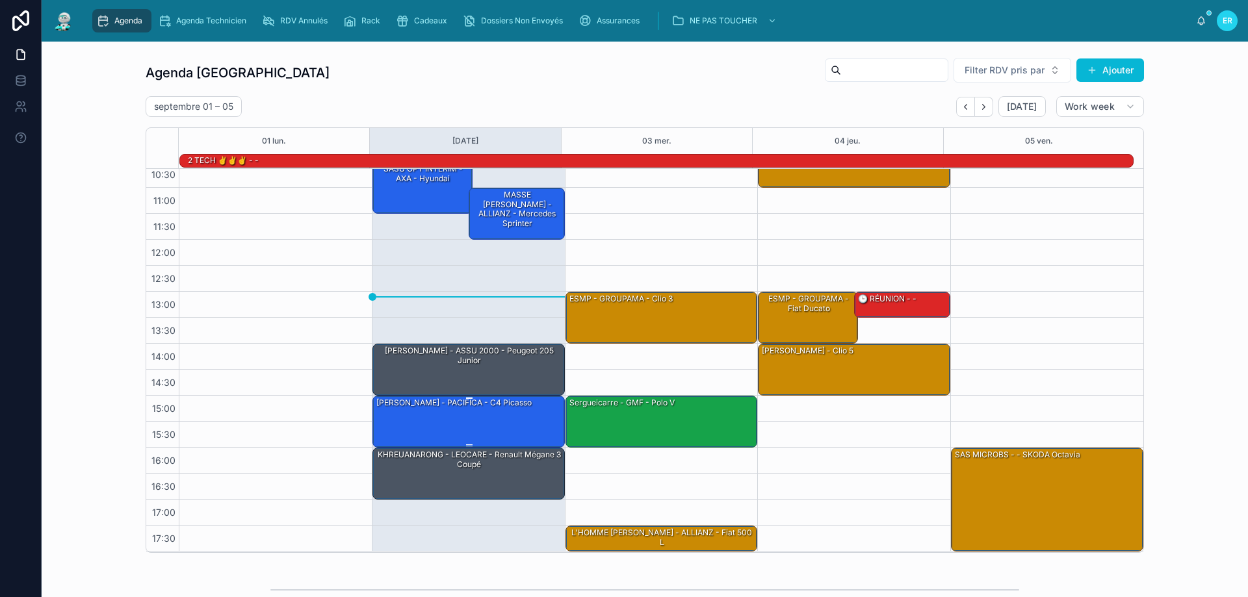
click at [487, 420] on div "[PERSON_NAME] - PACIFICA - c4 picasso" at bounding box center [469, 420] width 188 height 49
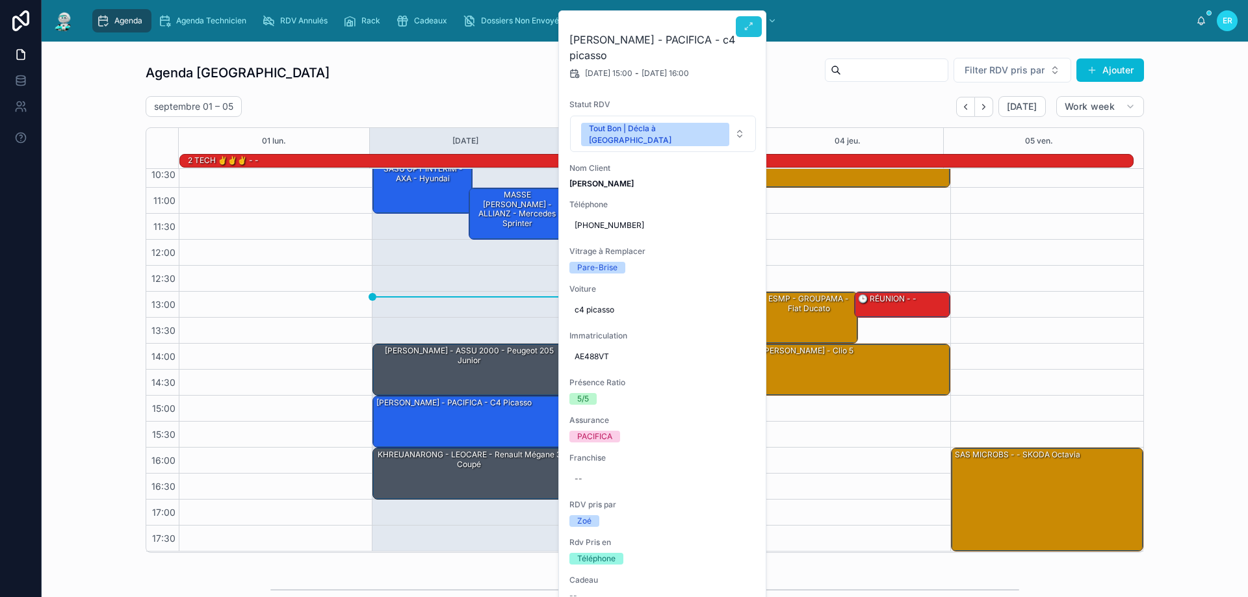
click at [745, 28] on icon at bounding box center [749, 26] width 10 height 10
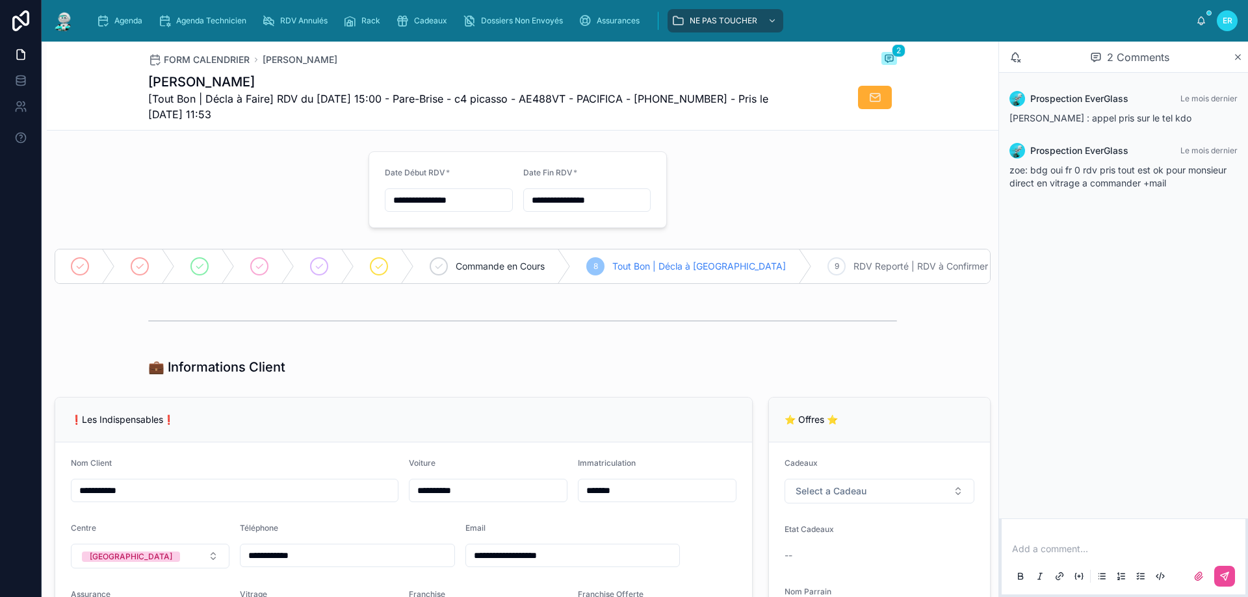
click at [945, 343] on div at bounding box center [522, 321] width 951 height 43
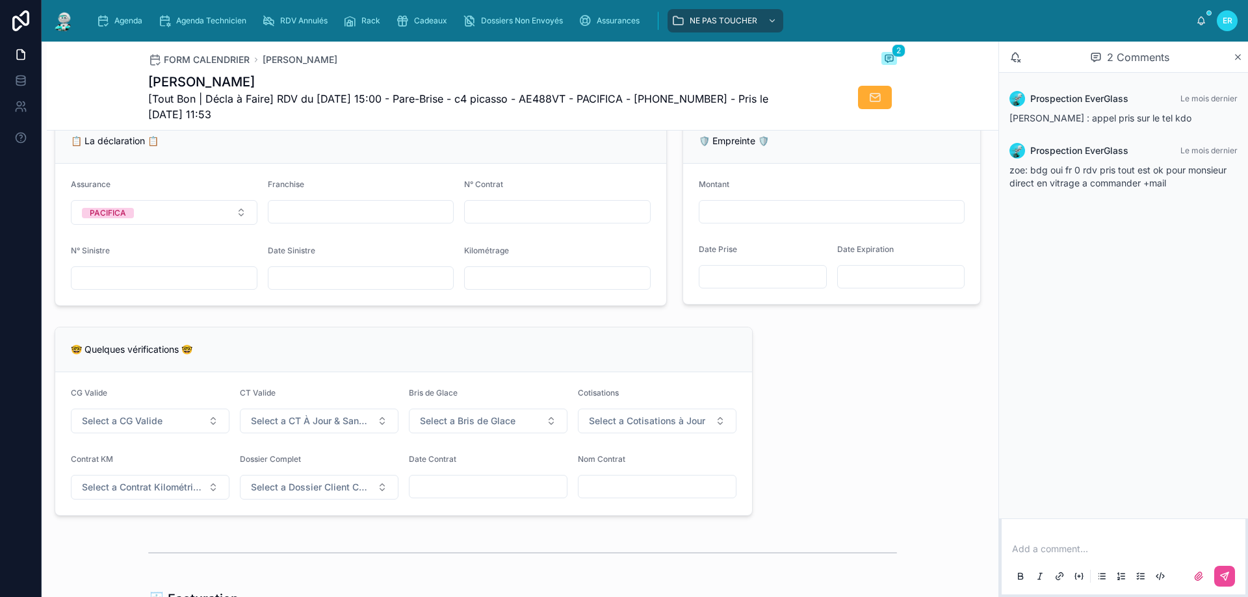
scroll to position [585, 0]
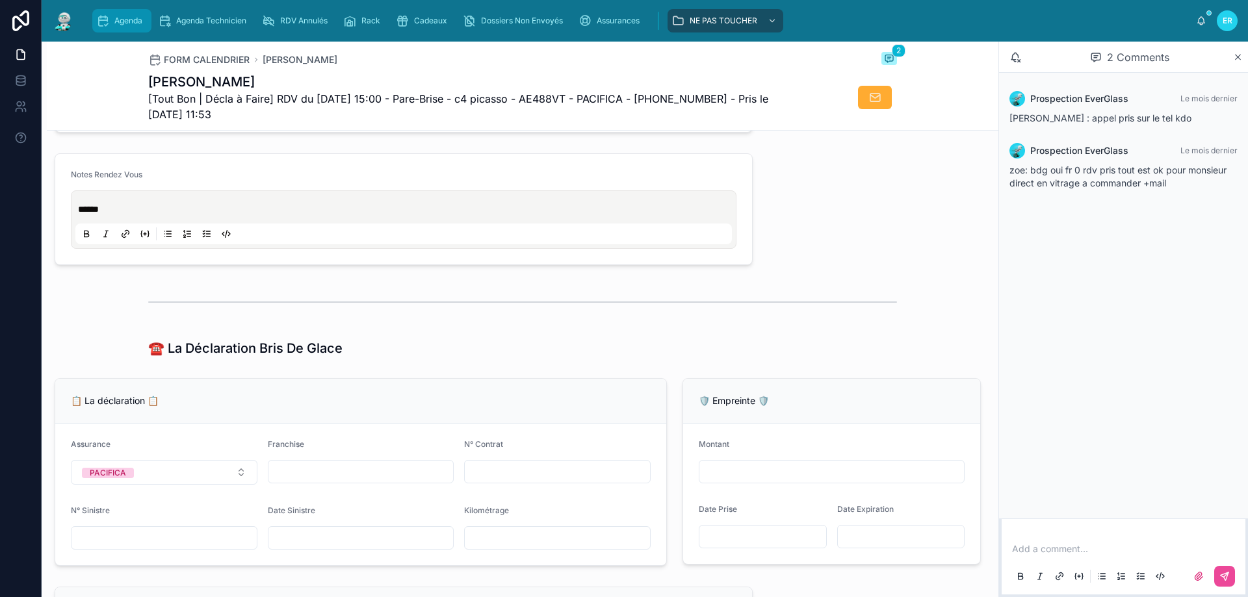
click at [103, 22] on icon "scrollable content" at bounding box center [102, 20] width 13 height 13
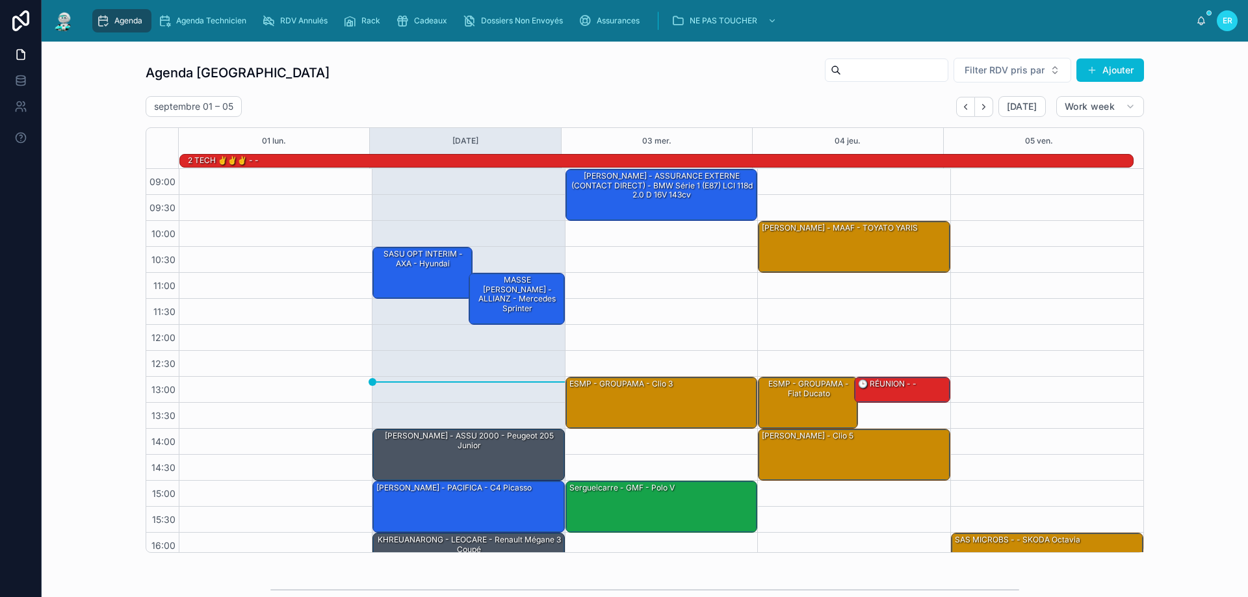
scroll to position [85, 0]
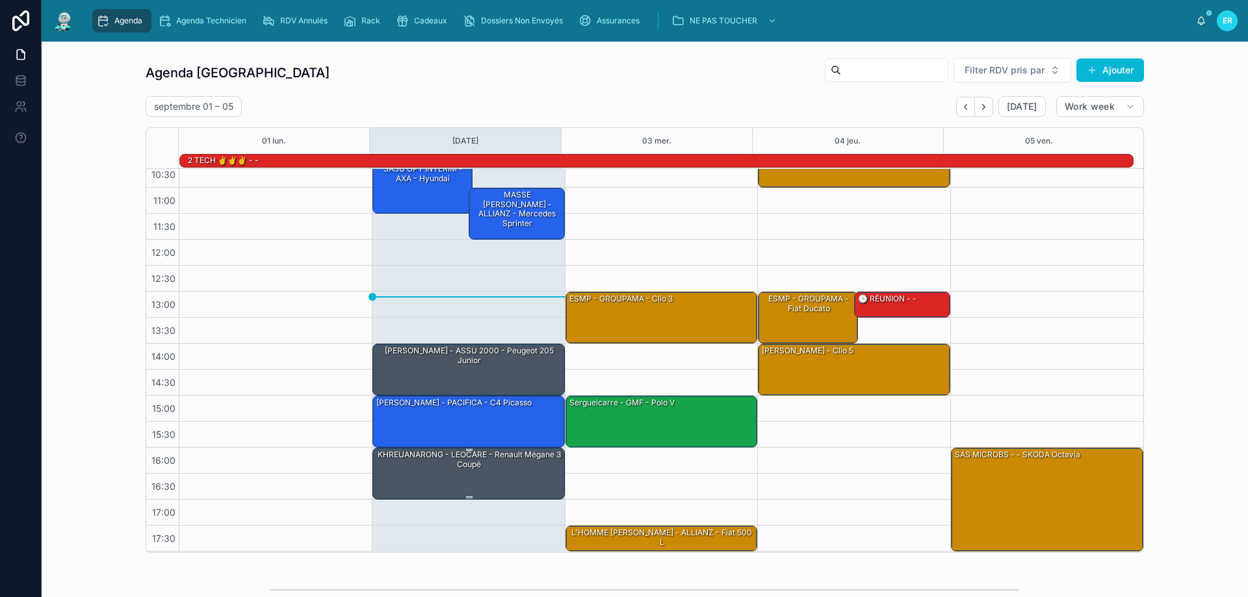
click at [501, 463] on div "KHREUANARONG - LEOCARE - Renault Mégane 3 coupé" at bounding box center [469, 459] width 188 height 21
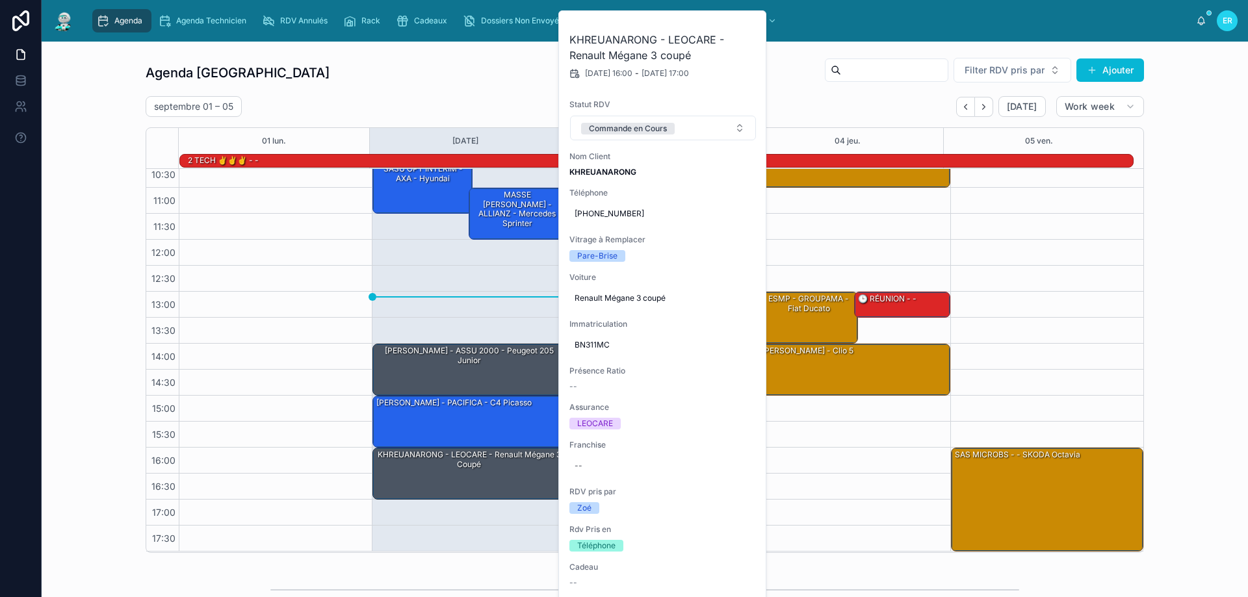
click at [505, 261] on div "10:30 – 11:30 SASU OPT INTERIM - AXA - hyundai 14:00 – 15:00 DJAILANI KARIM - A…" at bounding box center [468, 318] width 193 height 468
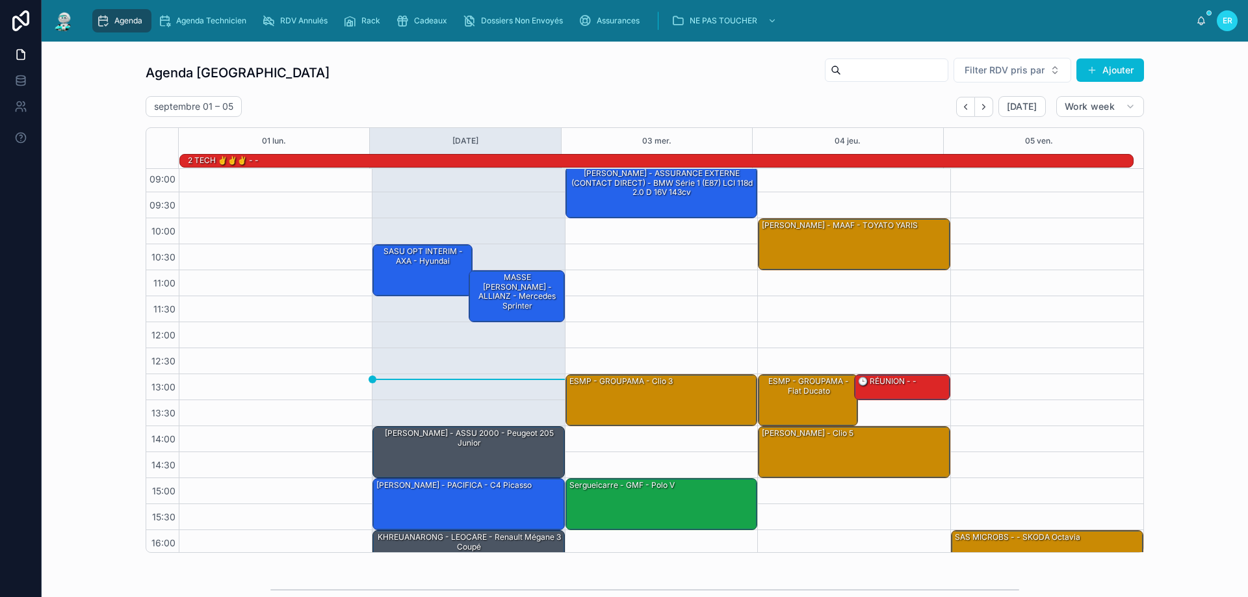
scroll to position [0, 0]
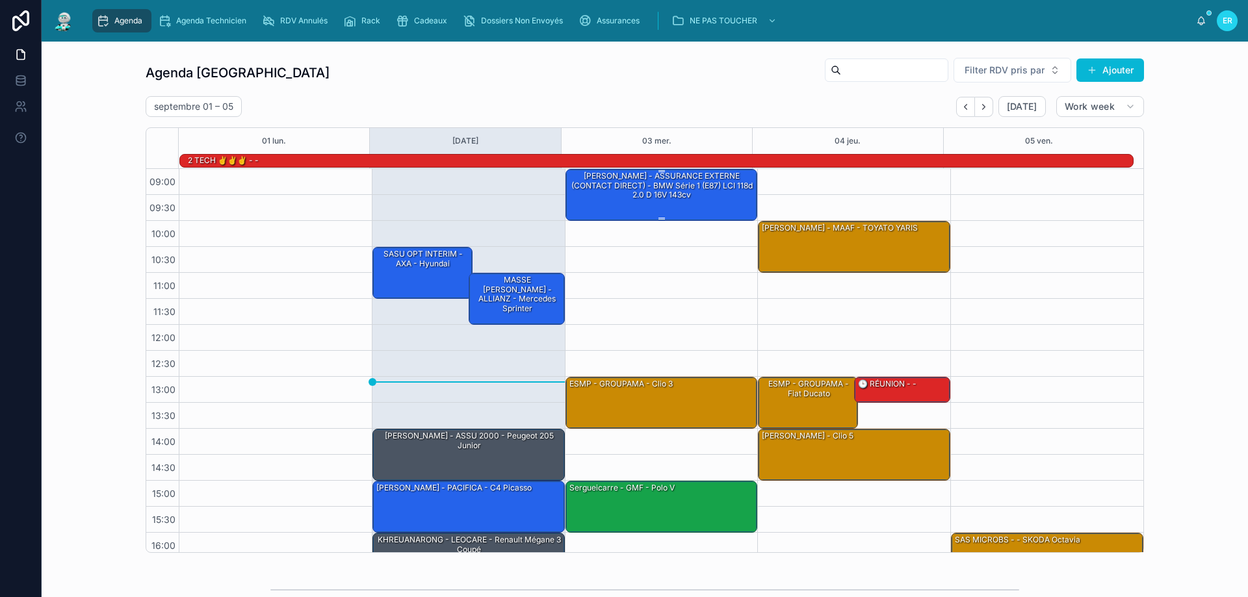
click at [686, 199] on div "[PERSON_NAME] - ASSURANCE EXTERNE (CONTACT DIRECT) - BMW Série 1 (E87) LCI 118d…" at bounding box center [662, 185] width 188 height 31
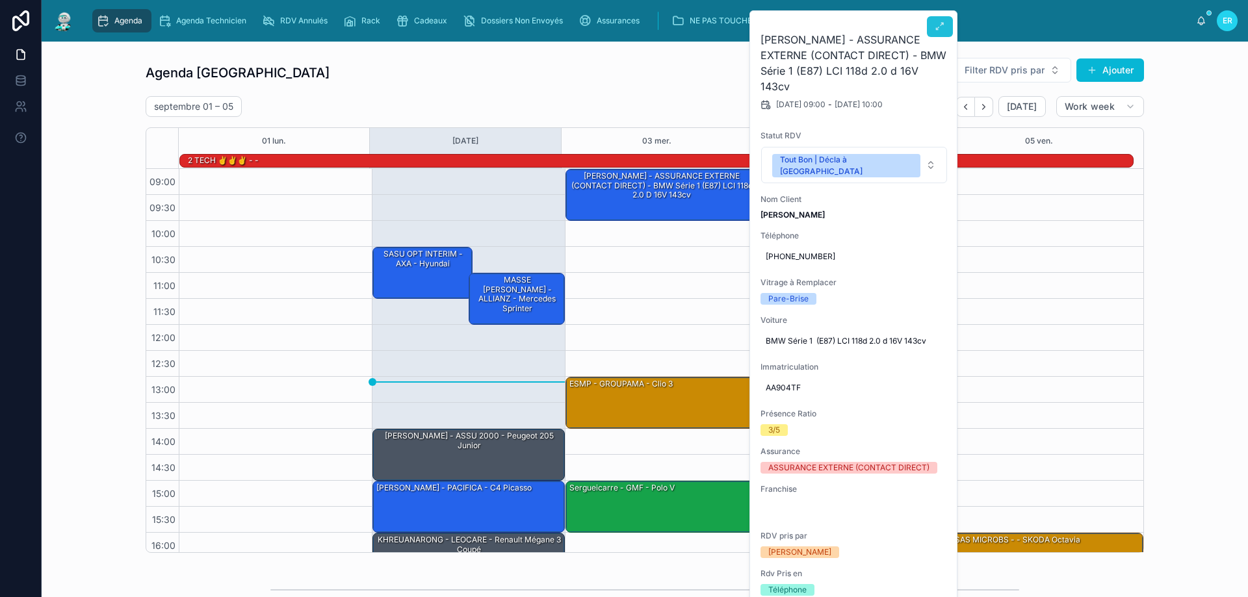
click at [940, 32] on span at bounding box center [940, 26] width 10 height 10
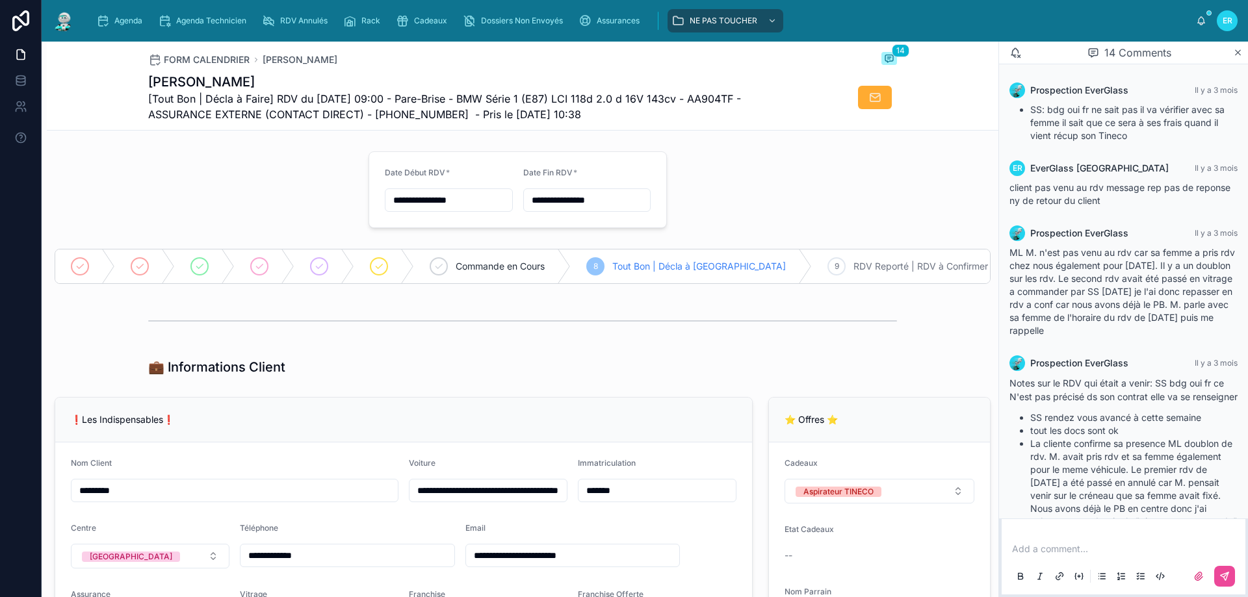
scroll to position [816, 0]
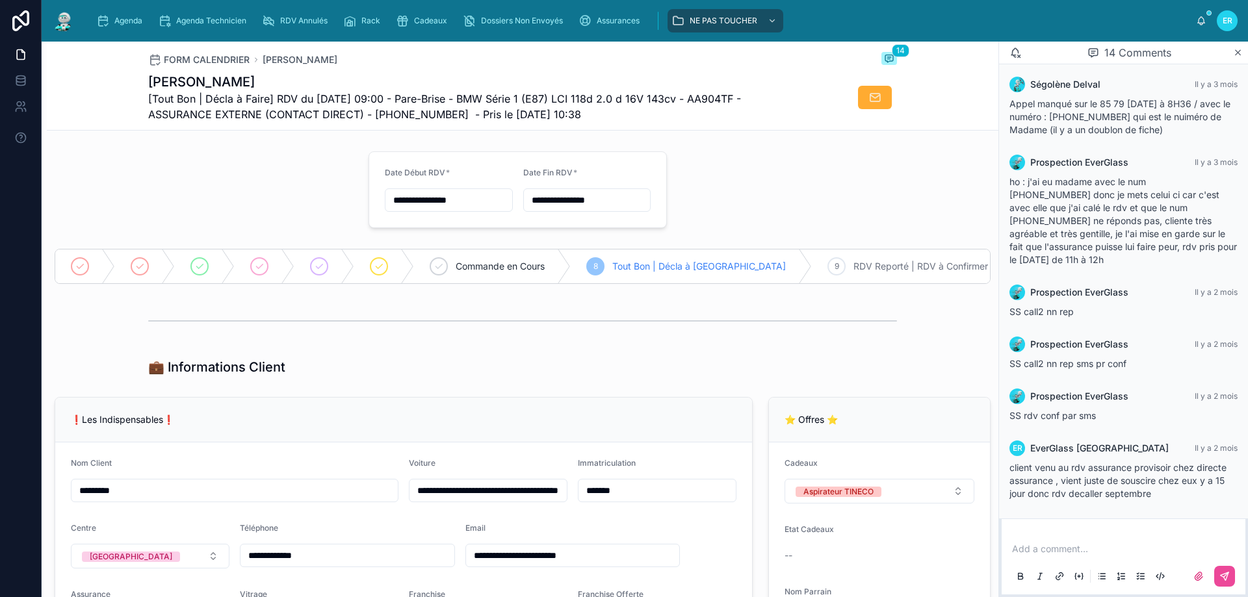
click at [105, 19] on icon "scrollable content" at bounding box center [102, 20] width 13 height 13
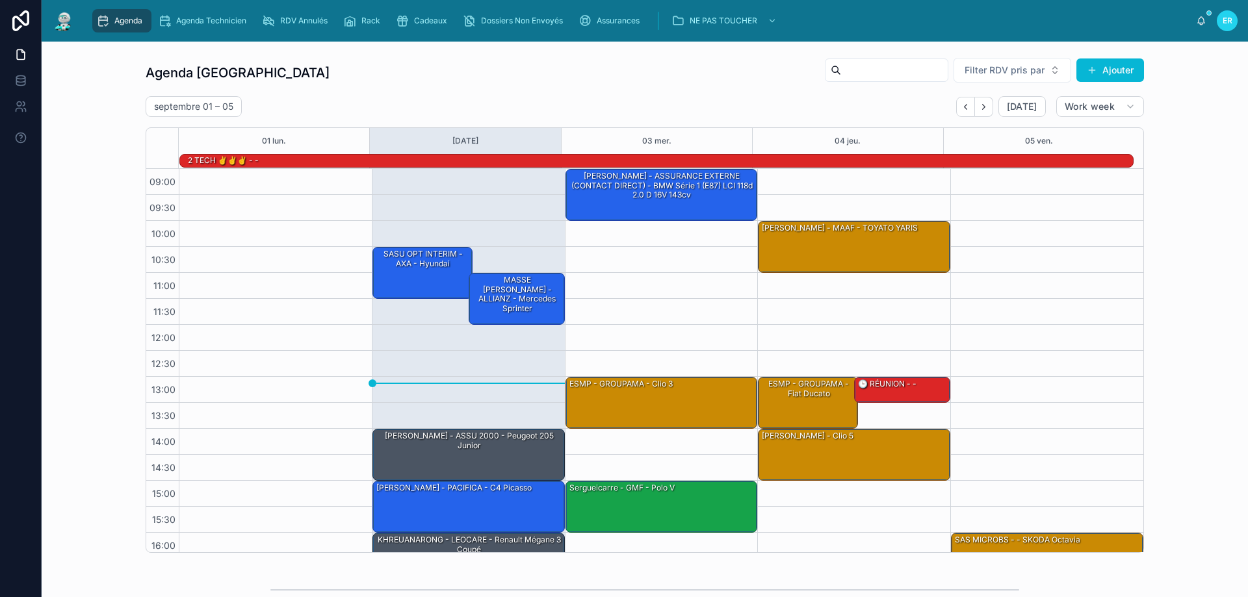
scroll to position [85, 0]
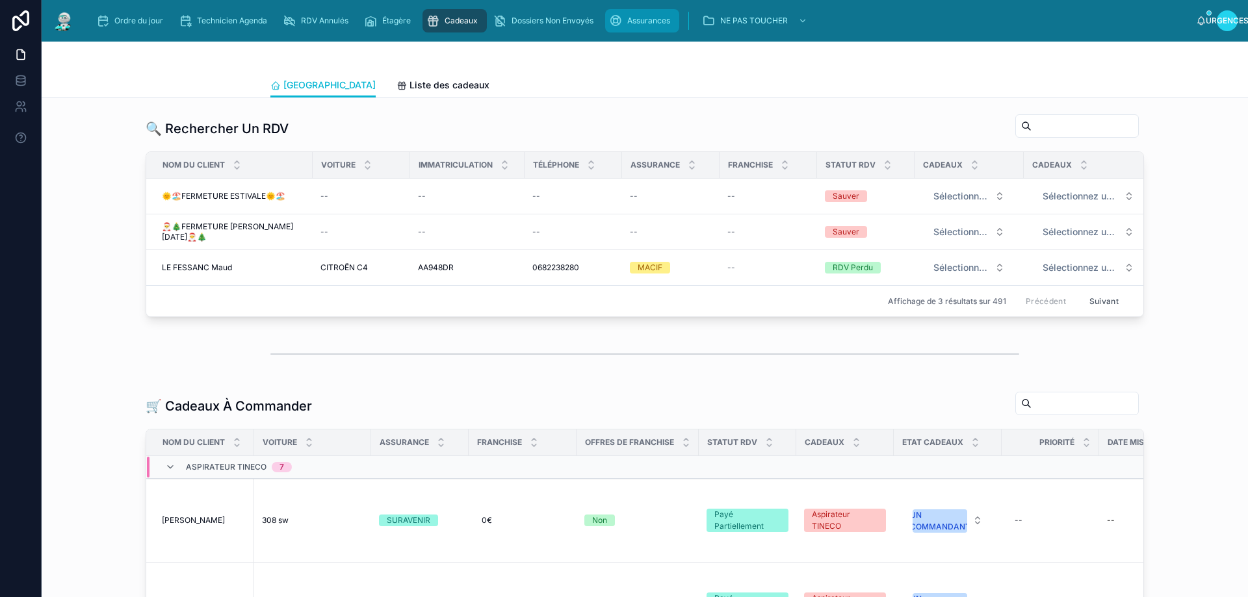
click at [638, 25] on font "Assurances" at bounding box center [648, 21] width 43 height 10
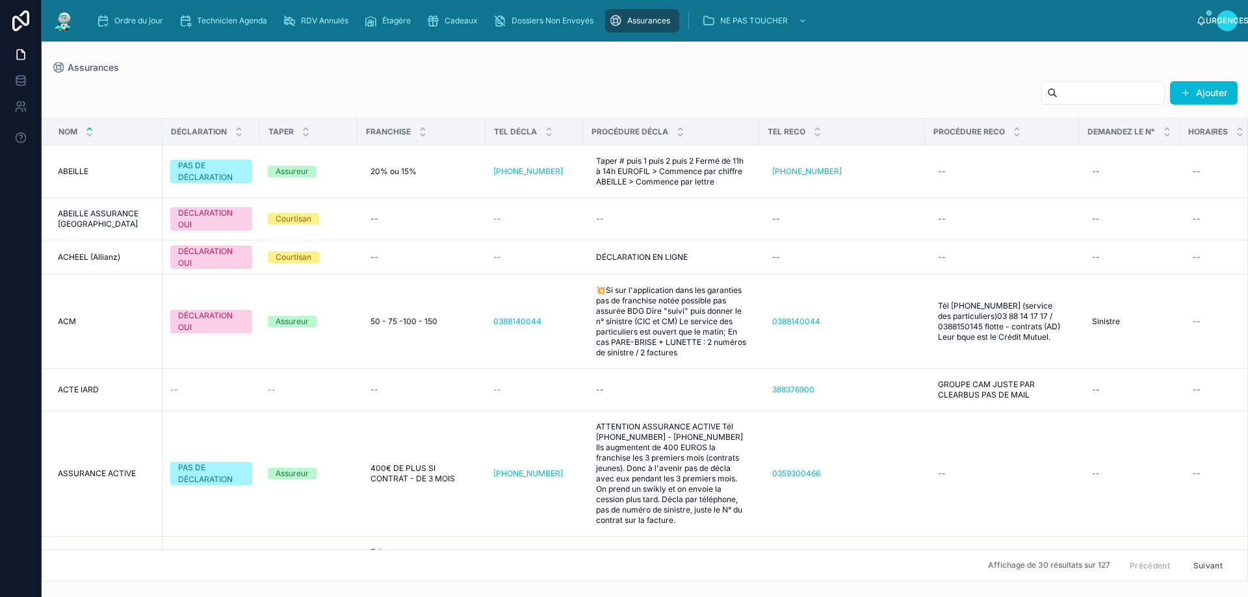
click at [1070, 88] on input "text" at bounding box center [1110, 93] width 107 height 18
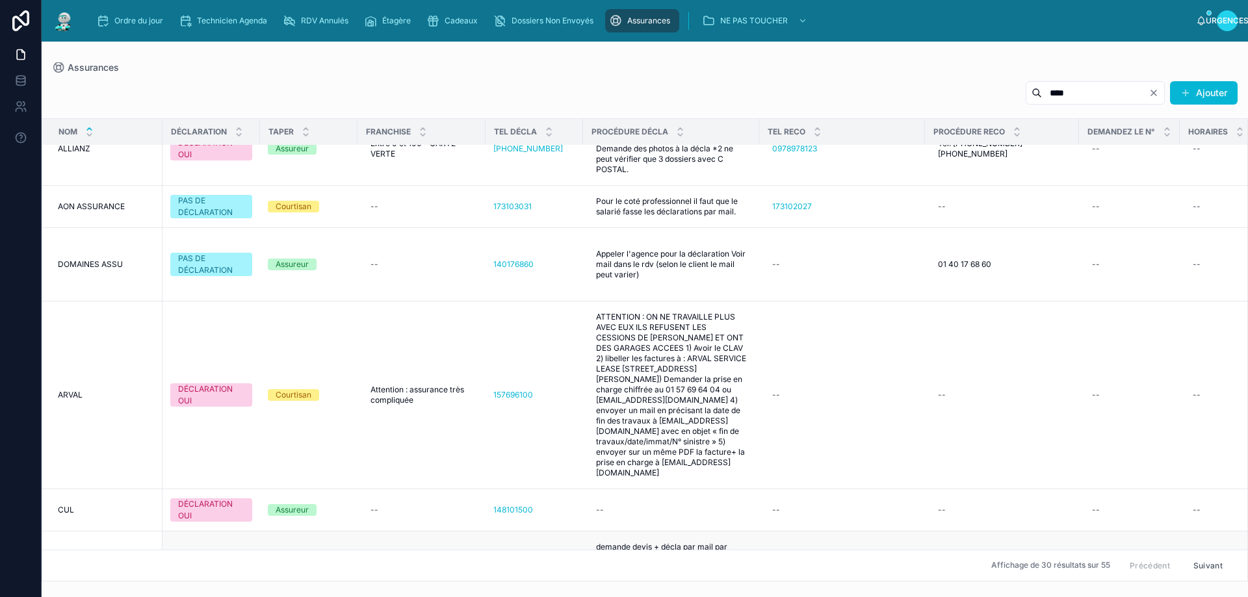
scroll to position [520, 0]
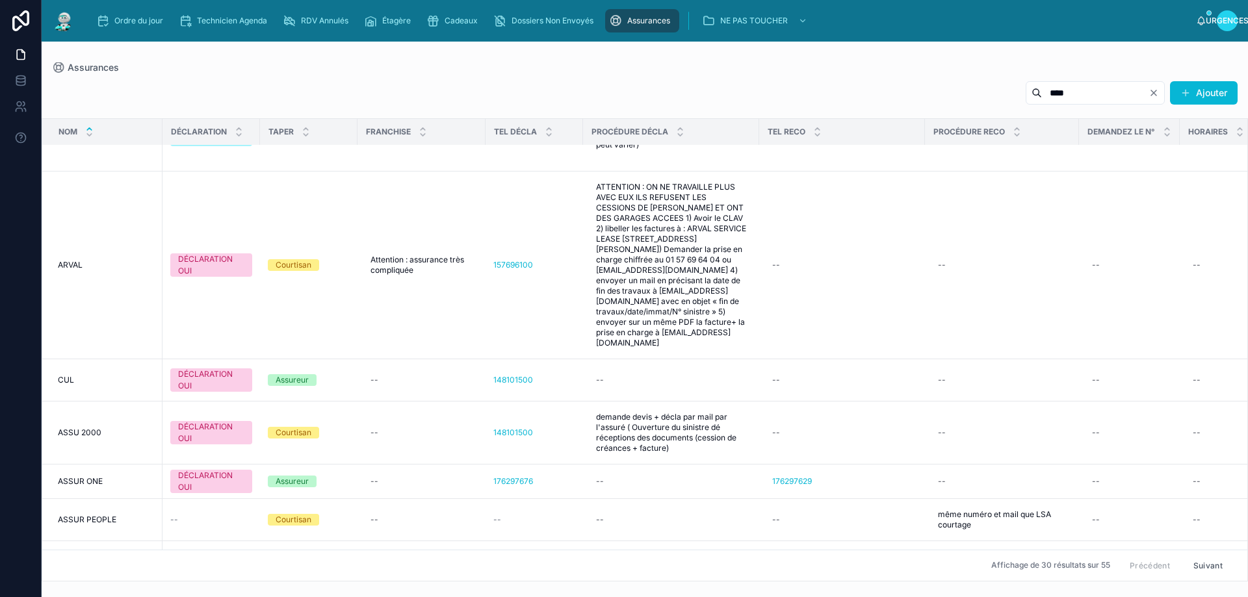
type input "****"
drag, startPoint x: 131, startPoint y: 21, endPoint x: 255, endPoint y: 26, distance: 123.6
click at [133, 21] on font "Ordre du jour" at bounding box center [138, 21] width 49 height 10
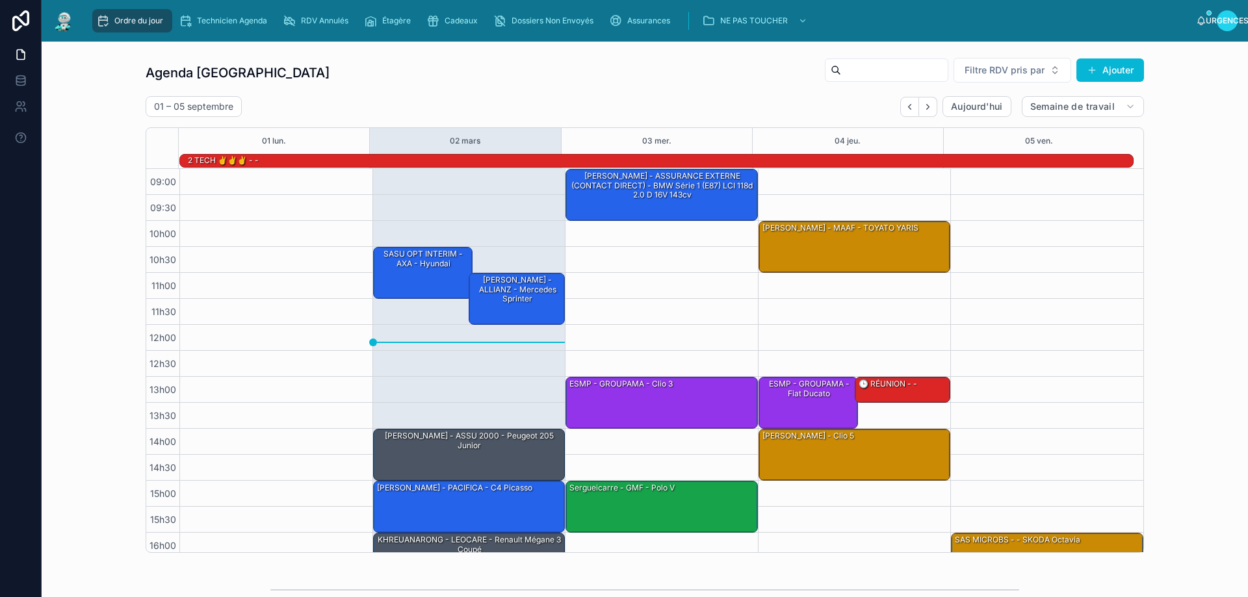
drag, startPoint x: 924, startPoint y: 106, endPoint x: 528, endPoint y: 387, distance: 485.3
click at [924, 107] on icon "Suivant" at bounding box center [928, 107] width 10 height 10
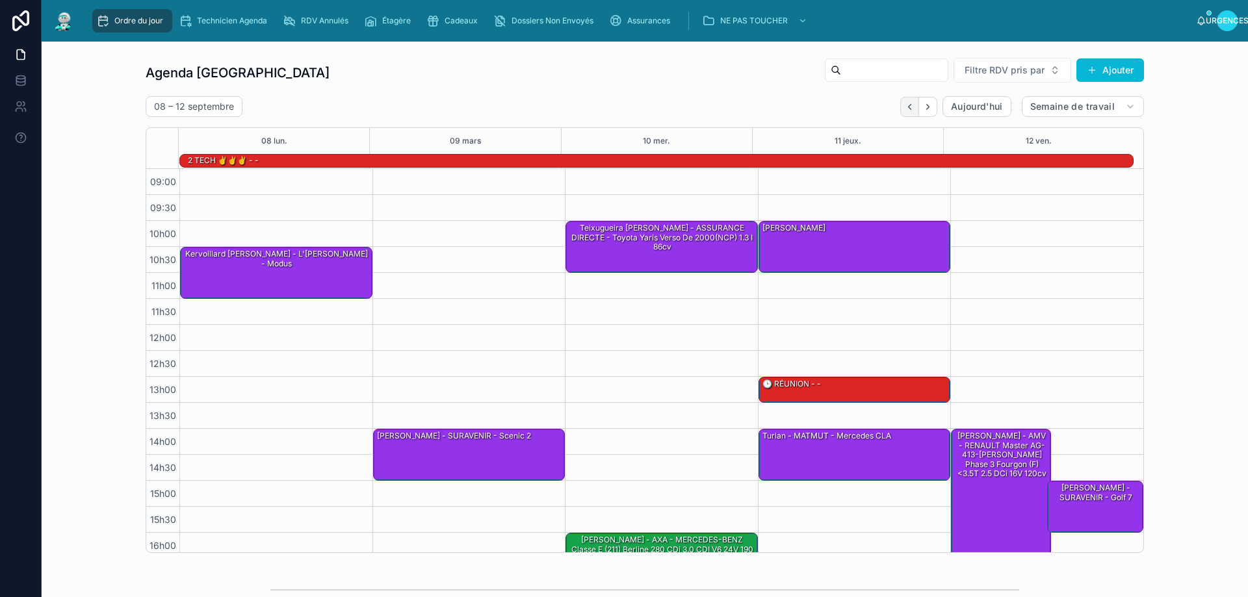
click at [905, 108] on icon "Dos" at bounding box center [910, 107] width 10 height 10
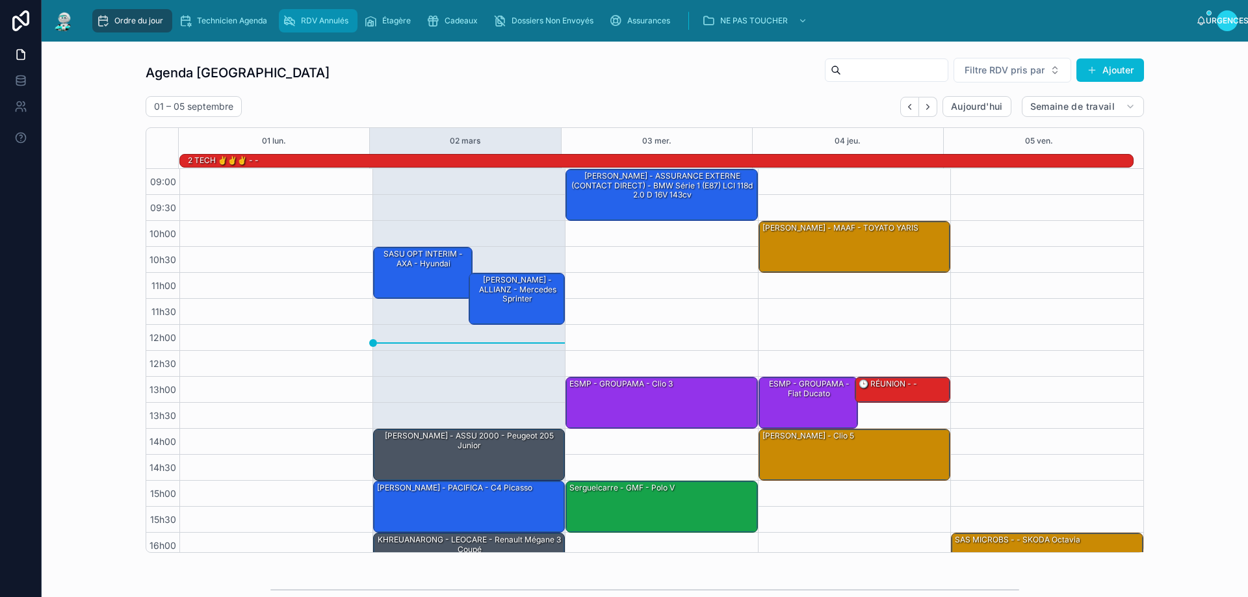
click at [327, 18] on font "RDV Annulés" at bounding box center [324, 21] width 47 height 10
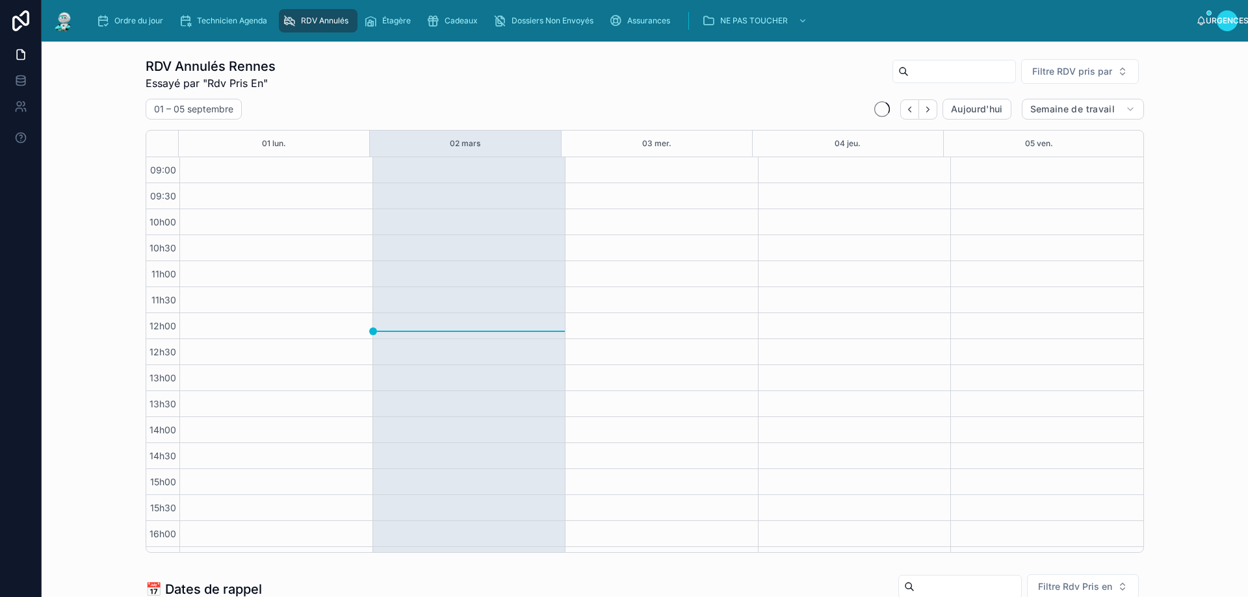
scroll to position [73, 0]
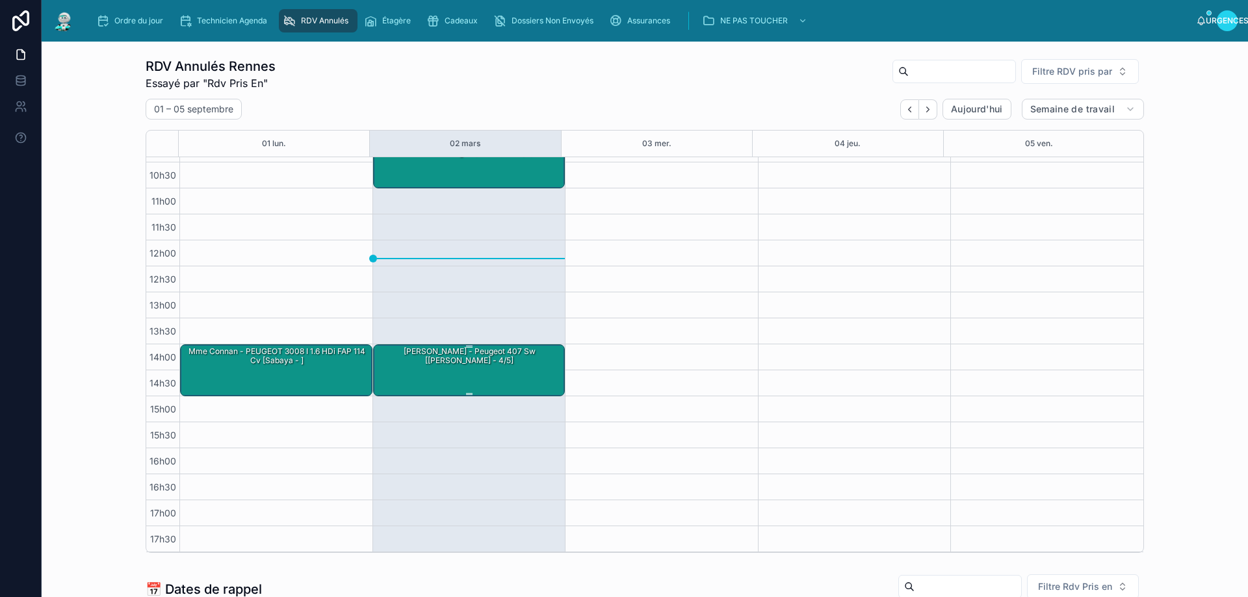
click at [491, 360] on div "Fabien gougeon - Peugeot 407 sw [Clément - 4/5]" at bounding box center [470, 356] width 188 height 21
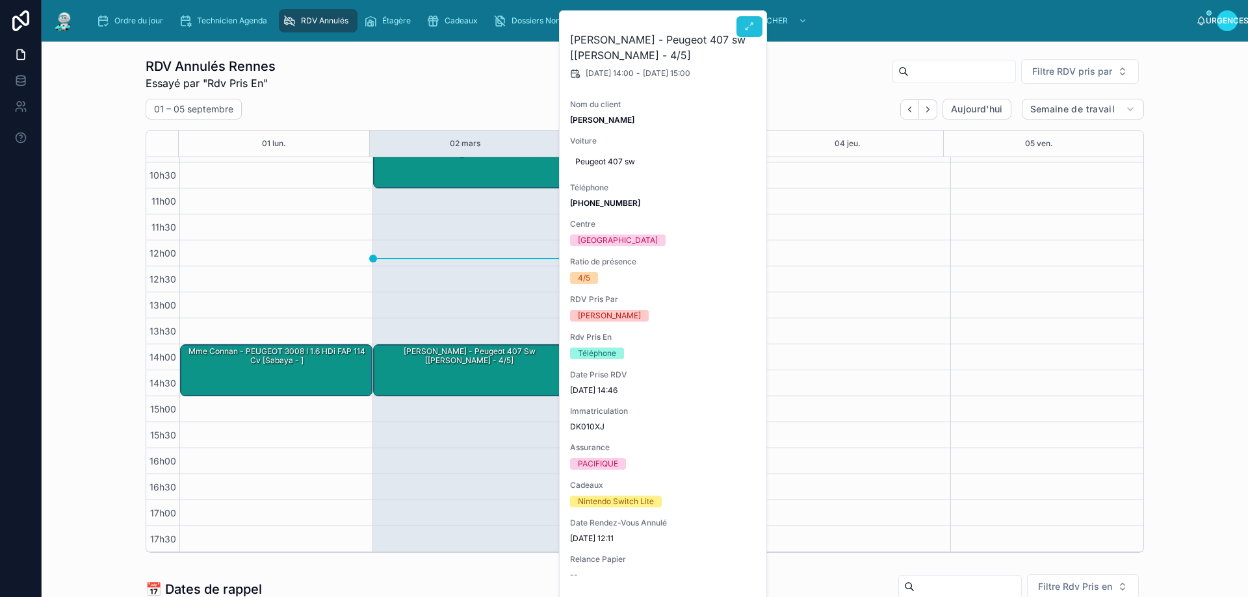
click at [746, 25] on icon at bounding box center [749, 26] width 10 height 10
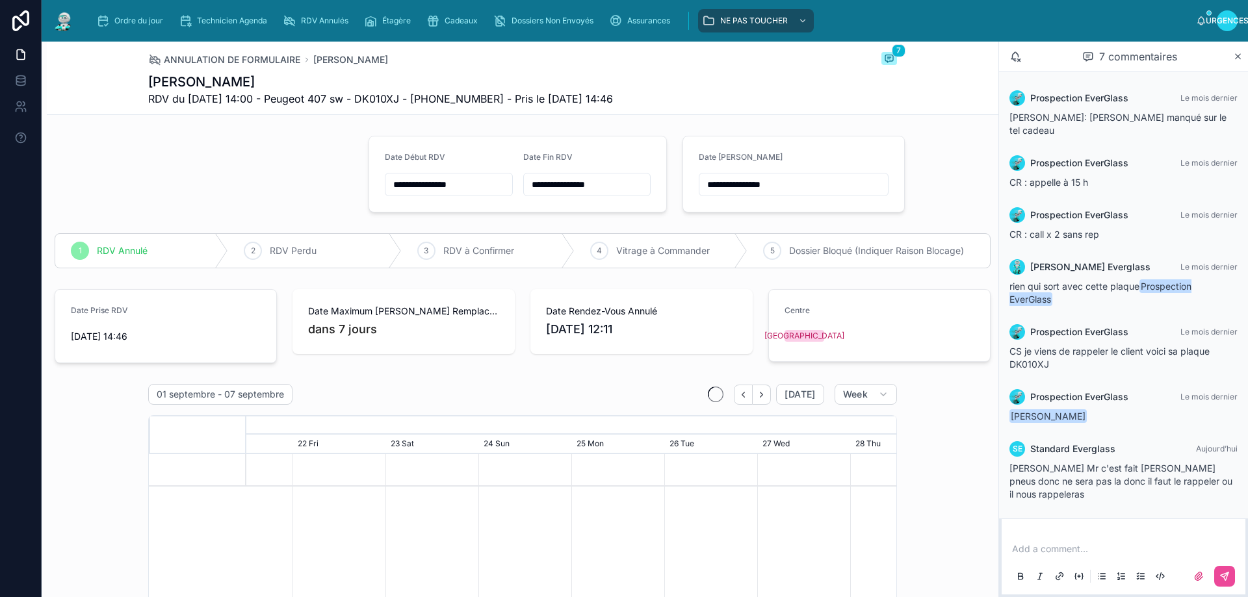
scroll to position [0, 975]
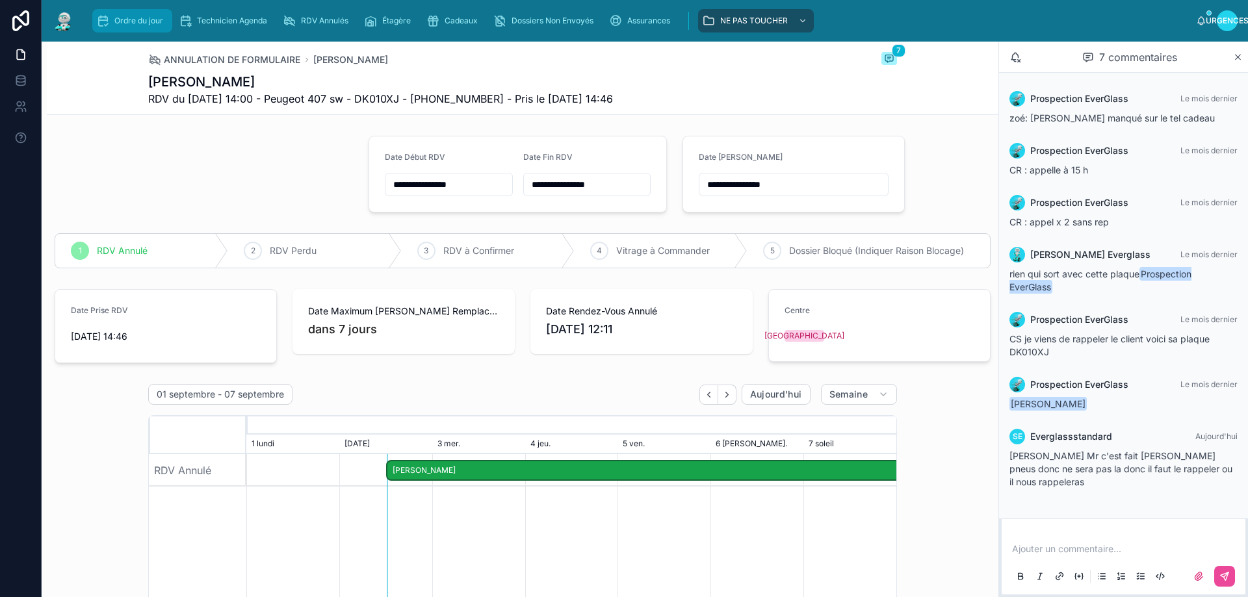
drag, startPoint x: 128, startPoint y: 25, endPoint x: 135, endPoint y: 24, distance: 6.6
click at [129, 25] on span "Ordre du jour" at bounding box center [138, 21] width 49 height 10
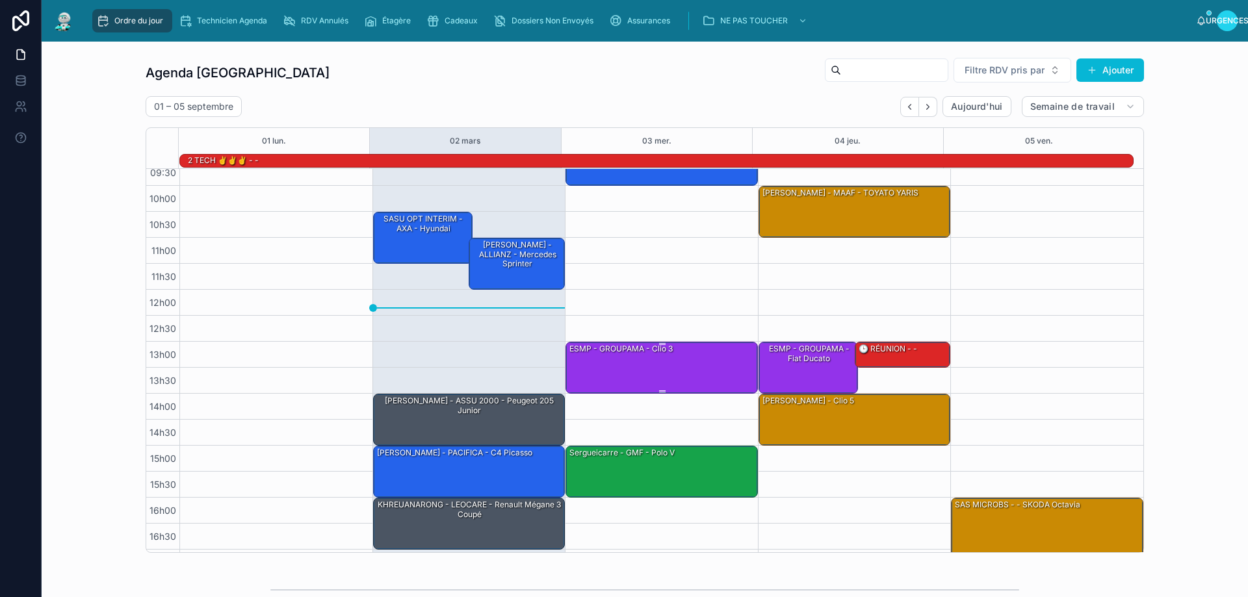
scroll to position [65, 0]
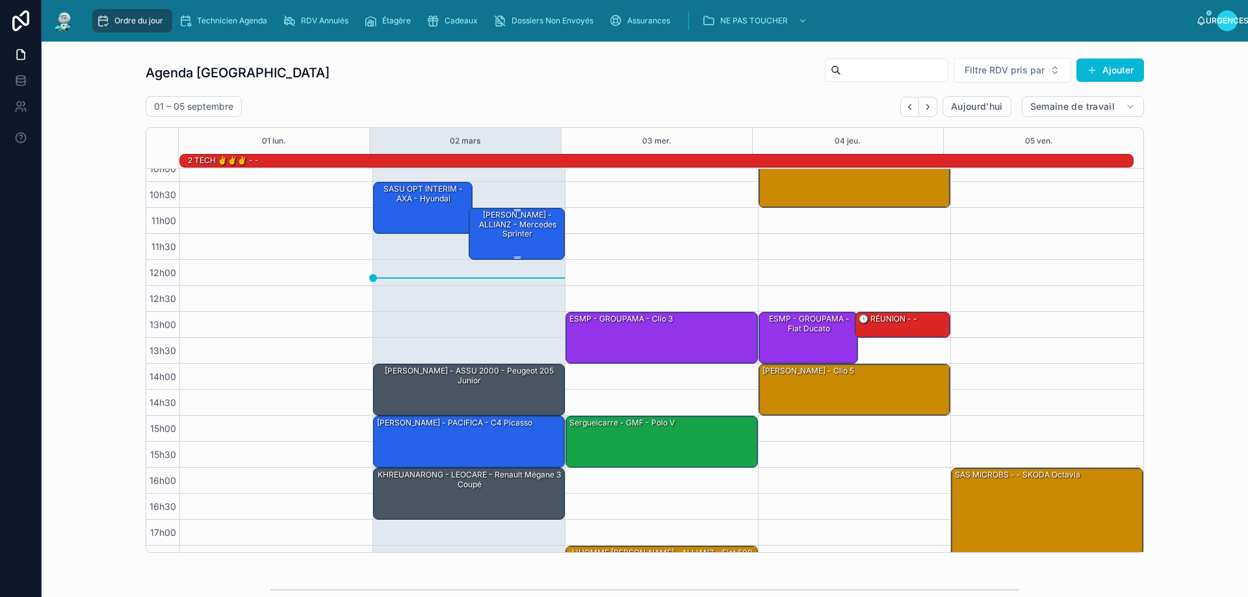
click at [507, 235] on font "[PERSON_NAME] - ALLIANZ - Mercedes sprinter" at bounding box center [517, 224] width 77 height 29
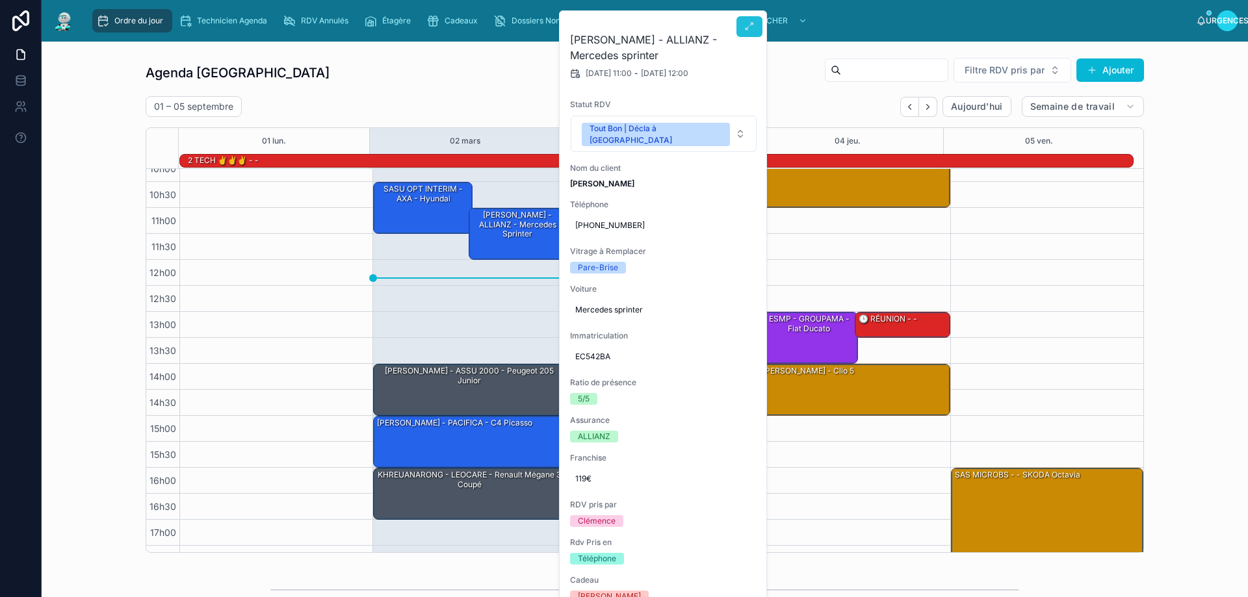
click at [751, 32] on span at bounding box center [749, 26] width 10 height 10
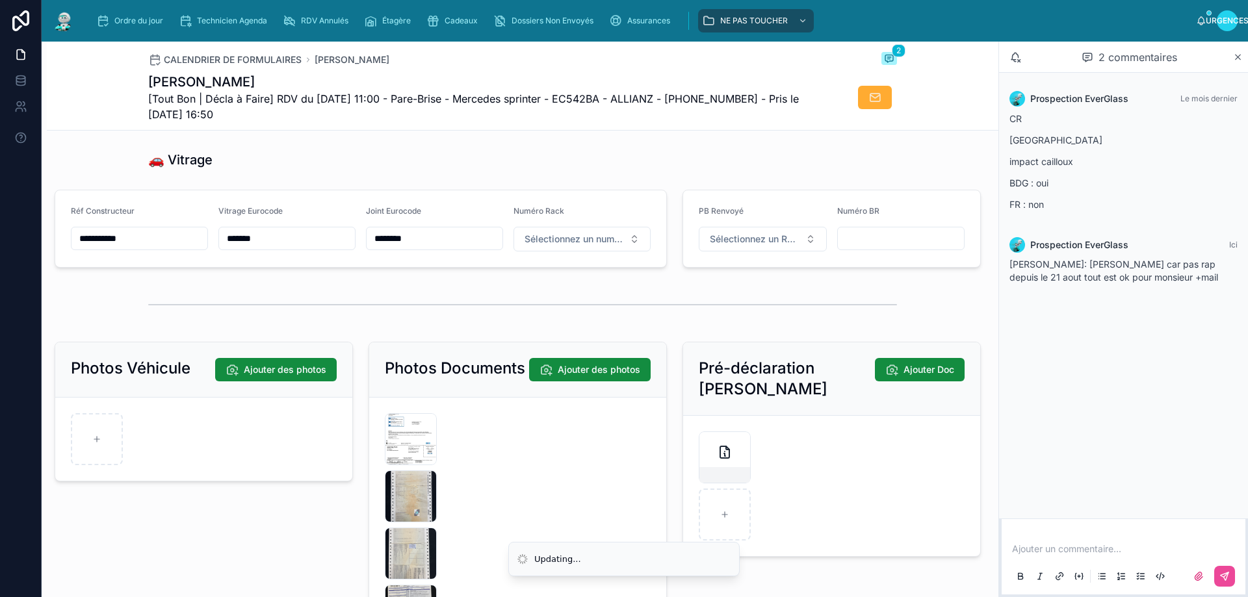
scroll to position [1690, 0]
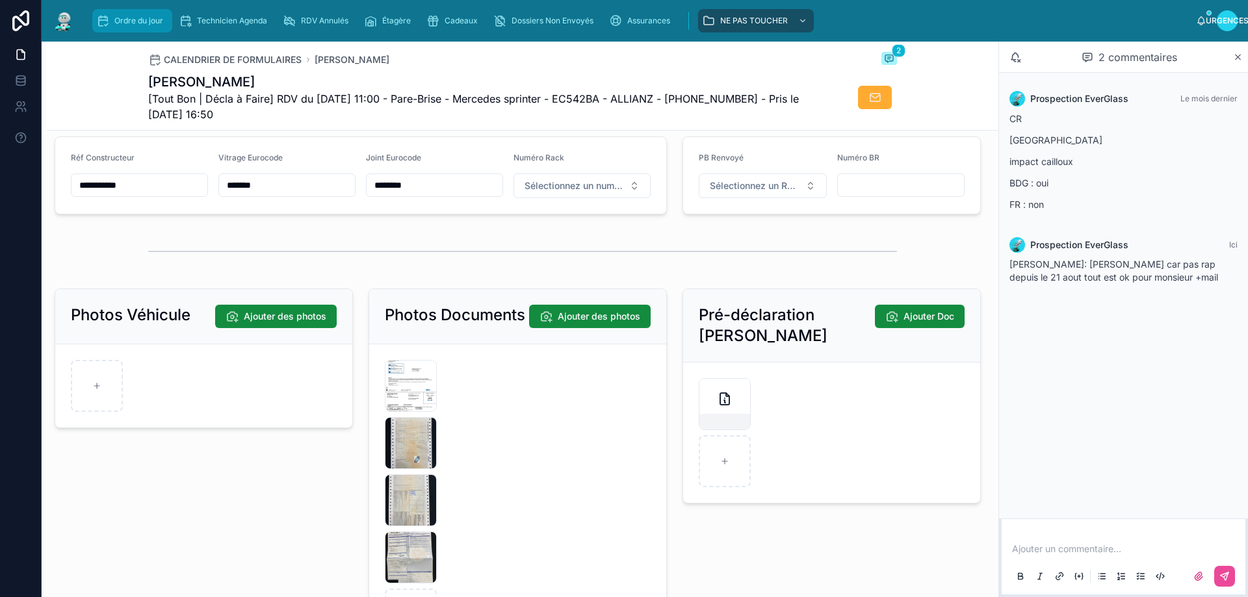
drag, startPoint x: 125, startPoint y: 12, endPoint x: 244, endPoint y: 1, distance: 120.1
click at [127, 14] on div "Ordre du jour" at bounding box center [132, 20] width 72 height 21
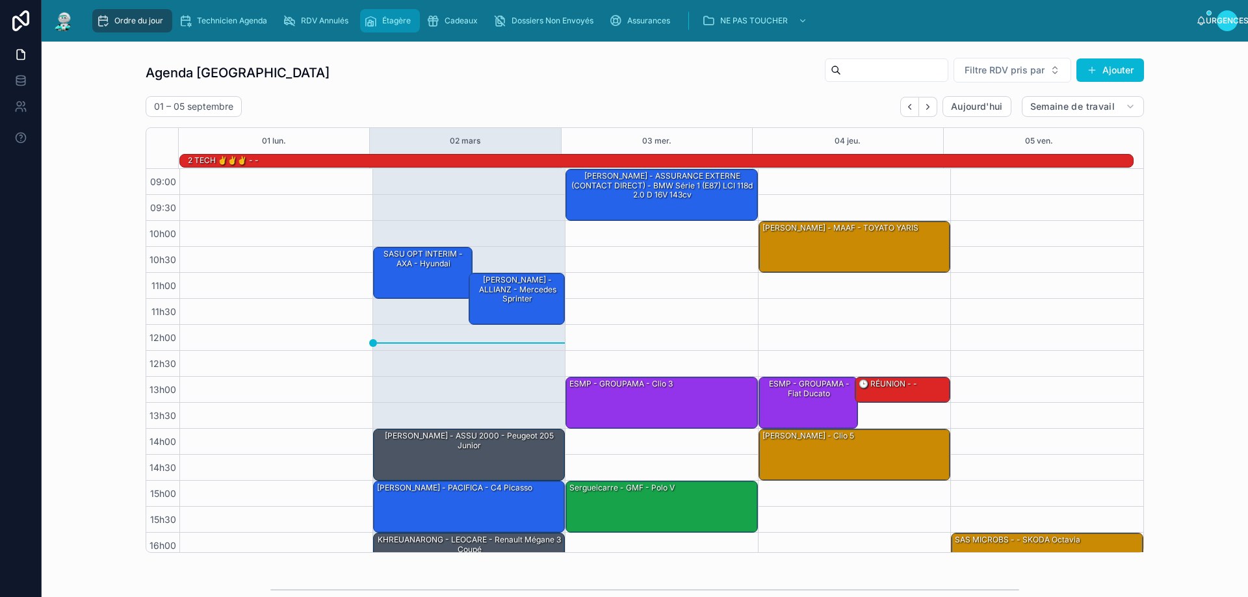
click at [395, 27] on div "Étagère" at bounding box center [390, 20] width 52 height 21
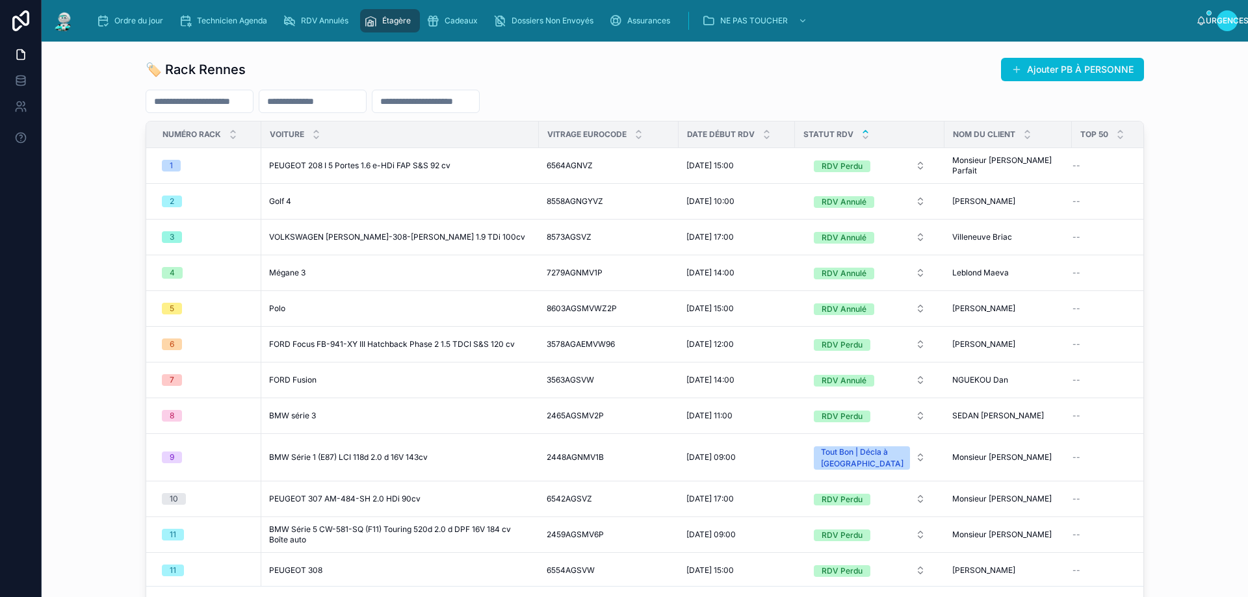
click at [861, 129] on icon at bounding box center [865, 131] width 8 height 8
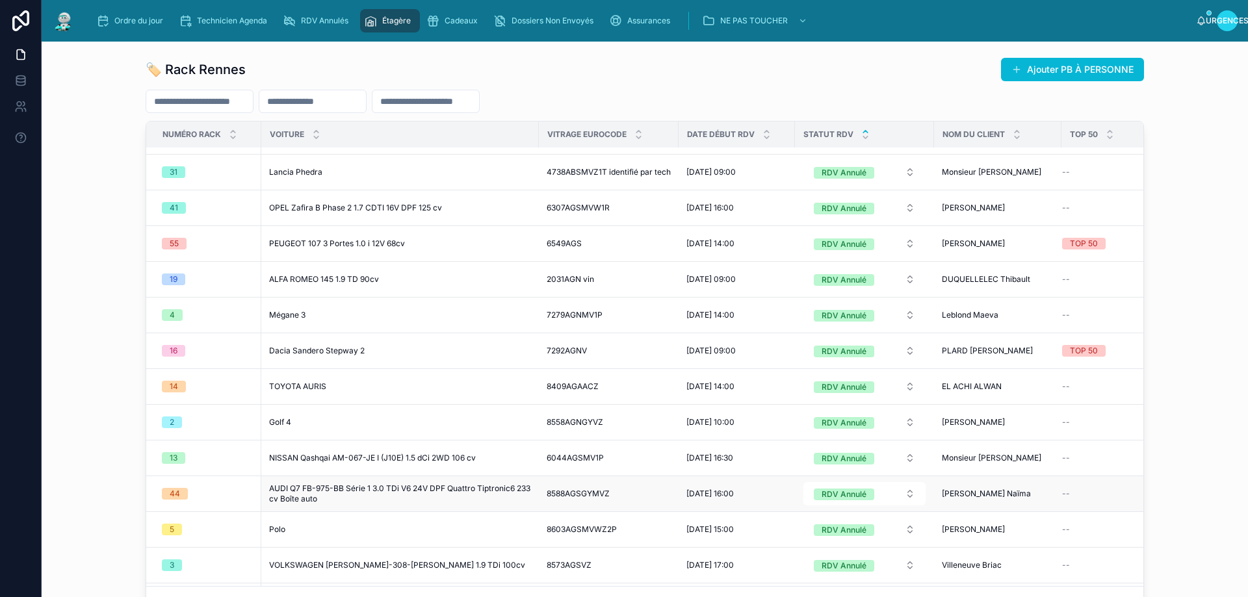
scroll to position [130, 0]
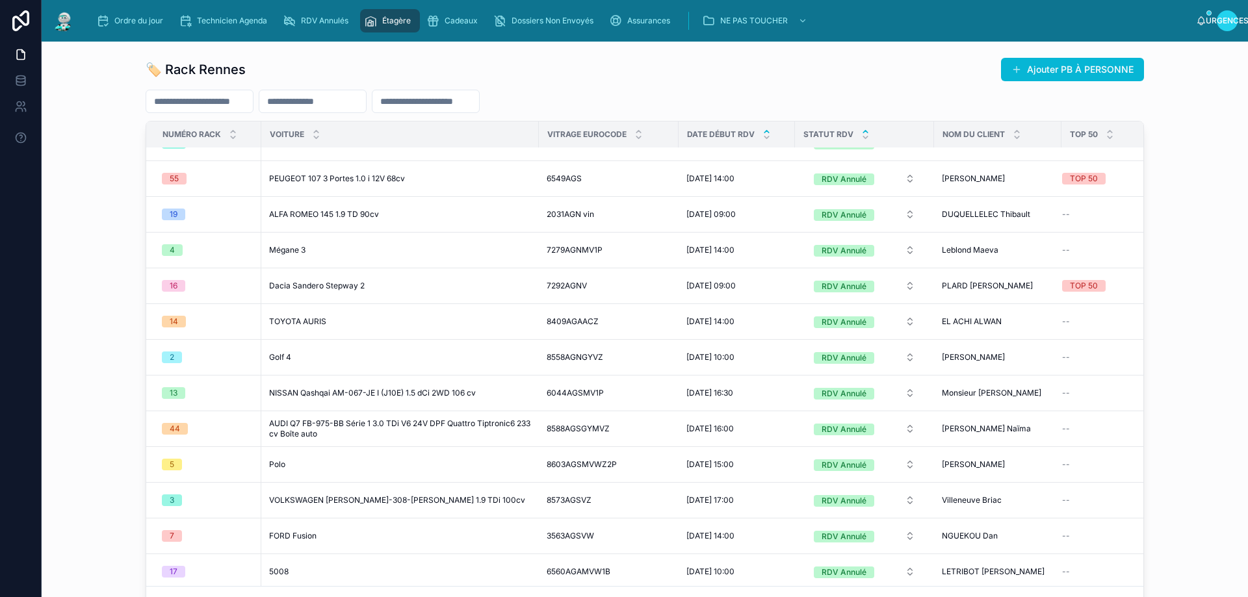
click at [764, 133] on icon at bounding box center [766, 132] width 5 height 2
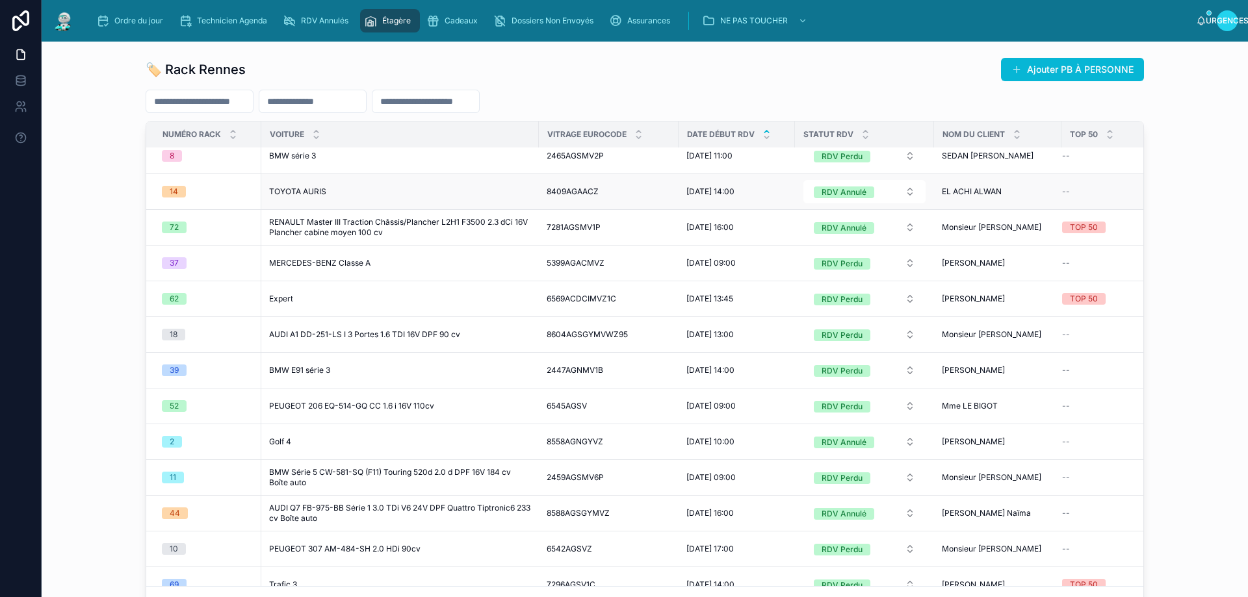
scroll to position [195, 0]
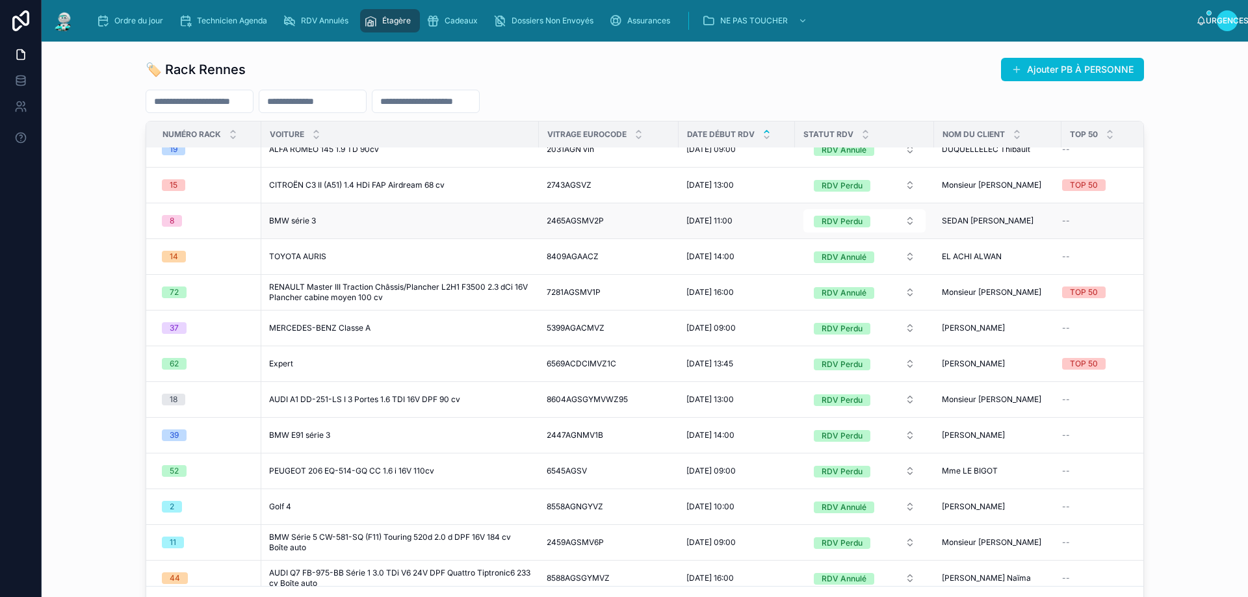
click at [352, 223] on div "BMW série 3 BMW série 3" at bounding box center [400, 221] width 262 height 10
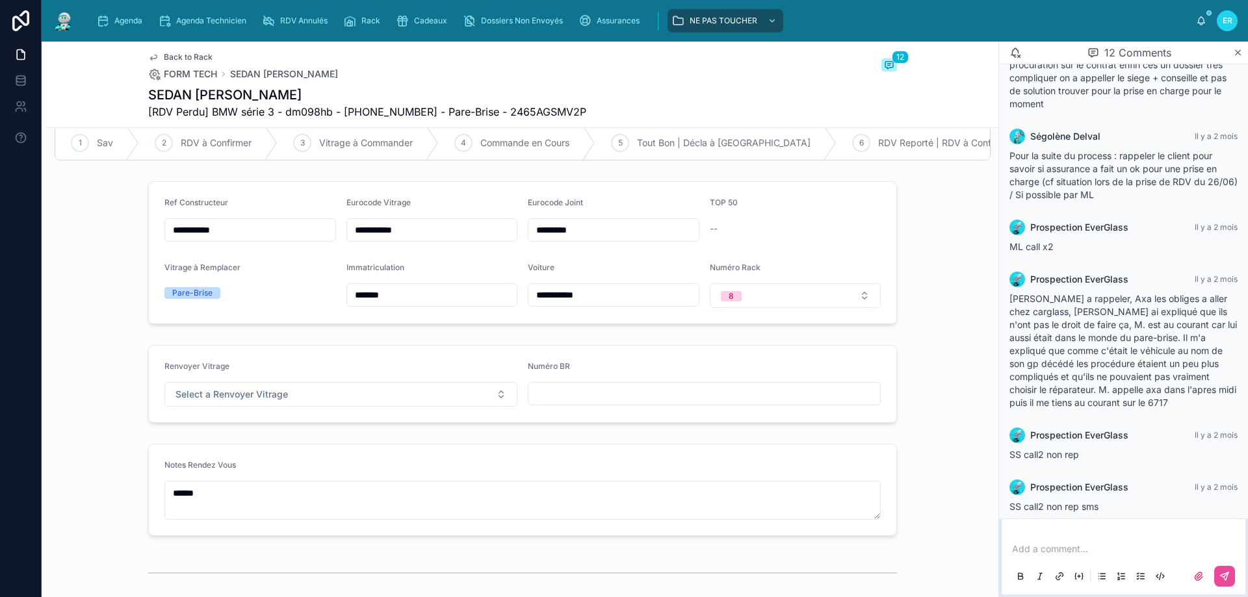
scroll to position [130, 0]
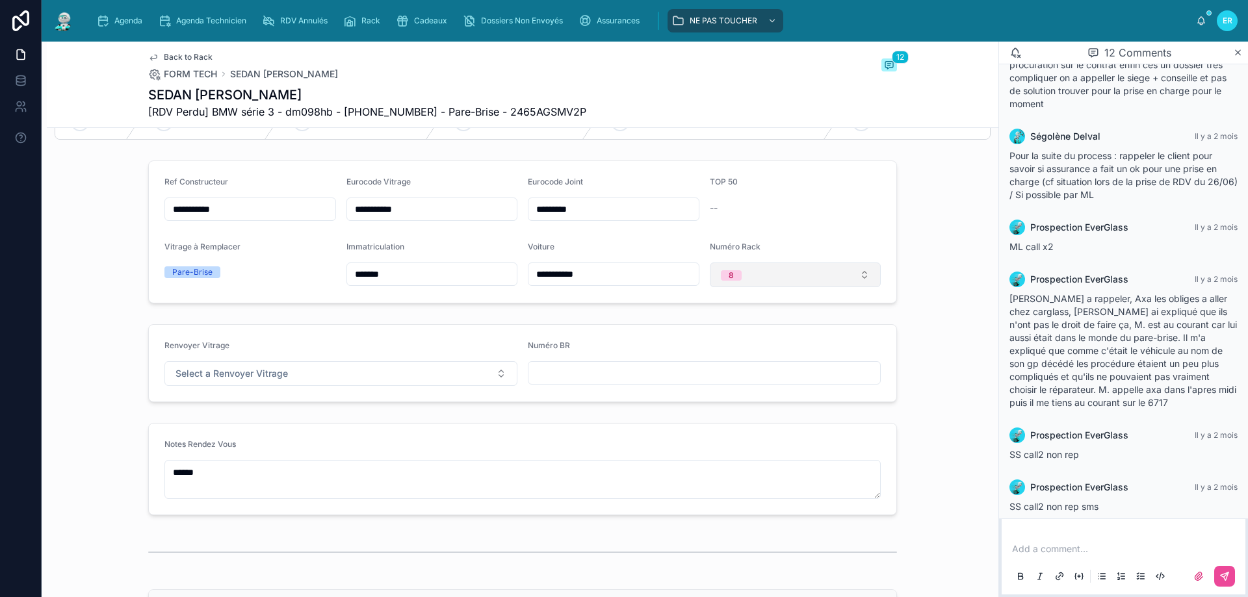
click at [866, 287] on button "8" at bounding box center [796, 275] width 172 height 25
click at [744, 341] on div "None" at bounding box center [790, 336] width 165 height 18
click at [354, 386] on button "Select a Renvoyer Vitrage" at bounding box center [340, 373] width 353 height 25
click at [215, 454] on span "RENVOYÉ" at bounding box center [194, 455] width 52 height 12
drag, startPoint x: 441, startPoint y: 221, endPoint x: 344, endPoint y: 220, distance: 96.2
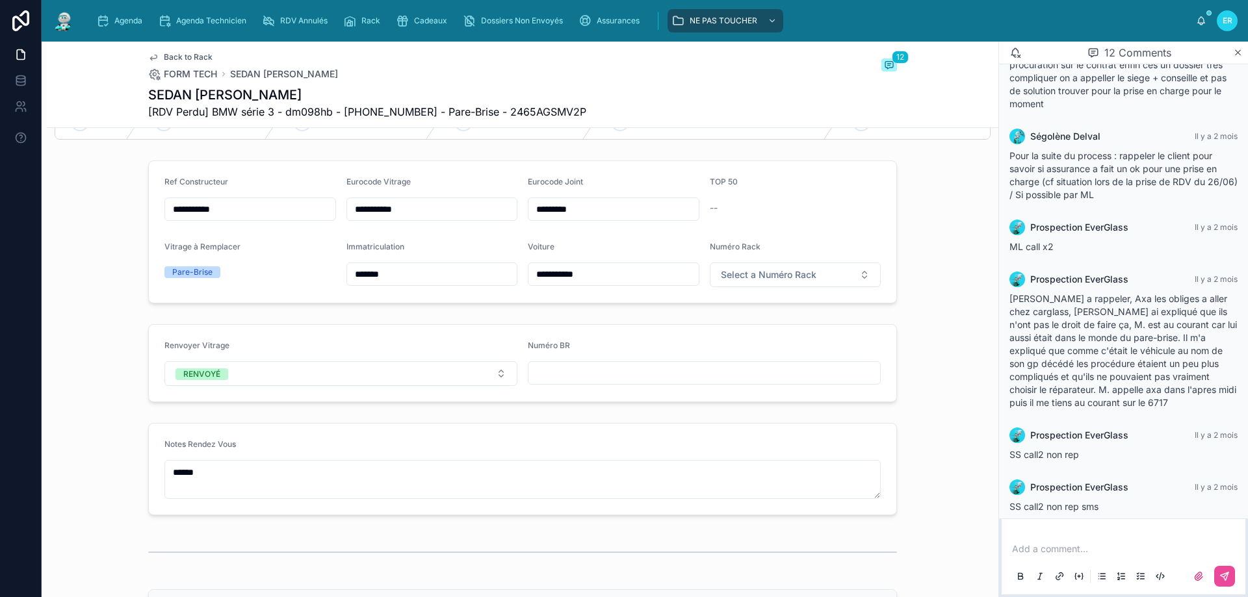
click at [347, 218] on input "**********" at bounding box center [432, 209] width 170 height 18
paste input "**********"
type input "**********"
click at [667, 435] on form "Notes Rendez Vous ******" at bounding box center [522, 469] width 747 height 91
click at [123, 21] on span "Agenda" at bounding box center [128, 21] width 28 height 10
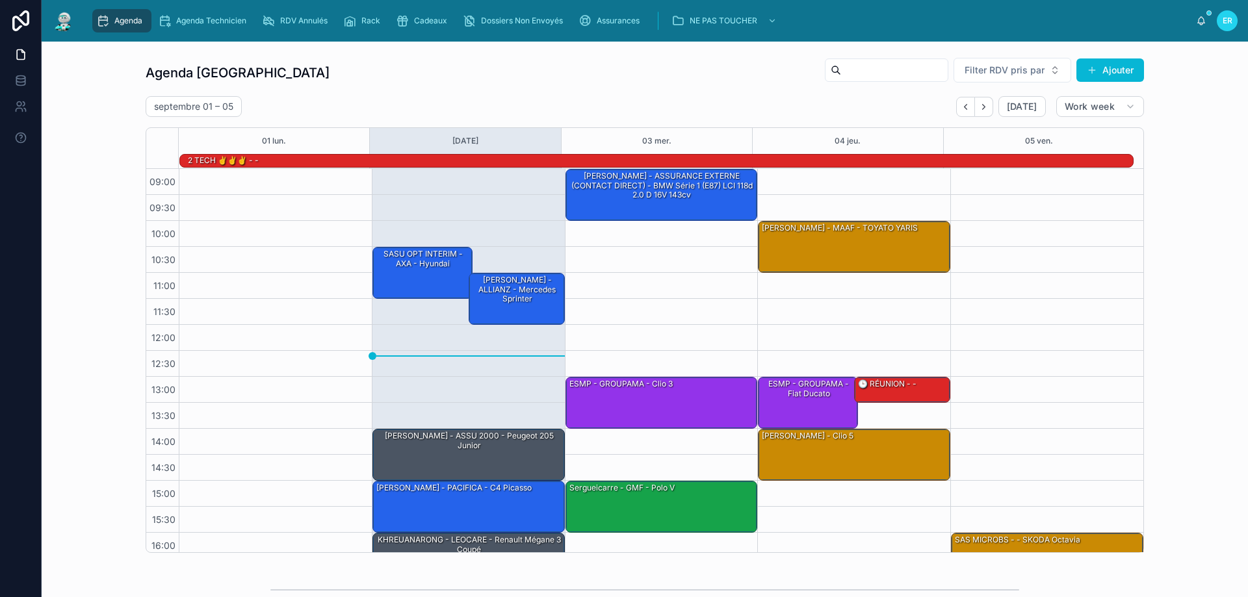
scroll to position [85, 0]
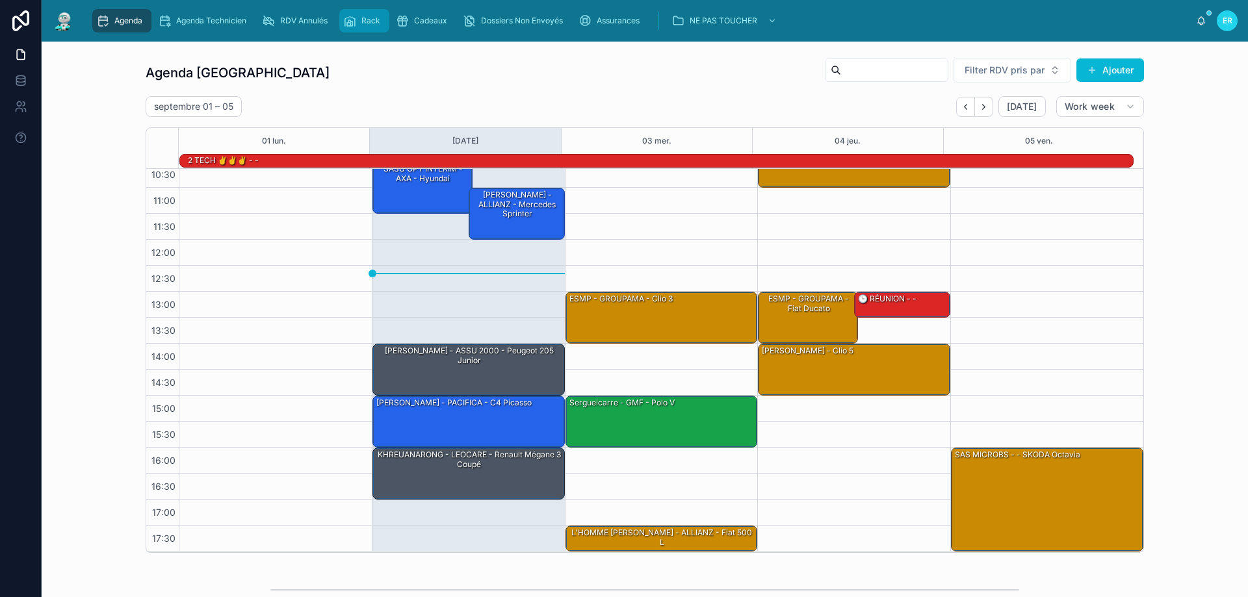
click at [363, 27] on div "Rack" at bounding box center [364, 20] width 42 height 21
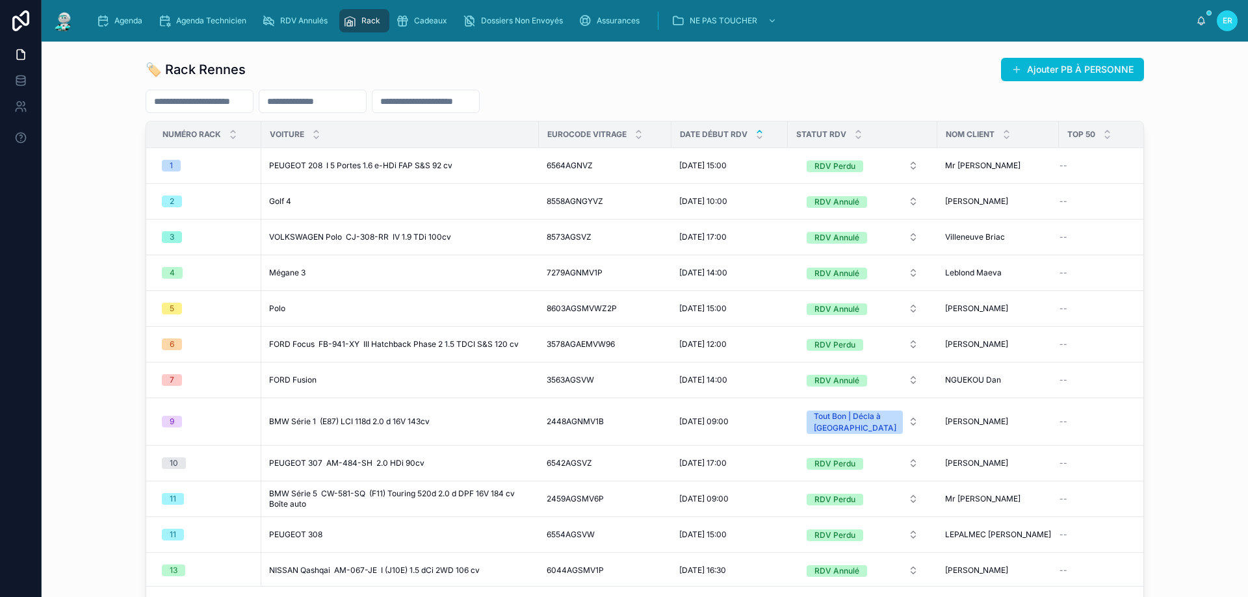
click at [757, 133] on icon at bounding box center [759, 132] width 5 height 2
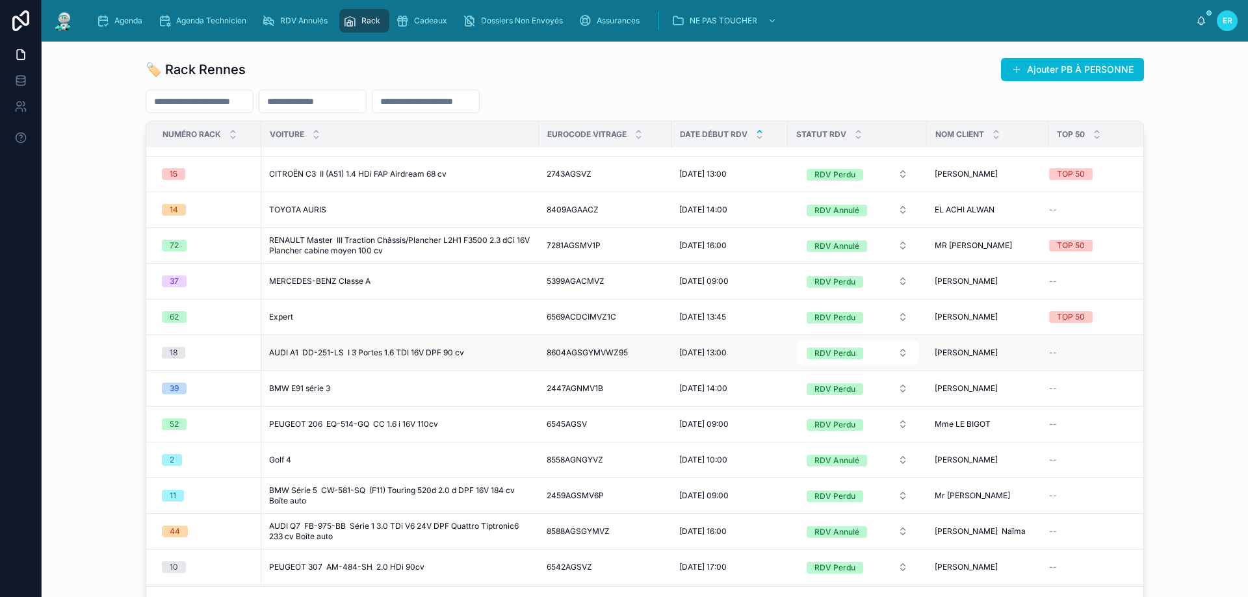
scroll to position [130, 0]
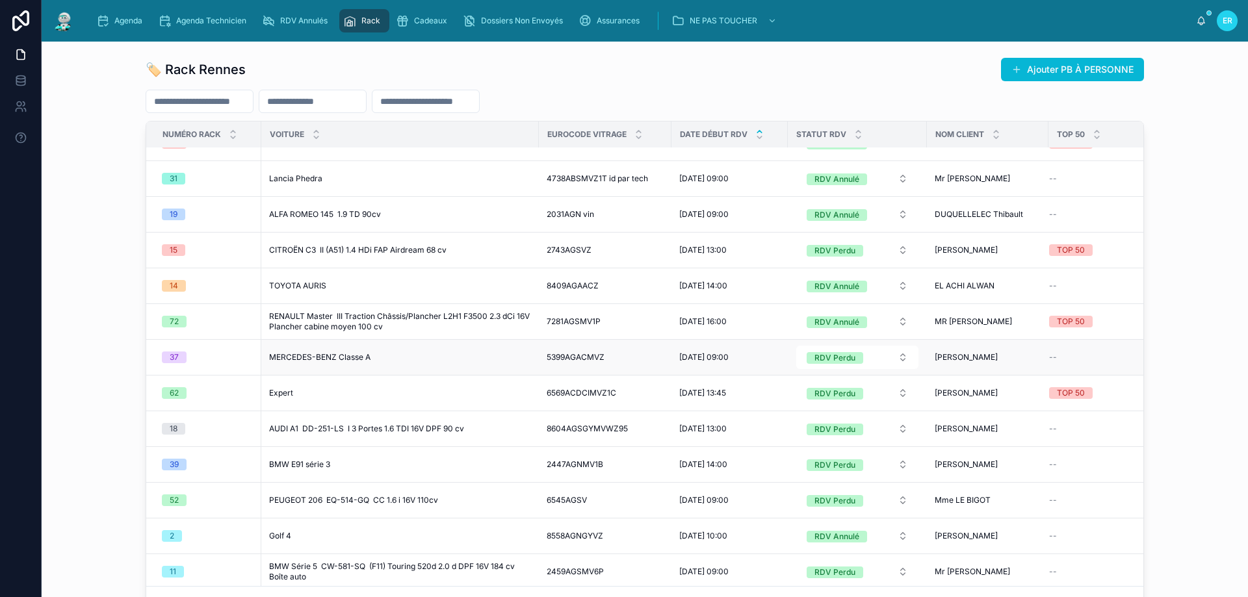
click at [493, 361] on div "MERCEDES-BENZ Classe A MERCEDES-BENZ Classe A" at bounding box center [400, 357] width 262 height 10
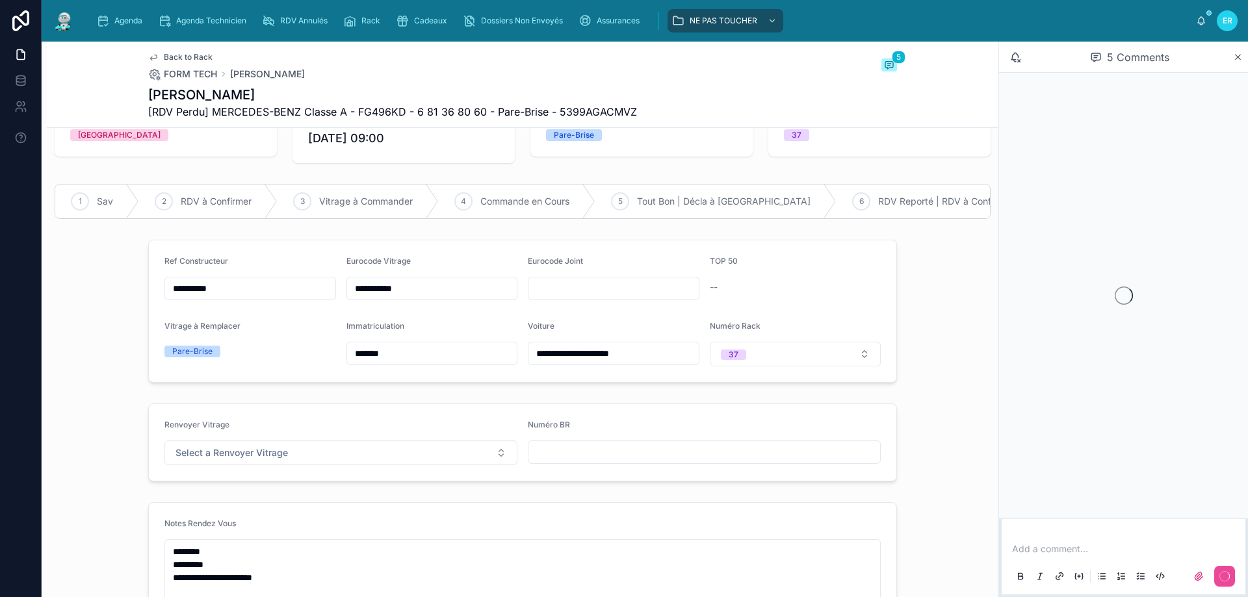
scroll to position [65, 0]
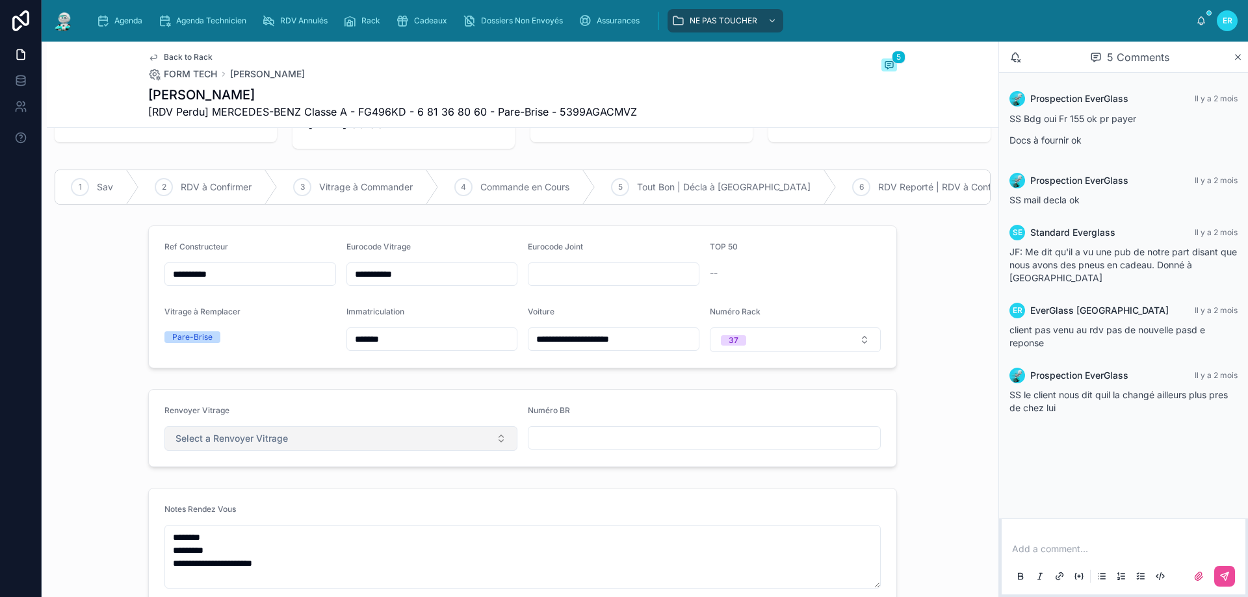
click at [500, 446] on button "Select a Renvoyer Vitrage" at bounding box center [340, 438] width 353 height 25
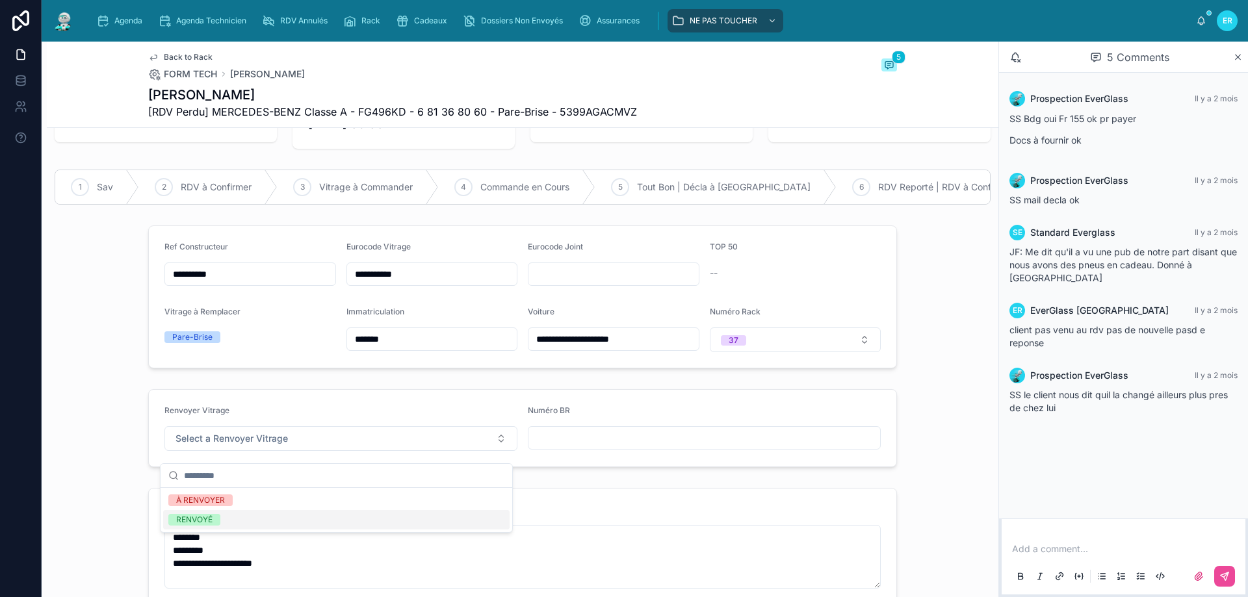
click at [212, 517] on div "RENVOYÉ" at bounding box center [194, 520] width 36 height 12
paste input "**********"
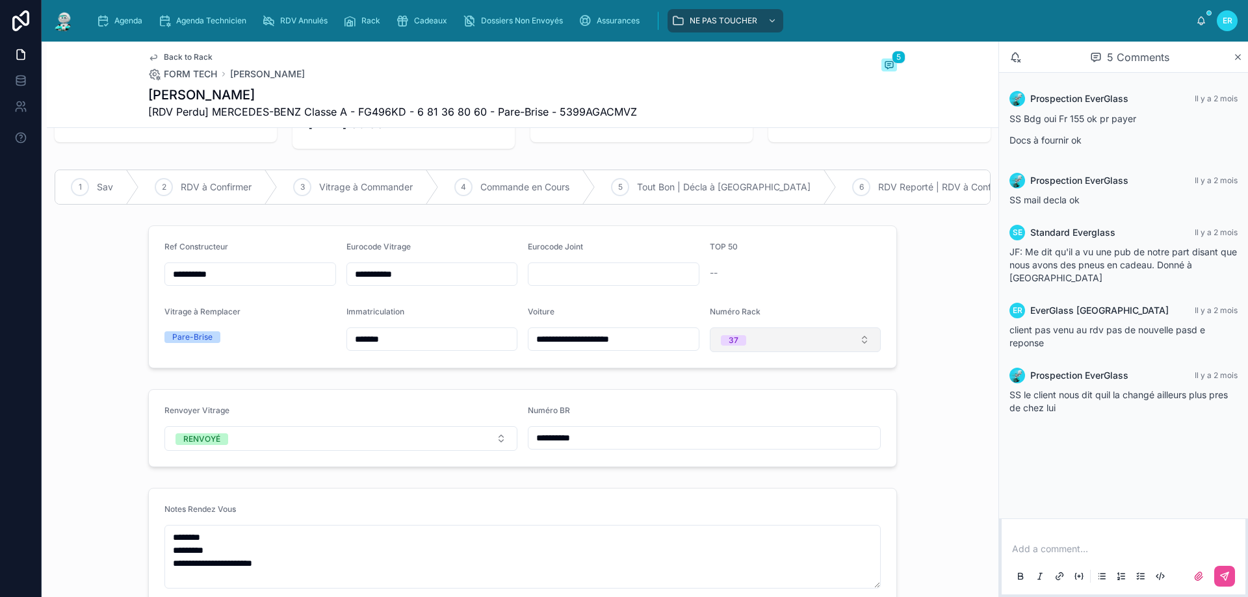
type input "**********"
drag, startPoint x: 859, startPoint y: 343, endPoint x: 822, endPoint y: 353, distance: 37.7
click at [857, 343] on button "37" at bounding box center [796, 340] width 172 height 25
click at [732, 399] on div "None" at bounding box center [730, 401] width 19 height 10
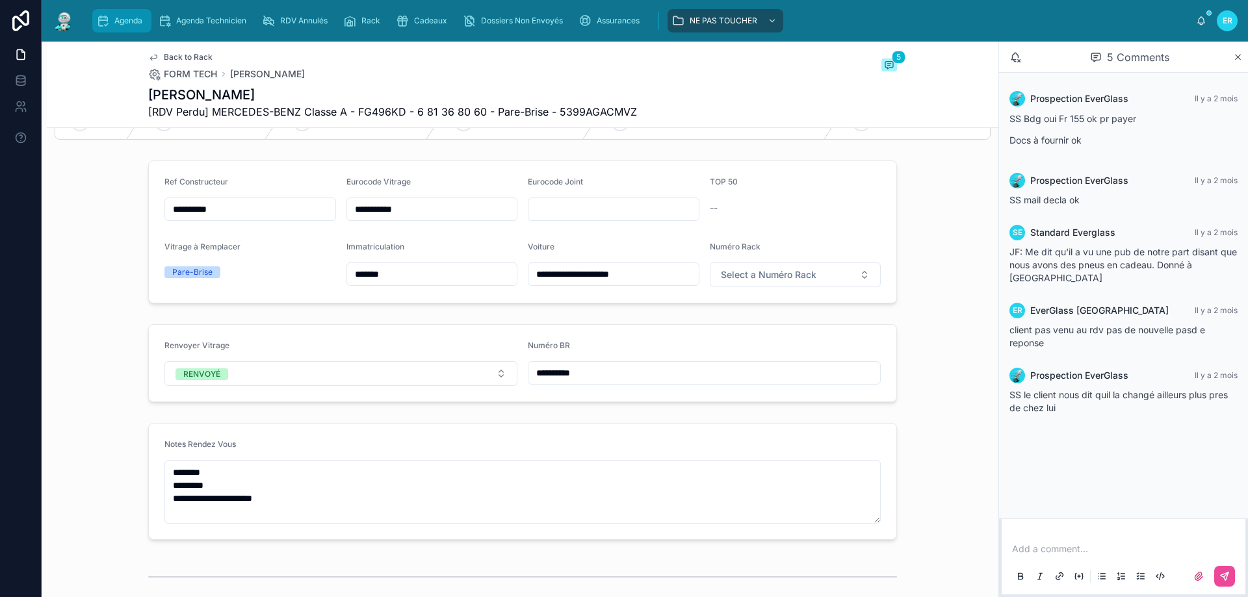
click at [115, 19] on span "Agenda" at bounding box center [128, 21] width 28 height 10
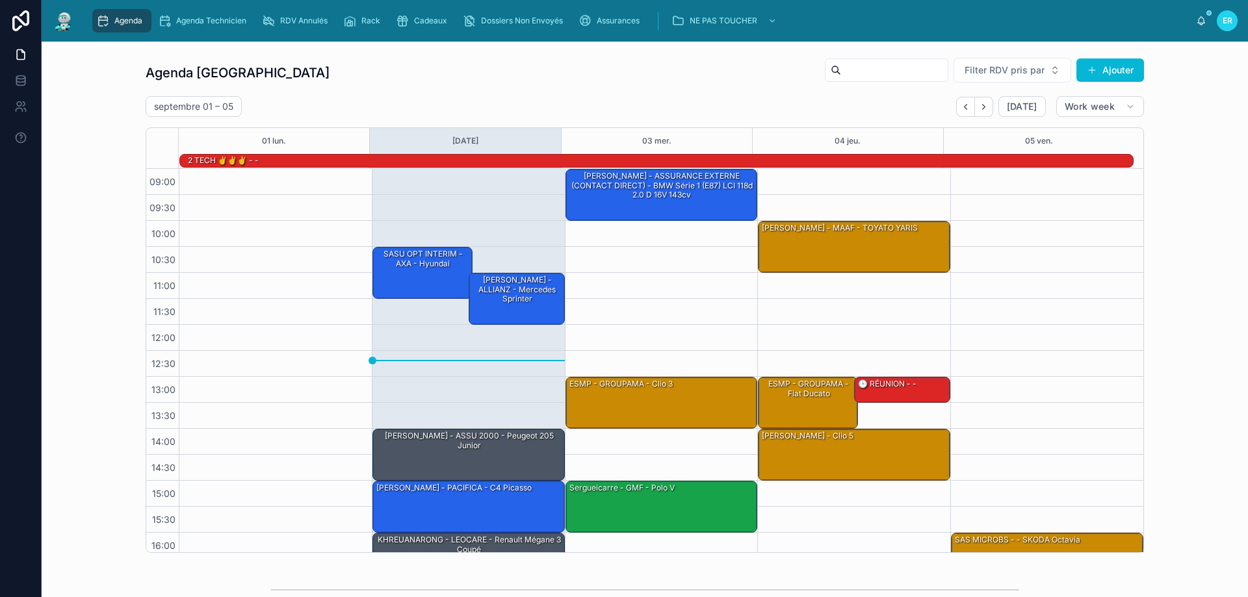
scroll to position [85, 0]
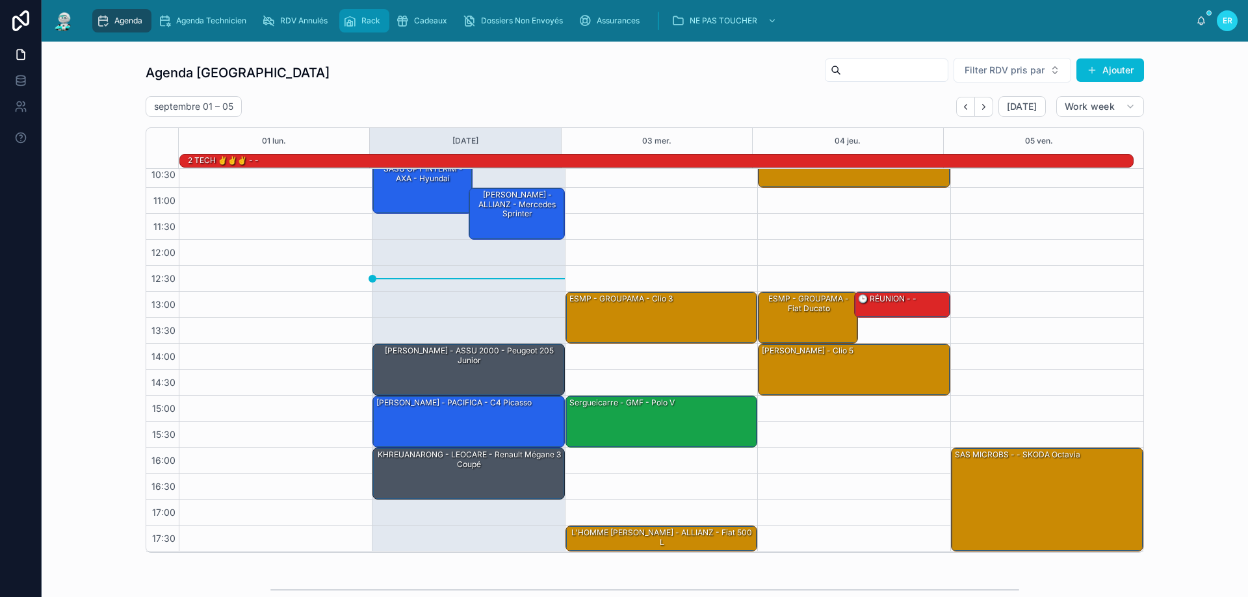
click at [366, 28] on div "Rack" at bounding box center [364, 20] width 42 height 21
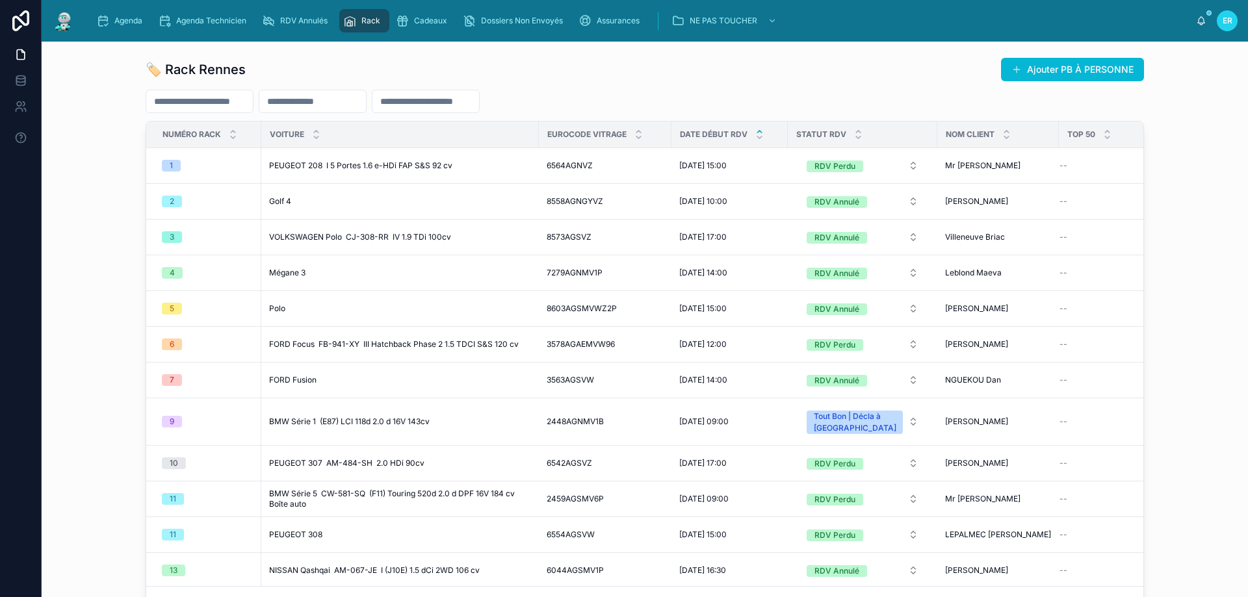
click at [755, 131] on icon at bounding box center [759, 131] width 8 height 8
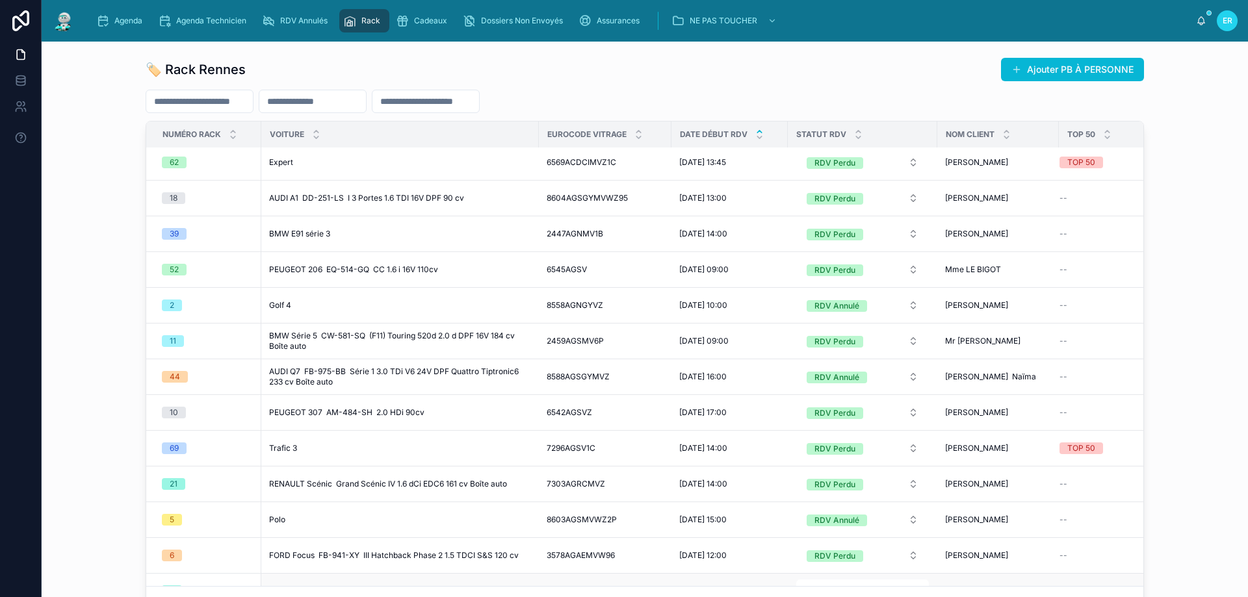
scroll to position [585, 0]
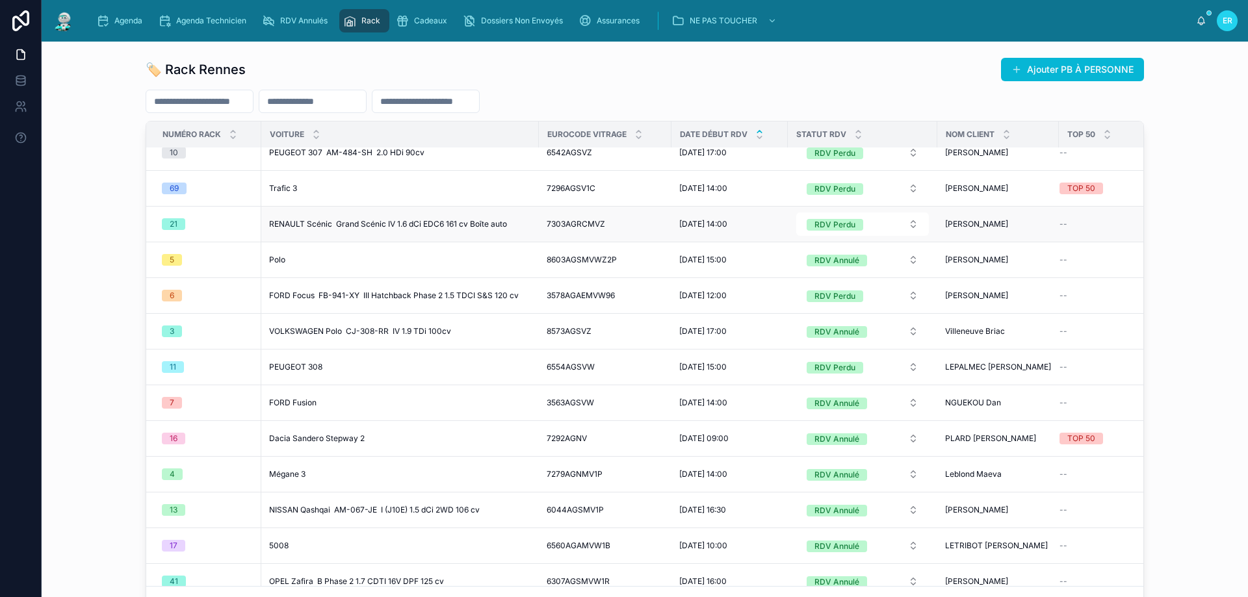
click at [371, 227] on span "RENAULT Scénic Grand Scénic IV 1.6 dCi EDC6 161 cv Boîte auto" at bounding box center [388, 224] width 238 height 10
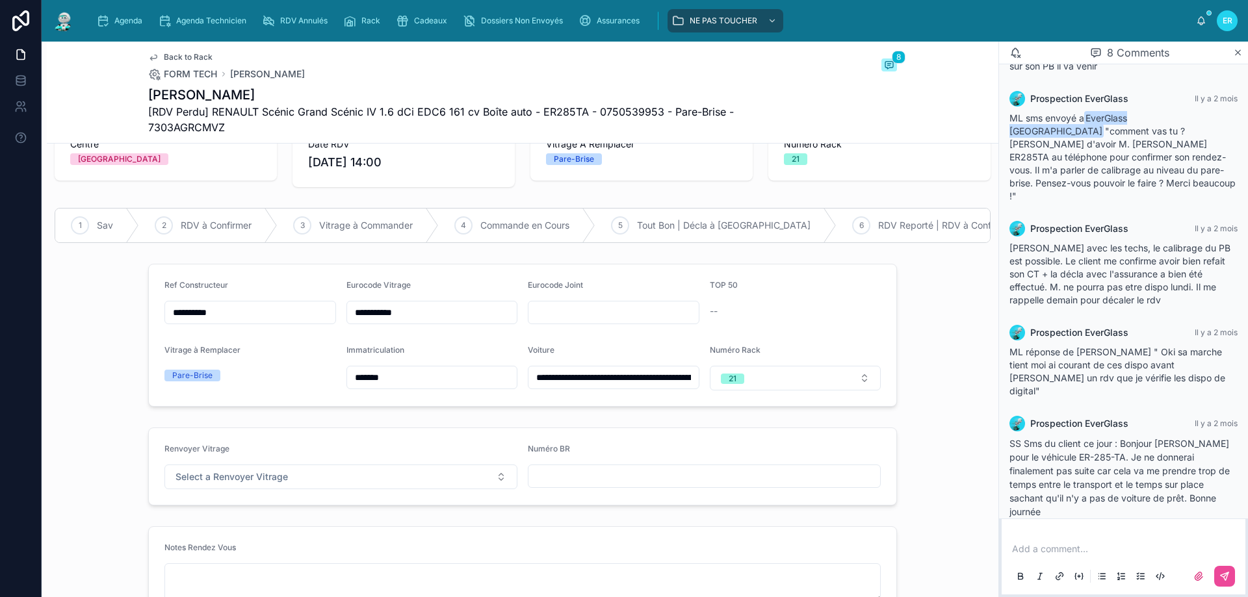
scroll to position [65, 0]
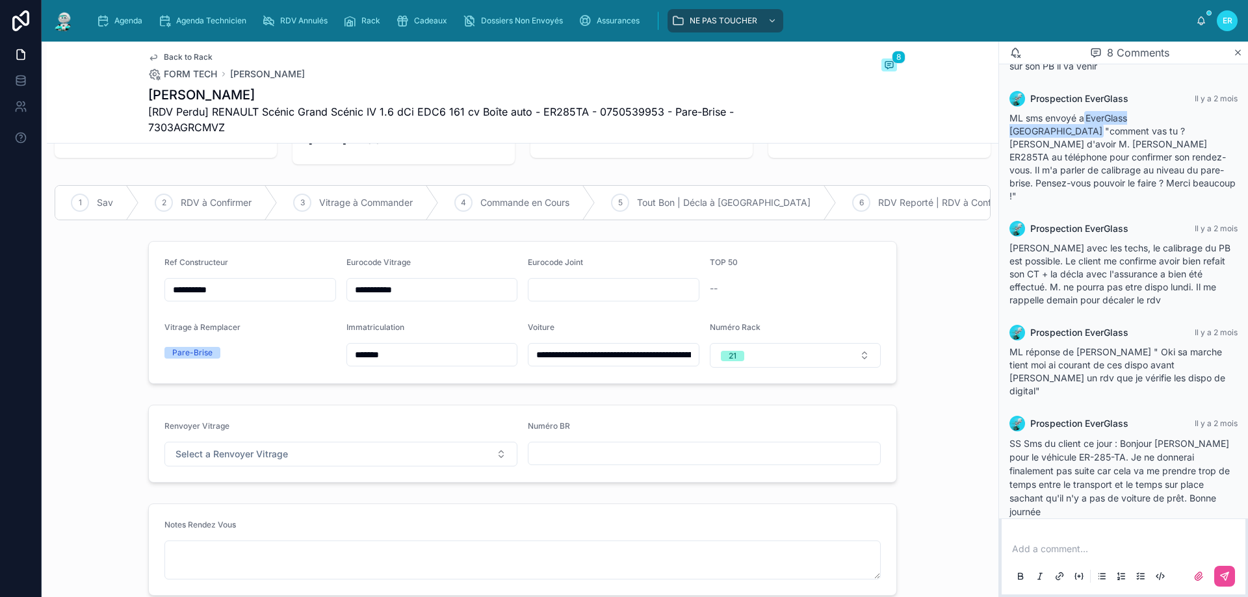
drag, startPoint x: 245, startPoint y: 302, endPoint x: 148, endPoint y: 303, distance: 97.5
click at [149, 303] on form "**********" at bounding box center [522, 313] width 747 height 142
click at [312, 330] on form "**********" at bounding box center [522, 313] width 747 height 142
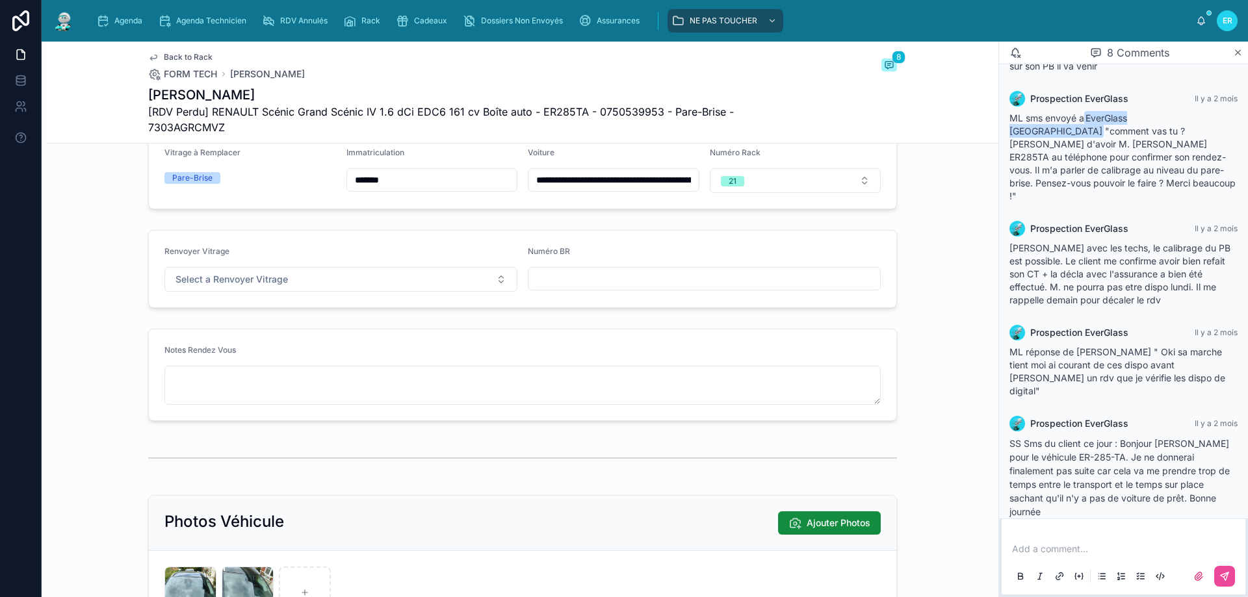
scroll to position [130, 0]
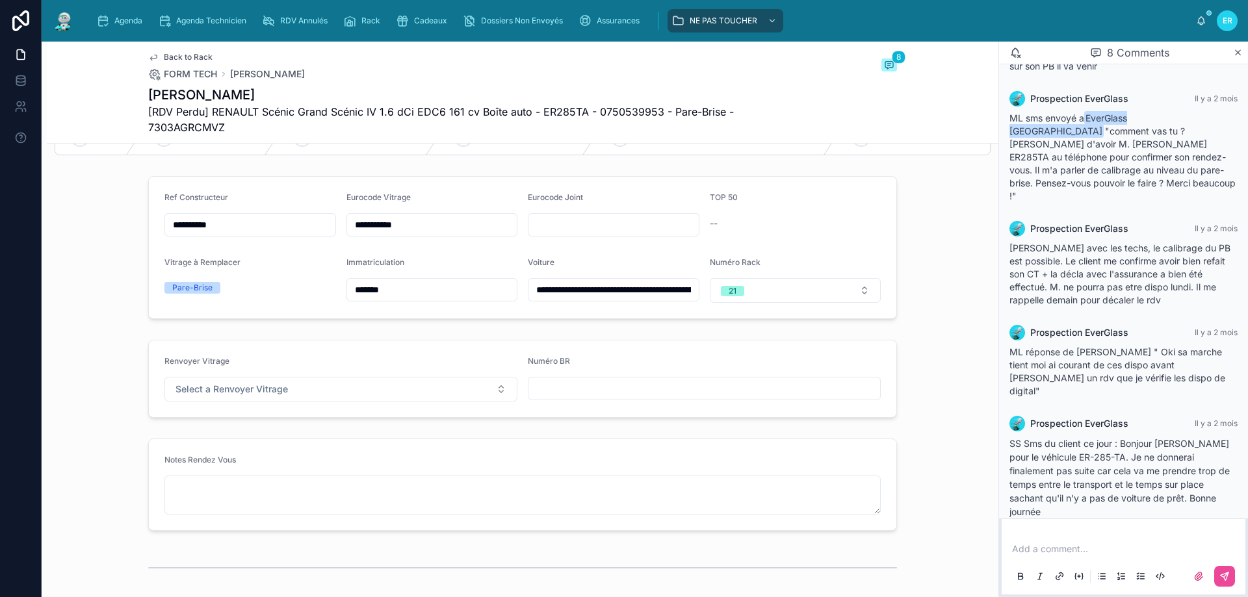
click at [427, 233] on input "**********" at bounding box center [432, 225] width 170 height 18
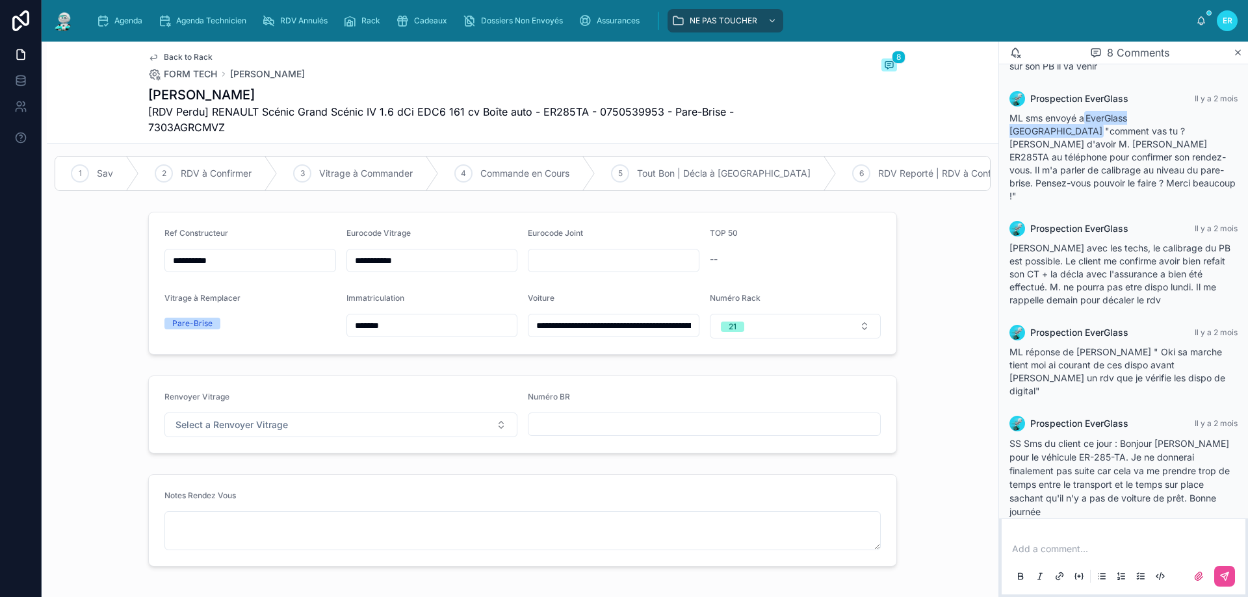
scroll to position [65, 0]
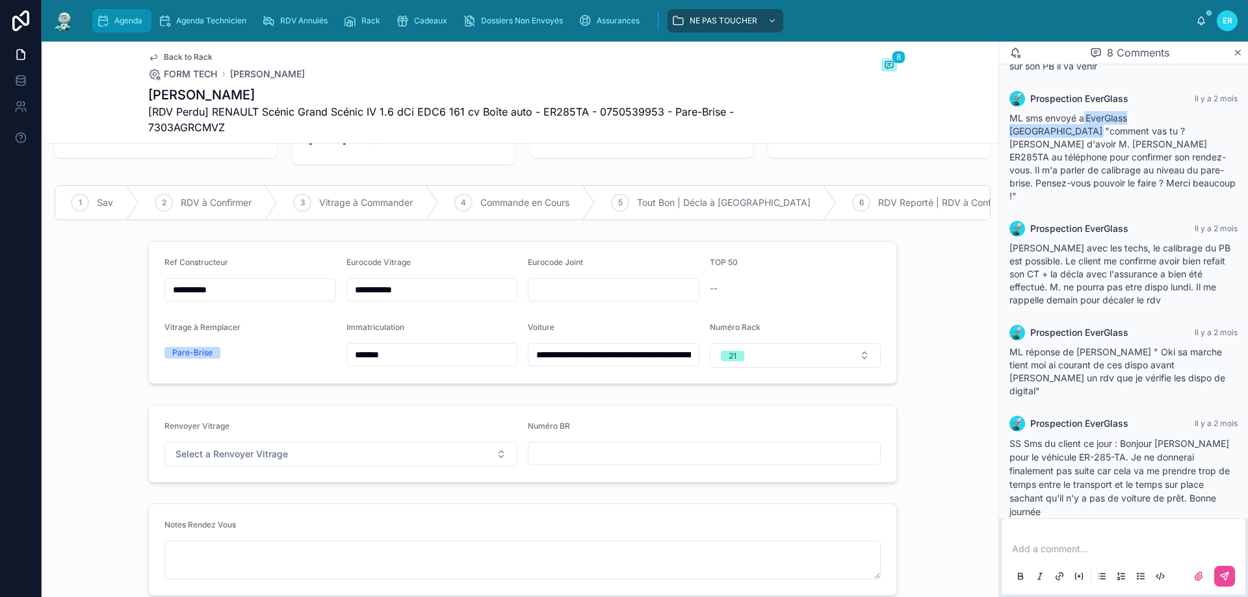
click at [117, 11] on div "Agenda" at bounding box center [121, 20] width 51 height 21
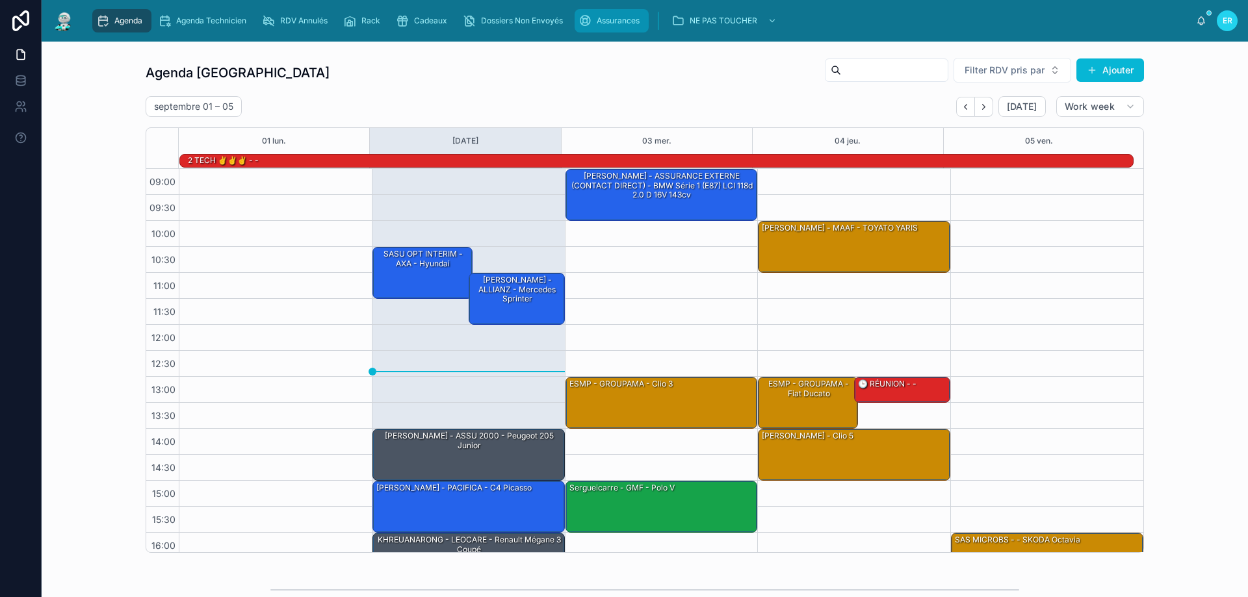
click at [606, 18] on span "Assurances" at bounding box center [618, 21] width 43 height 10
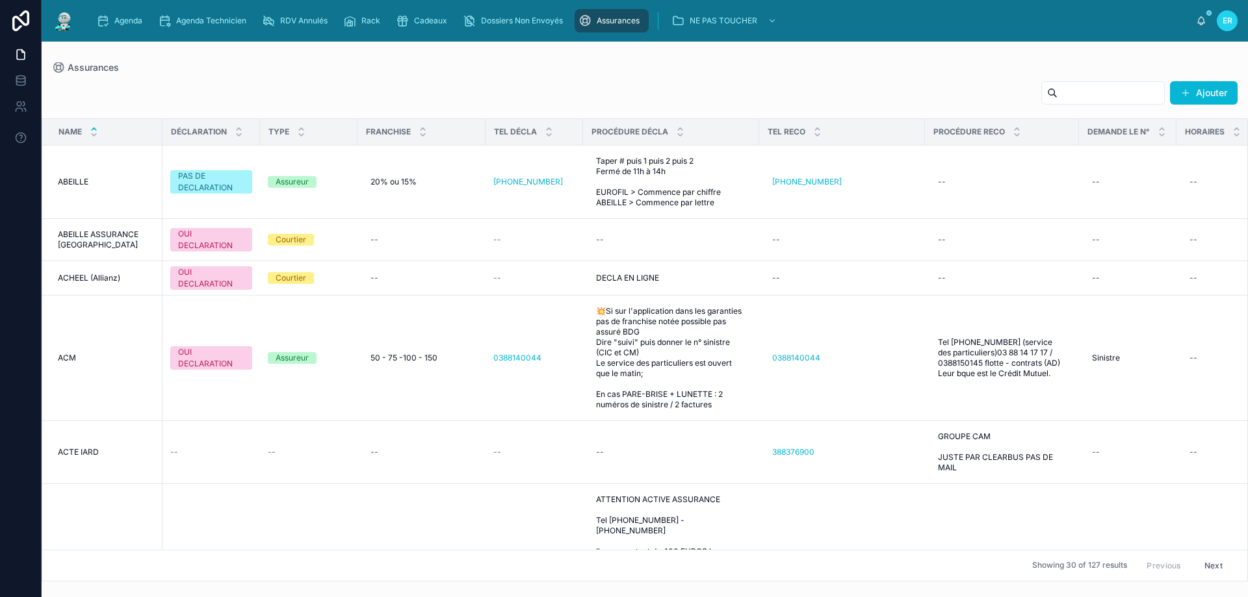
click at [1057, 95] on input "text" at bounding box center [1110, 93] width 107 height 18
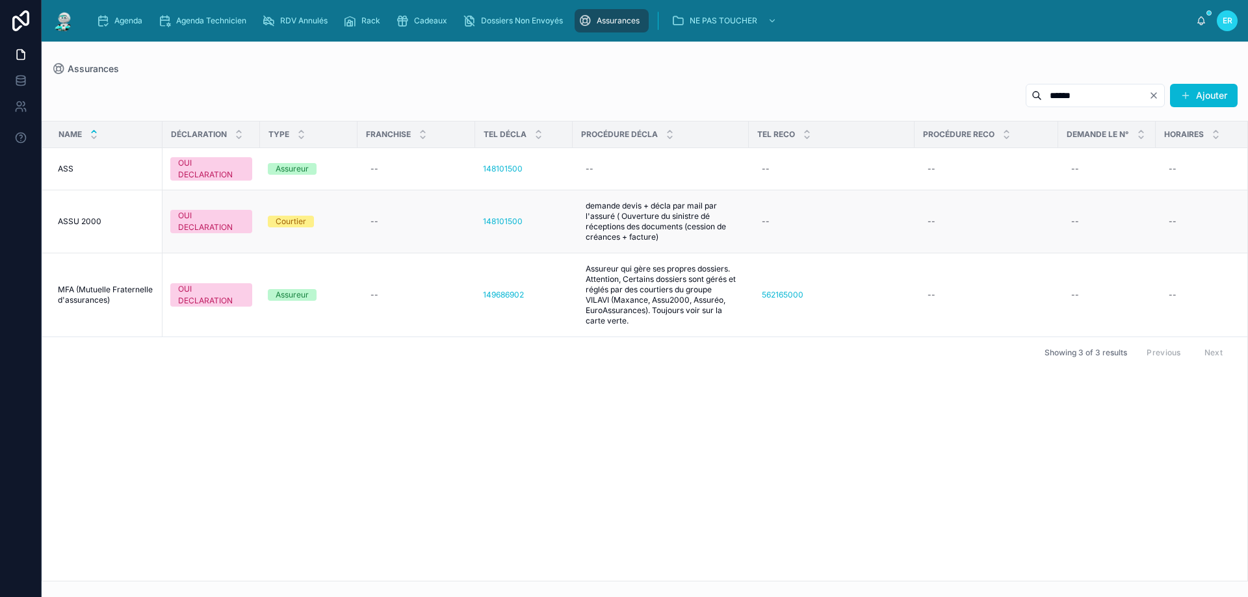
type input "******"
click at [324, 218] on div "Courtier" at bounding box center [309, 222] width 82 height 12
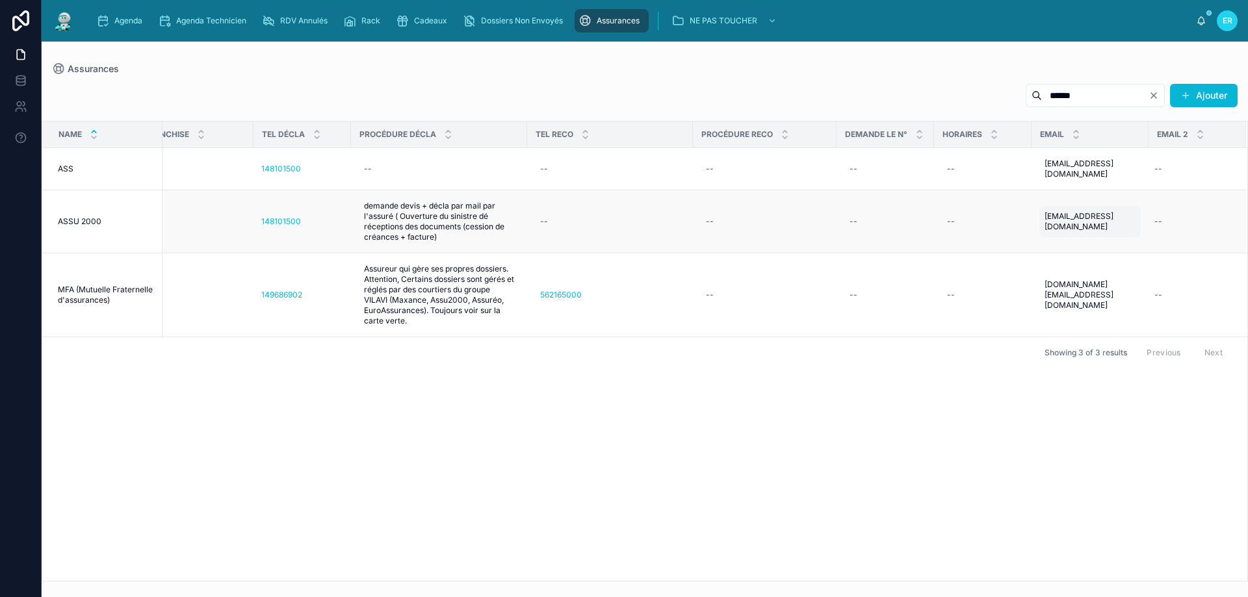
click at [1078, 220] on span "assu2000@assu2000.com" at bounding box center [1089, 221] width 91 height 21
drag, startPoint x: 1165, startPoint y: 224, endPoint x: 1036, endPoint y: 236, distance: 129.3
click at [1036, 236] on div "**********" at bounding box center [1127, 227] width 187 height 48
click at [135, 27] on div "Agenda" at bounding box center [121, 20] width 51 height 21
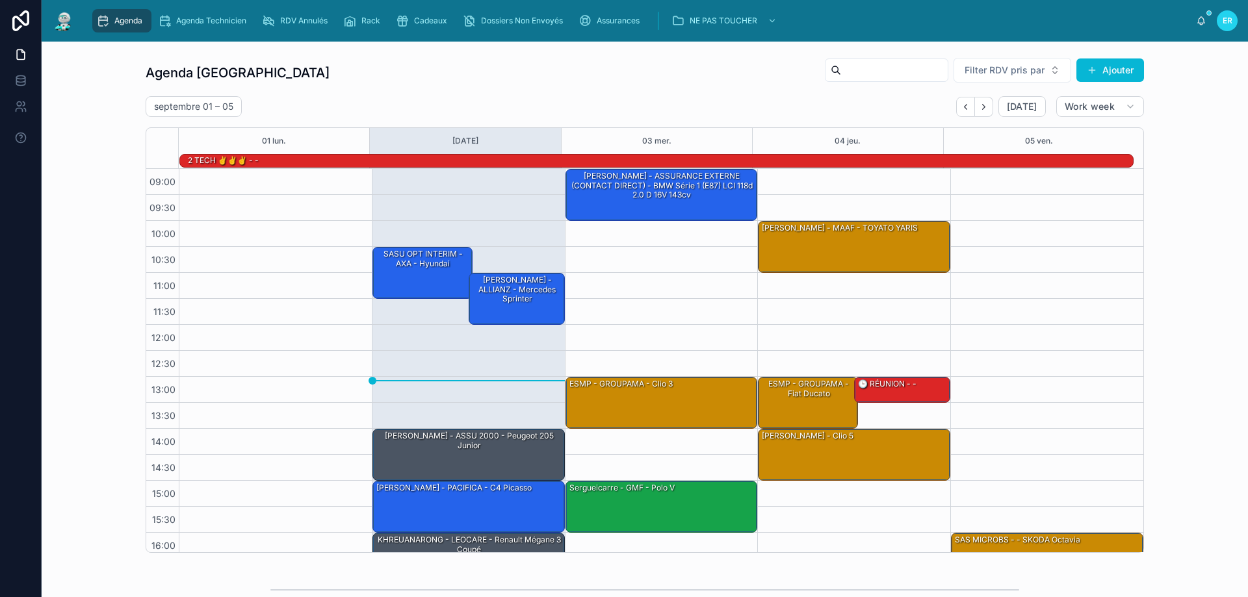
scroll to position [84, 0]
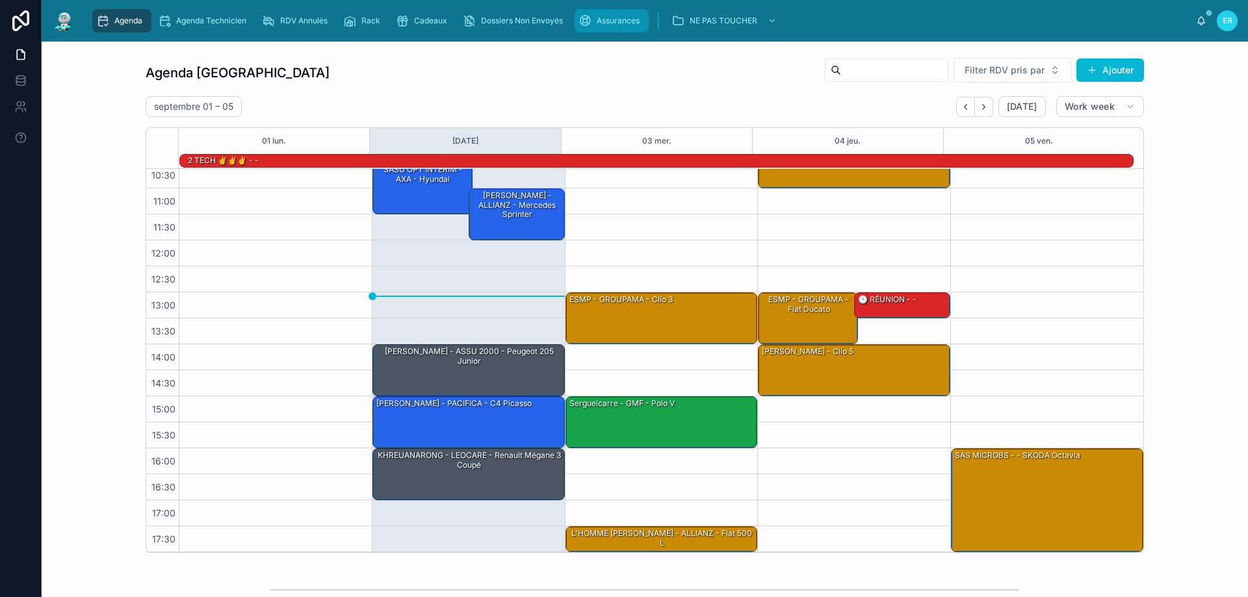
click at [588, 14] on icon "scrollable content" at bounding box center [584, 20] width 13 height 13
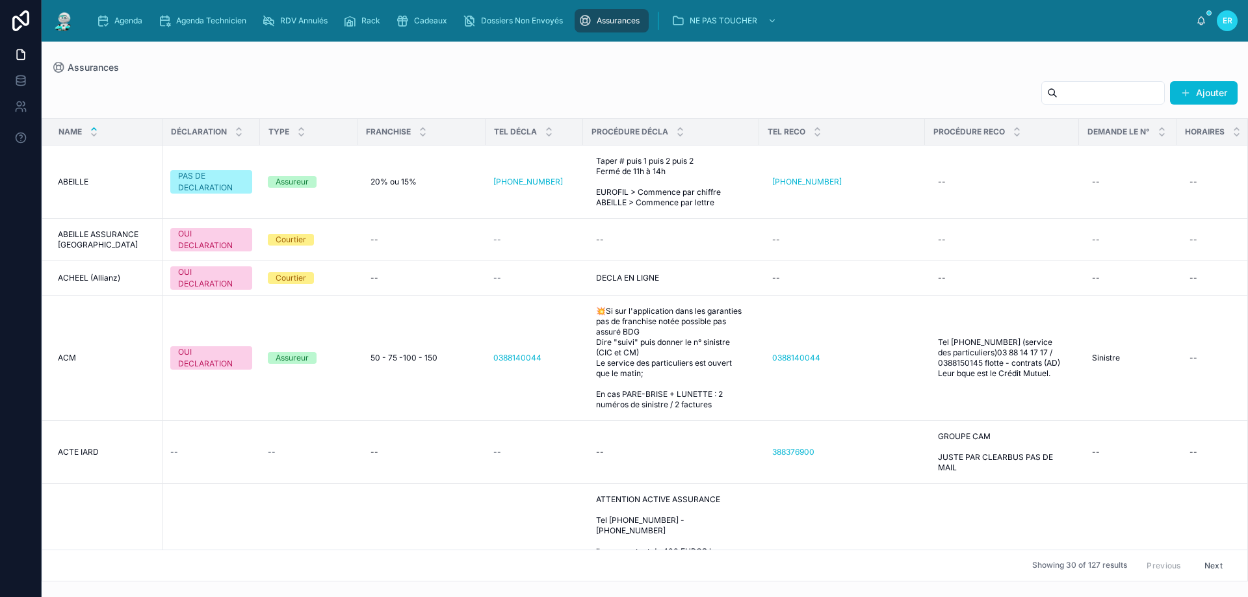
click at [1057, 89] on input "text" at bounding box center [1110, 93] width 107 height 18
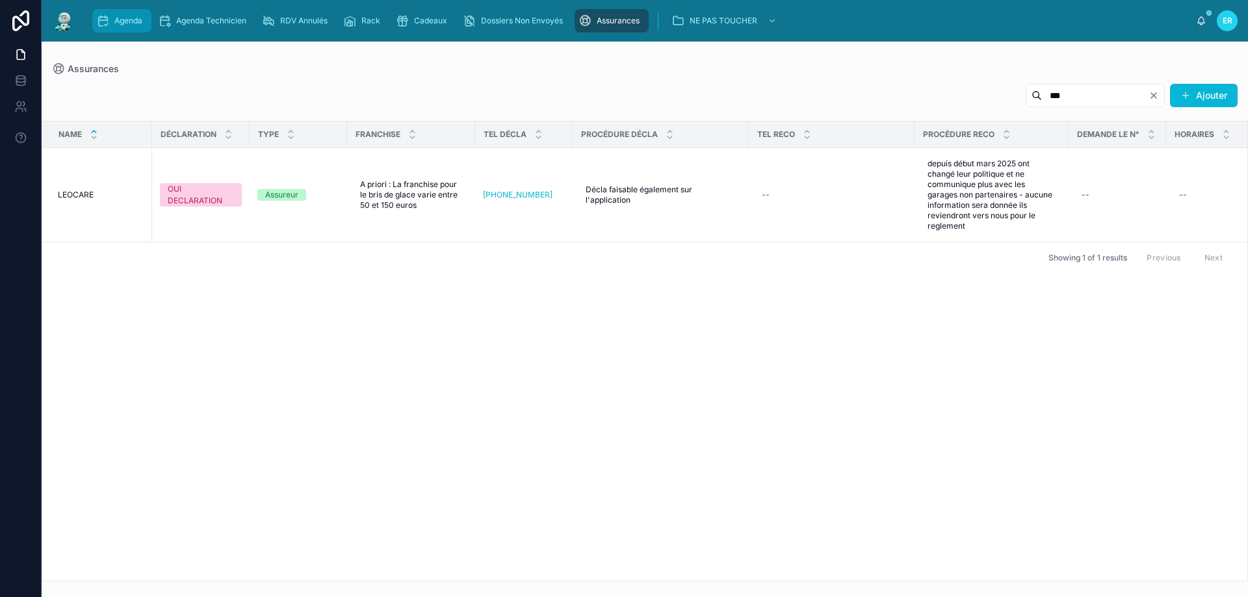
type input "***"
click at [129, 21] on span "Agenda" at bounding box center [128, 21] width 28 height 10
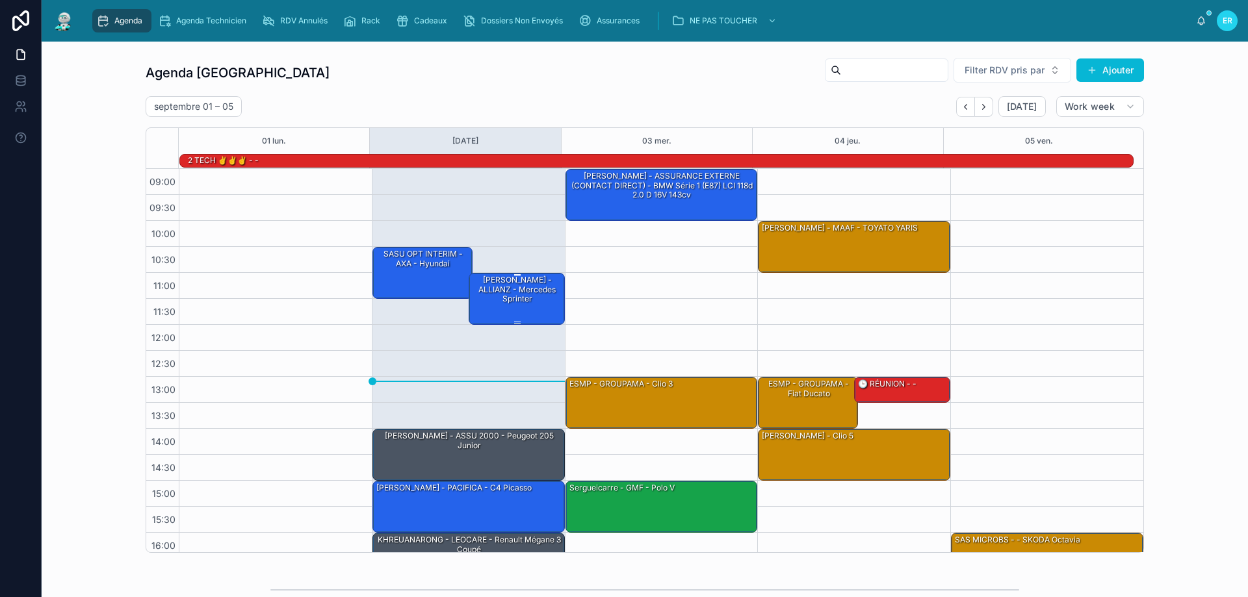
click at [505, 291] on div "[PERSON_NAME] - ALLIANZ - Mercedes sprinter" at bounding box center [517, 289] width 92 height 31
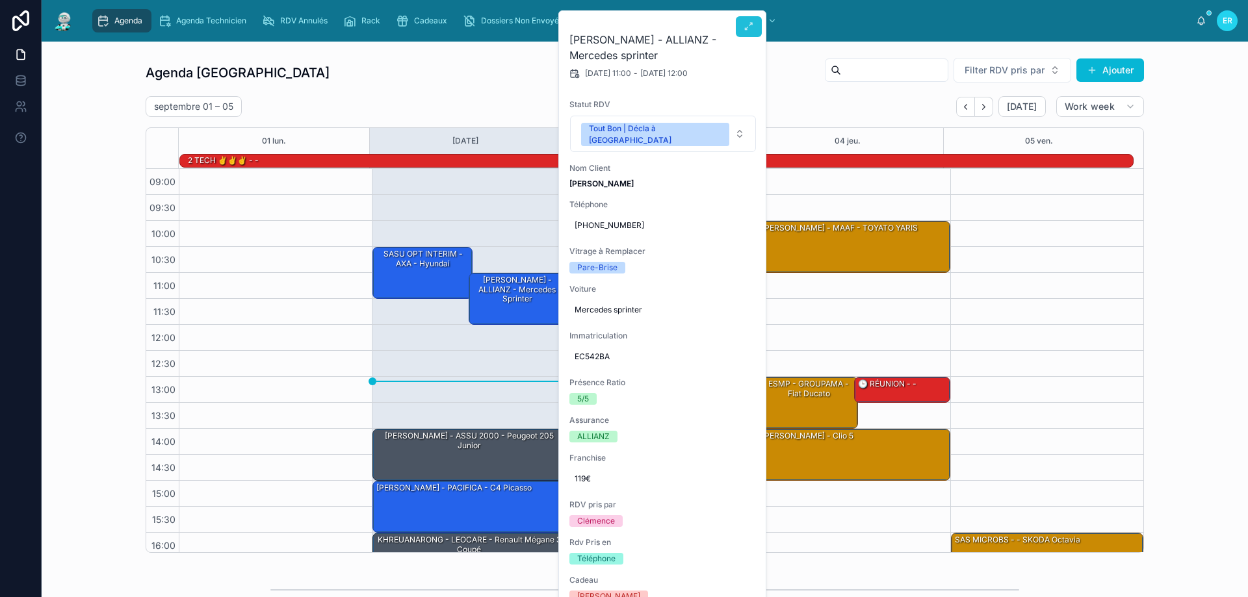
click at [744, 31] on icon at bounding box center [749, 26] width 10 height 10
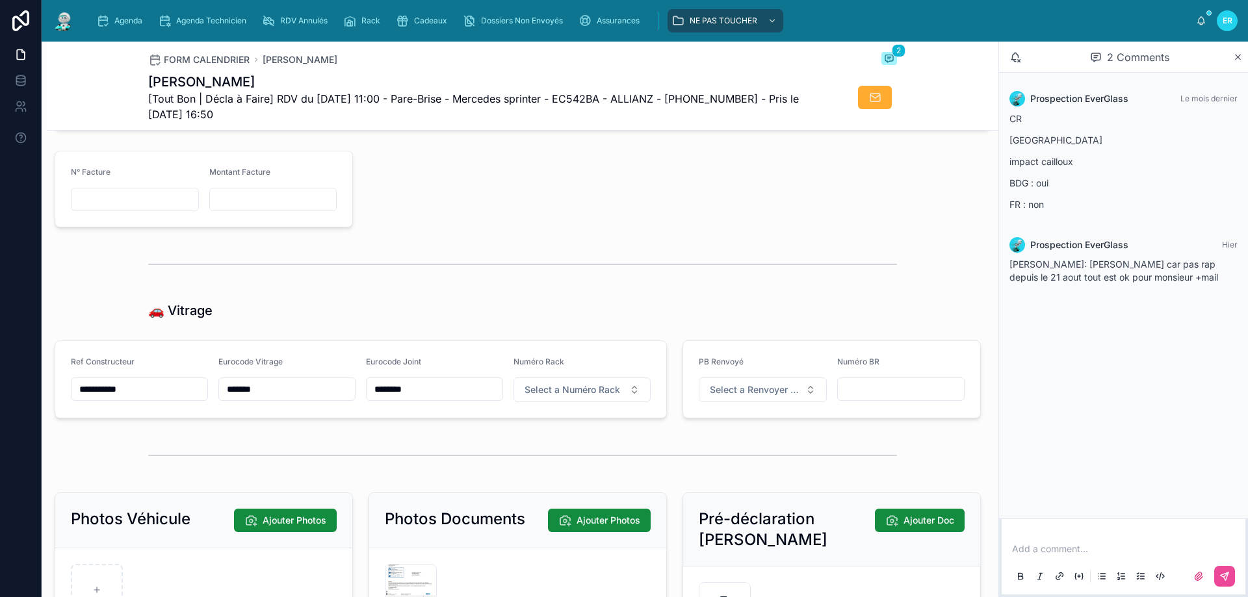
scroll to position [1690, 0]
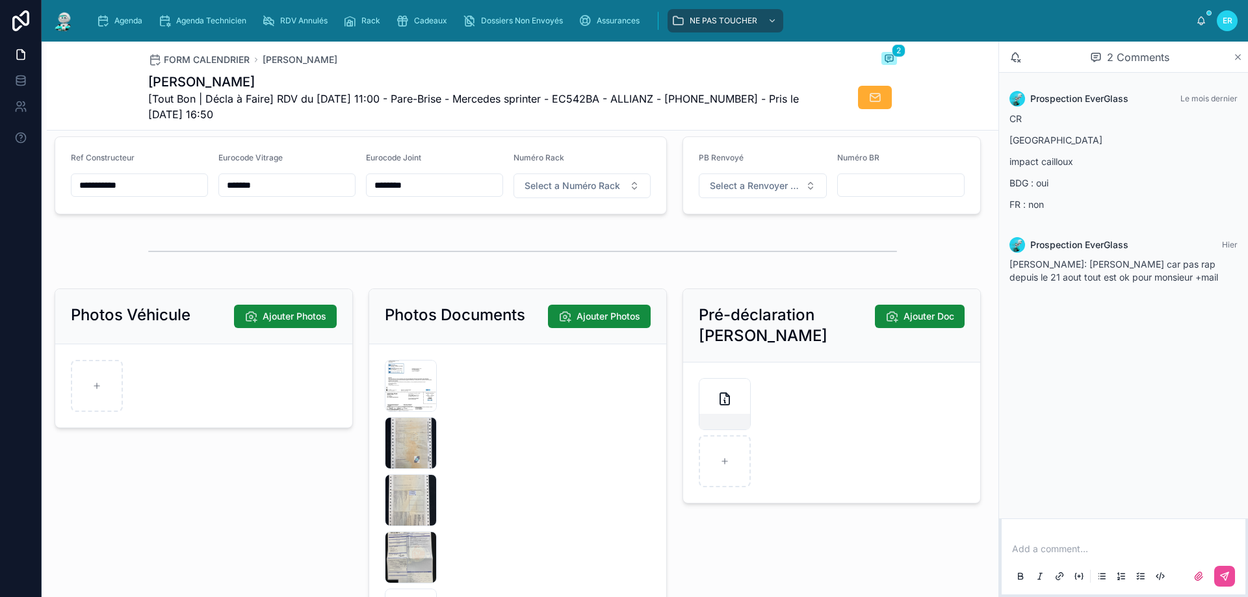
click at [1239, 60] on icon at bounding box center [1238, 57] width 10 height 10
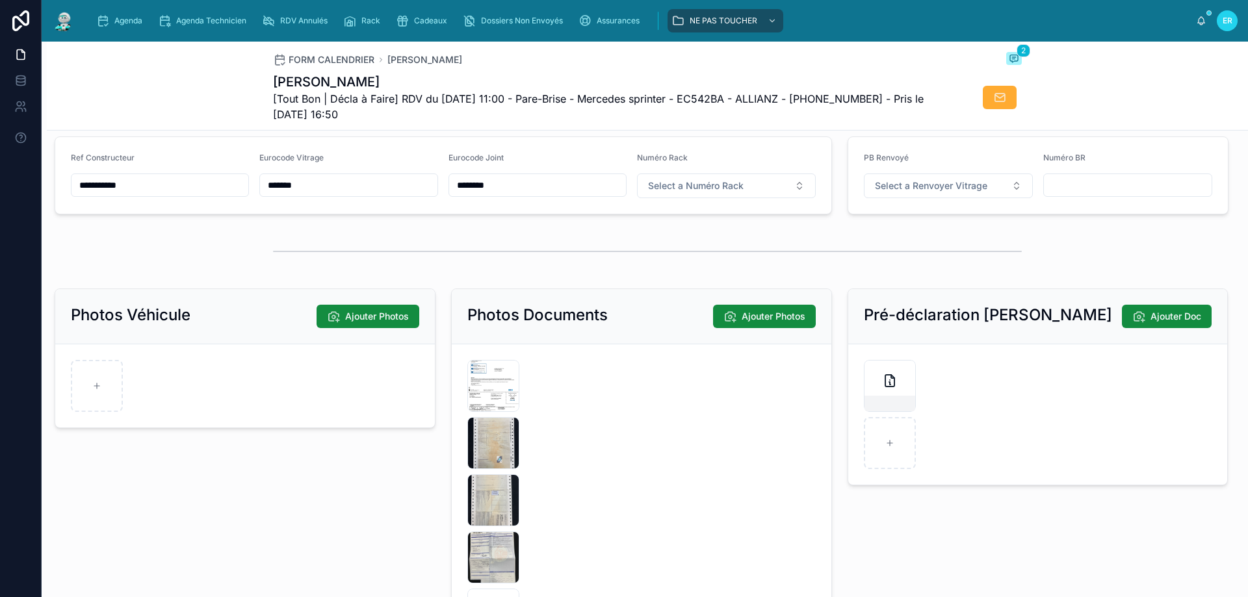
scroll to position [1625, 0]
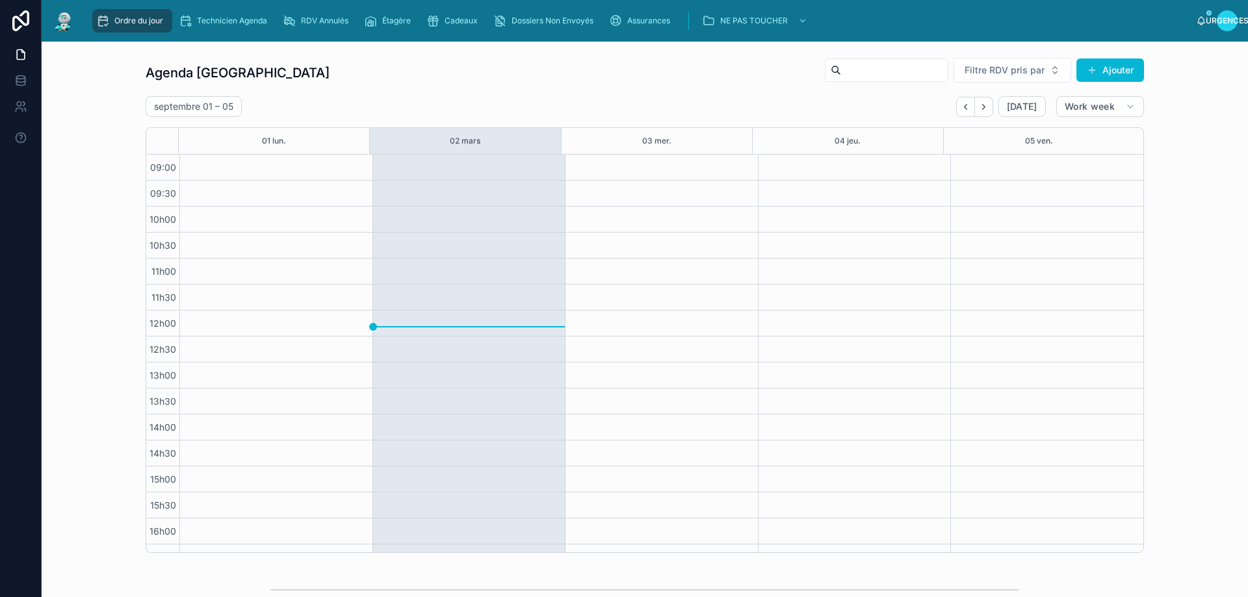
scroll to position [70, 0]
